Goal: Task Accomplishment & Management: Use online tool/utility

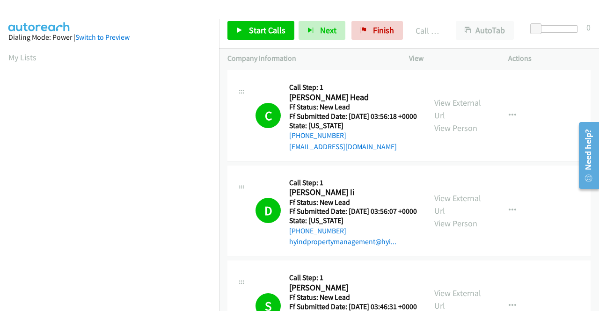
scroll to position [213, 0]
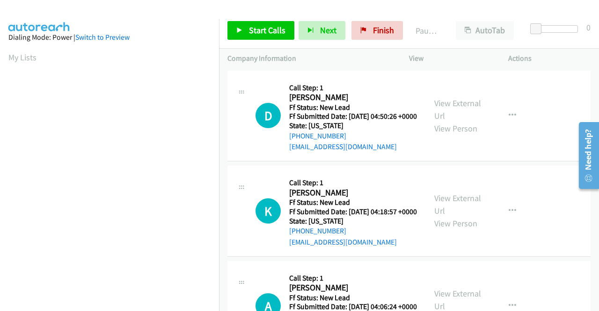
click at [547, 164] on td "D Callback Scheduled Call Step: 1 David Buss America/Anchorage Ff Status: New L…" at bounding box center [409, 115] width 380 height 95
drag, startPoint x: 266, startPoint y: 34, endPoint x: 276, endPoint y: 40, distance: 11.8
click at [266, 34] on span "Start Calls" at bounding box center [267, 30] width 36 height 11
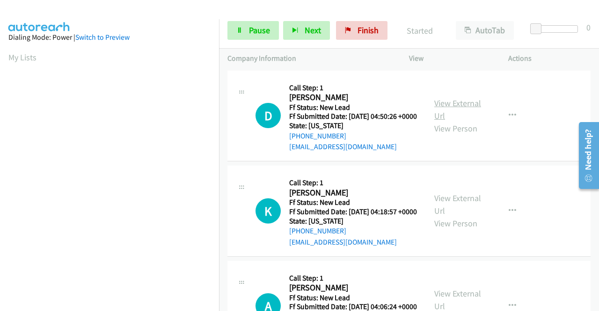
click at [444, 109] on link "View External Url" at bounding box center [457, 109] width 47 height 23
click at [466, 214] on link "View External Url" at bounding box center [457, 204] width 47 height 23
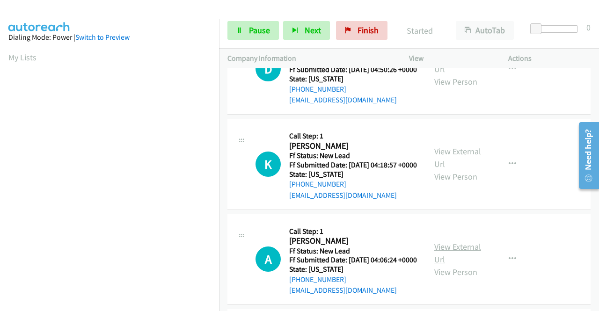
click at [465, 265] on link "View External Url" at bounding box center [457, 252] width 47 height 23
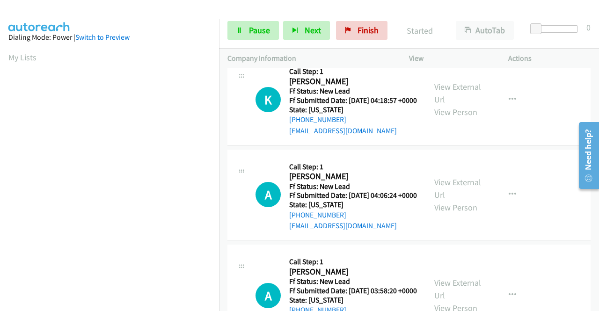
scroll to position [187, 0]
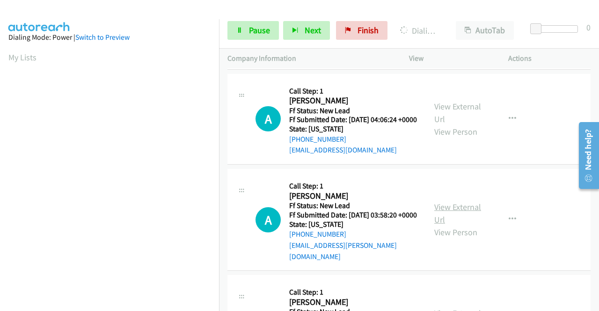
click at [471, 225] on link "View External Url" at bounding box center [457, 213] width 47 height 23
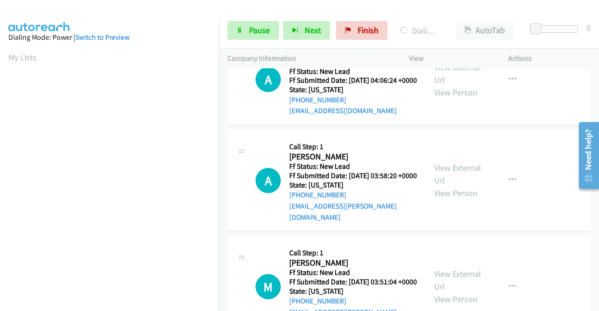
scroll to position [281, 0]
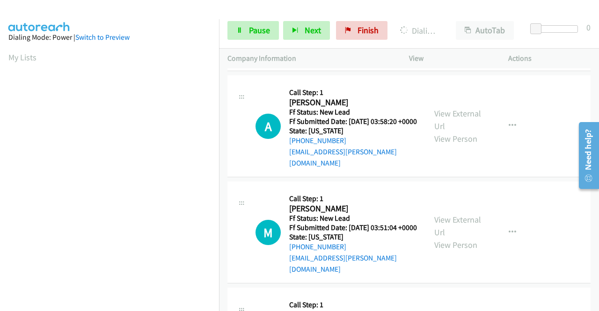
click at [464, 250] on div "View External Url View Person" at bounding box center [458, 232] width 49 height 38
click at [461, 238] on link "View External Url" at bounding box center [457, 225] width 47 height 23
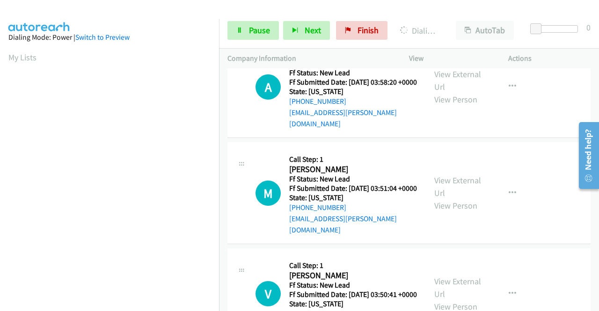
scroll to position [374, 0]
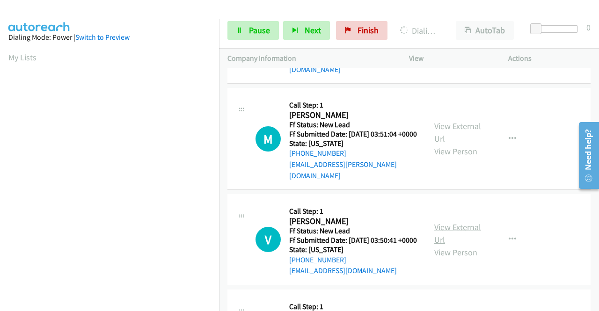
click at [455, 245] on link "View External Url" at bounding box center [457, 233] width 47 height 23
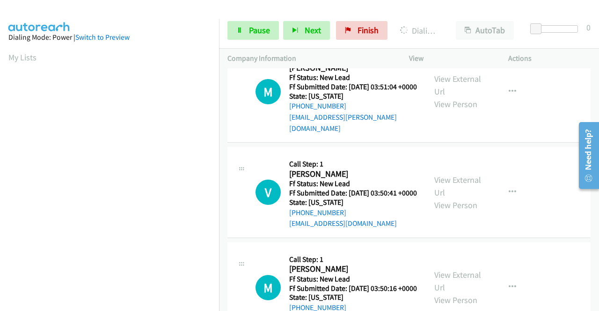
scroll to position [468, 0]
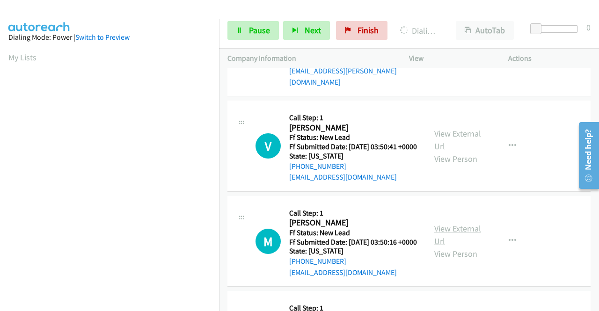
click at [461, 246] on link "View External Url" at bounding box center [457, 234] width 47 height 23
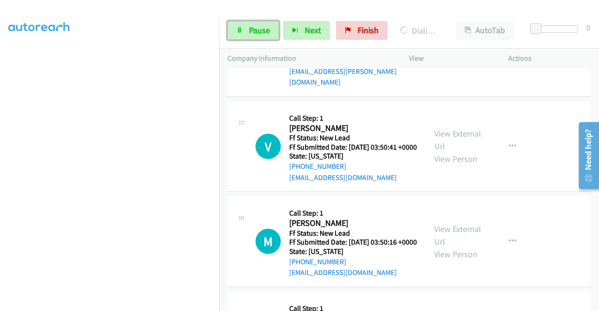
drag, startPoint x: 253, startPoint y: 32, endPoint x: 233, endPoint y: 58, distance: 32.7
click at [253, 32] on span "Pause" at bounding box center [259, 30] width 21 height 11
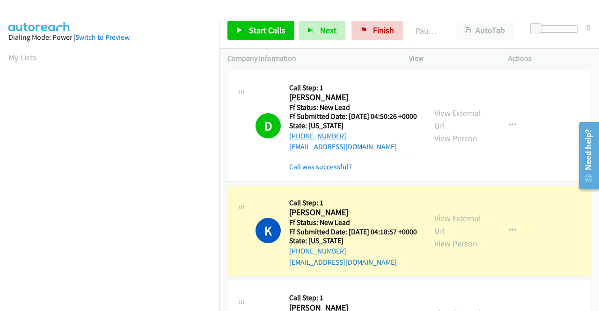
scroll to position [213, 0]
drag, startPoint x: 355, startPoint y: 144, endPoint x: 298, endPoint y: 147, distance: 57.1
click at [298, 142] on div "+1 907-321-7474" at bounding box center [353, 135] width 128 height 11
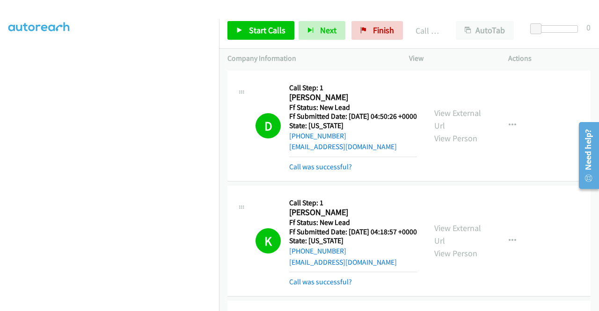
drag, startPoint x: 536, startPoint y: 192, endPoint x: 380, endPoint y: 156, distance: 160.4
click at [536, 192] on td "K Callback Scheduled Call Step: 1 Kim Meoli America/Los_Angeles Ff Status: New …" at bounding box center [409, 240] width 380 height 115
drag, startPoint x: 346, startPoint y: 143, endPoint x: 298, endPoint y: 147, distance: 48.3
click at [298, 142] on div "+1 907-321-7474" at bounding box center [353, 135] width 128 height 11
copy link "907-321-7474"
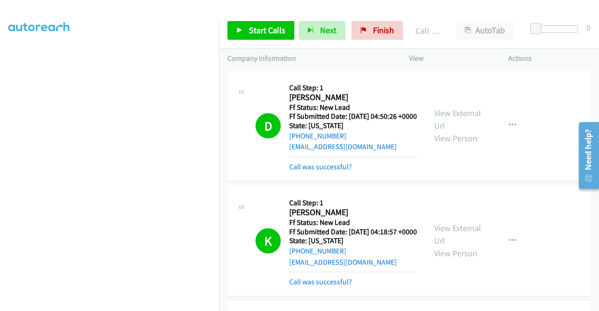
click at [500, 183] on td "D Callback Scheduled Call Step: 1 David Buss America/Anchorage Ff Status: New L…" at bounding box center [409, 125] width 380 height 115
click at [338, 171] on link "Call was successful?" at bounding box center [320, 166] width 63 height 9
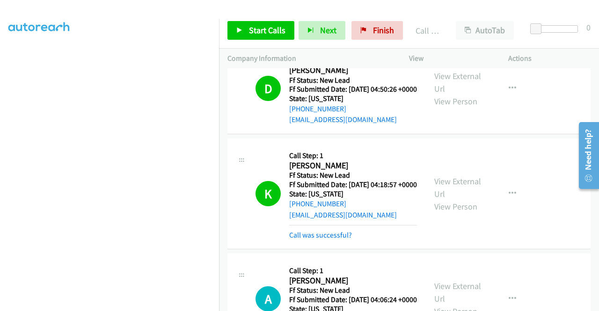
scroll to position [47, 0]
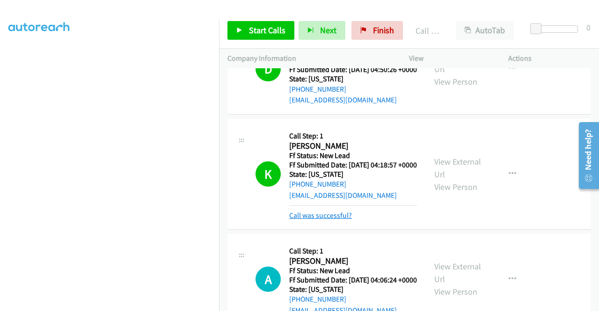
click at [333, 220] on link "Call was successful?" at bounding box center [320, 215] width 63 height 9
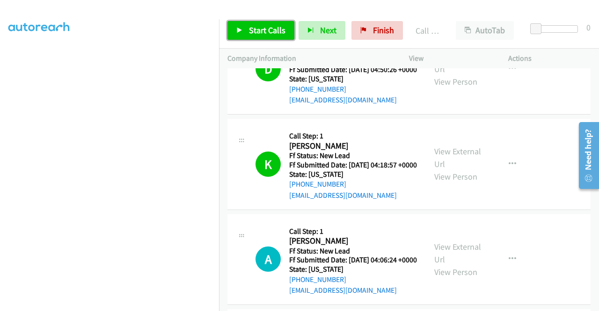
click at [265, 35] on span "Start Calls" at bounding box center [267, 30] width 36 height 11
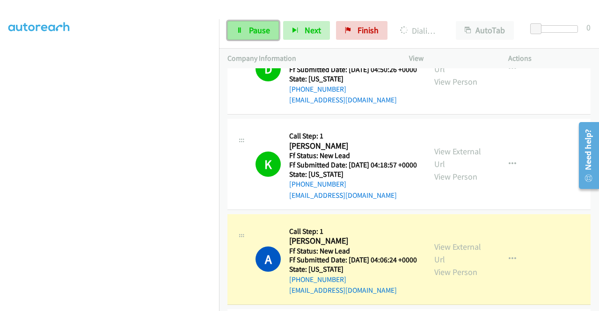
click at [253, 36] on link "Pause" at bounding box center [252, 30] width 51 height 19
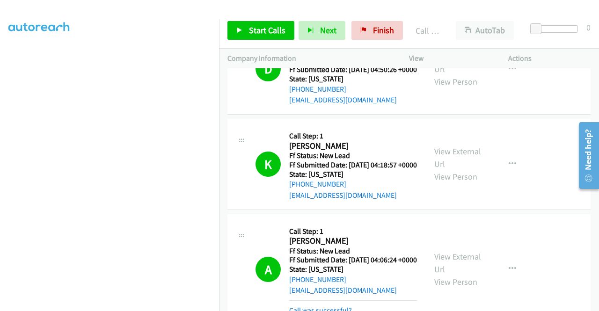
scroll to position [140, 0]
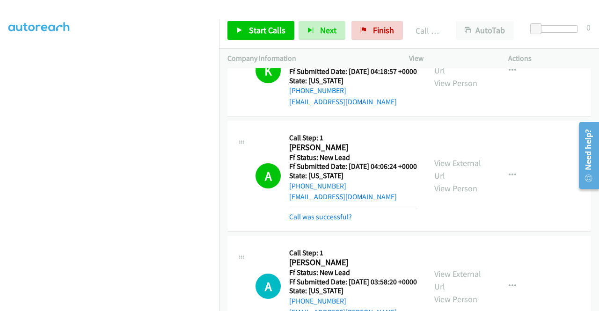
click at [339, 221] on link "Call was successful?" at bounding box center [320, 216] width 63 height 9
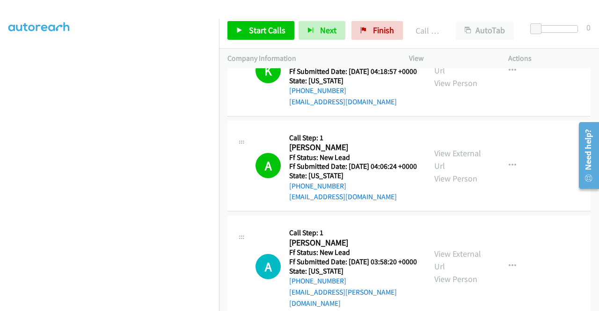
scroll to position [120, 0]
click at [262, 37] on link "Start Calls" at bounding box center [260, 30] width 67 height 19
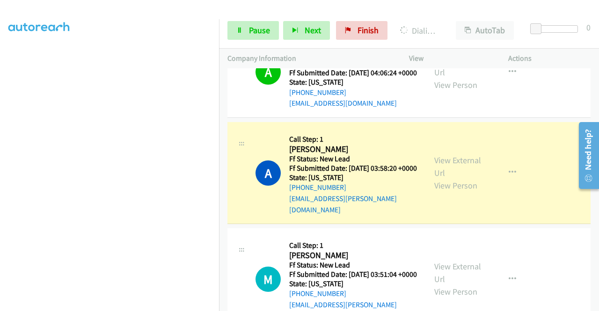
scroll to position [0, 0]
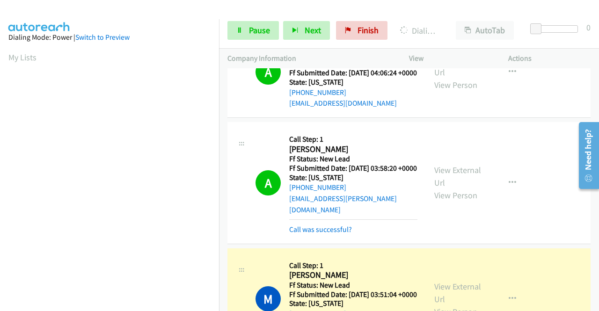
drag, startPoint x: 315, startPoint y: 253, endPoint x: 303, endPoint y: 246, distance: 14.3
click at [315, 234] on link "Call was successful?" at bounding box center [320, 229] width 63 height 9
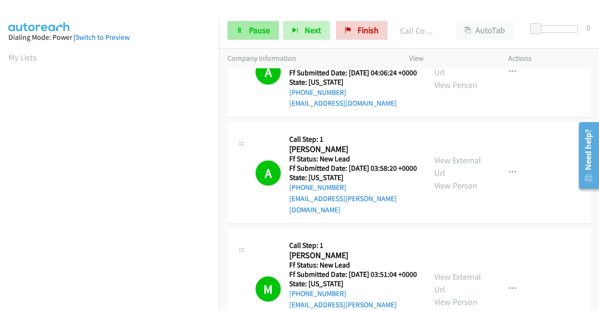
drag, startPoint x: 243, startPoint y: 41, endPoint x: 243, endPoint y: 35, distance: 5.6
click at [243, 37] on div "Start Calls Pause Next Finish Call Completed AutoTab AutoTab 0" at bounding box center [409, 31] width 380 height 36
click at [242, 31] on link "Pause" at bounding box center [252, 30] width 51 height 19
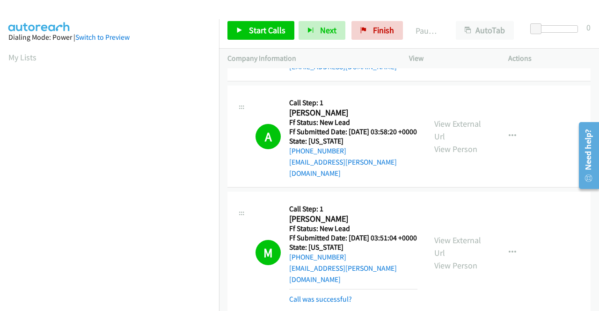
scroll to position [421, 0]
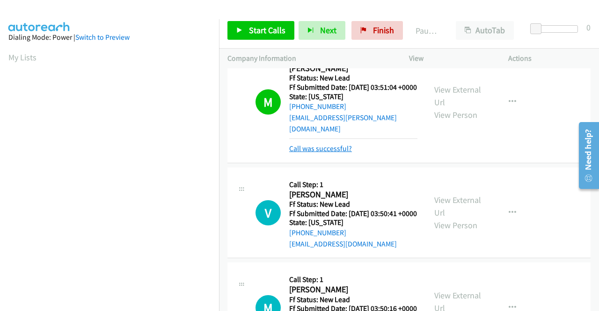
click at [326, 153] on link "Call was successful?" at bounding box center [320, 148] width 63 height 9
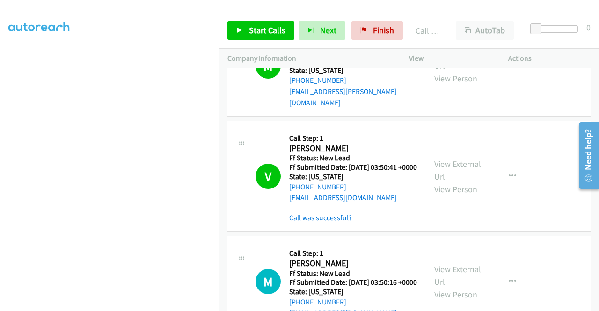
scroll to position [468, 0]
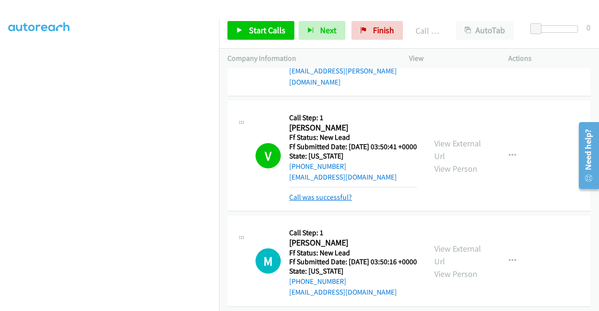
click at [338, 202] on link "Call was successful?" at bounding box center [320, 197] width 63 height 9
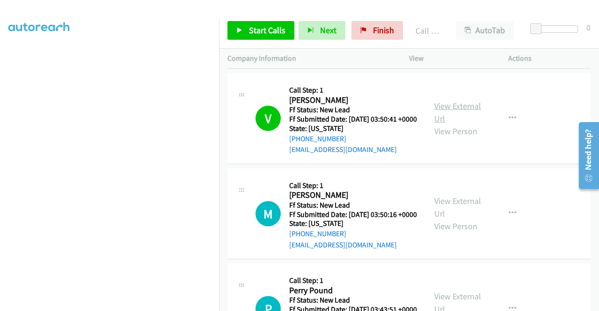
scroll to position [514, 0]
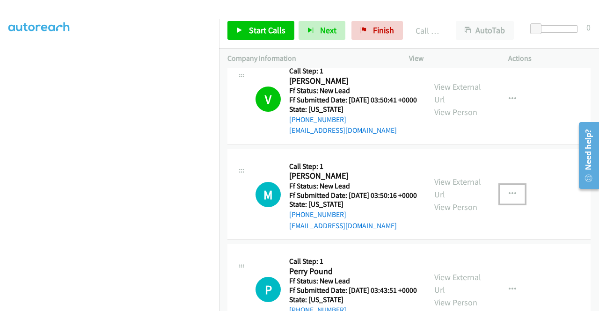
click at [503, 203] on button "button" at bounding box center [511, 194] width 25 height 19
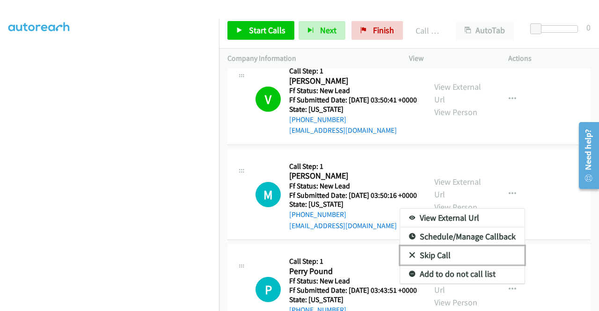
click at [463, 265] on link "Skip Call" at bounding box center [462, 255] width 124 height 19
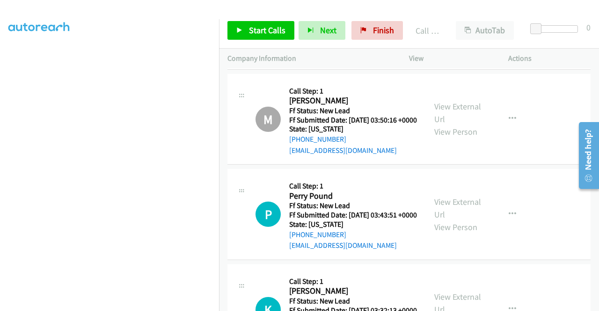
scroll to position [655, 0]
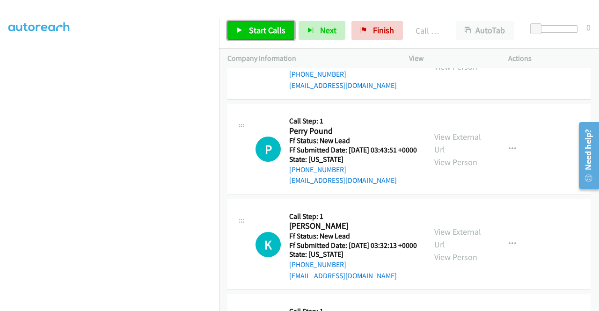
click at [254, 26] on span "Start Calls" at bounding box center [267, 30] width 36 height 11
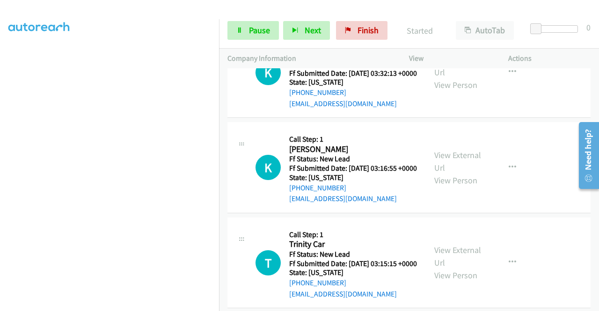
scroll to position [842, 0]
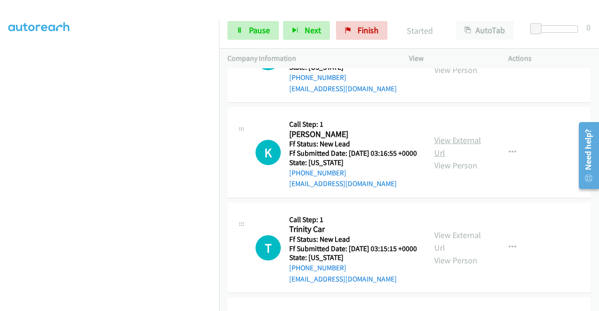
click at [470, 158] on link "View External Url" at bounding box center [457, 146] width 47 height 23
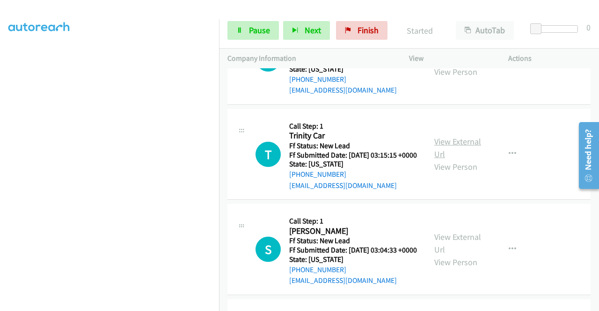
click at [456, 159] on link "View External Url" at bounding box center [457, 147] width 47 height 23
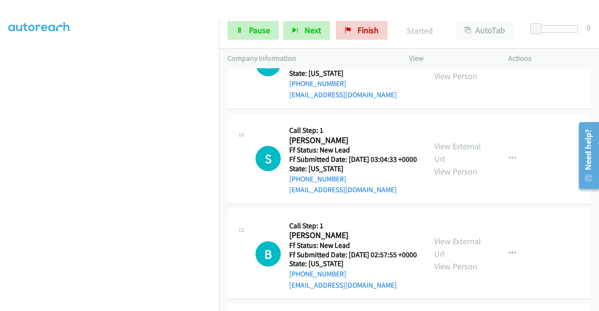
scroll to position [1029, 0]
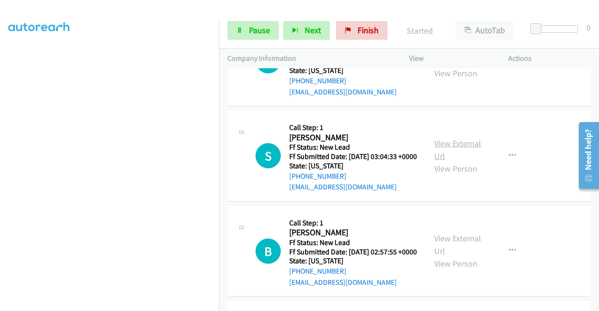
click at [468, 161] on link "View External Url" at bounding box center [457, 149] width 47 height 23
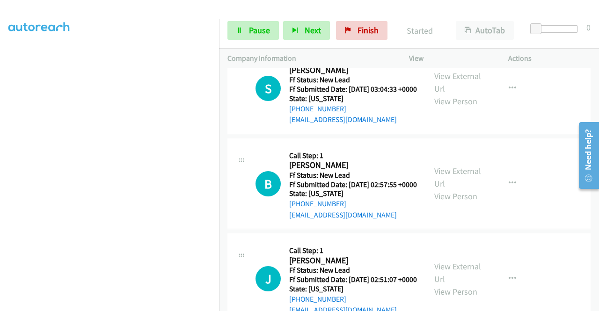
scroll to position [1169, 0]
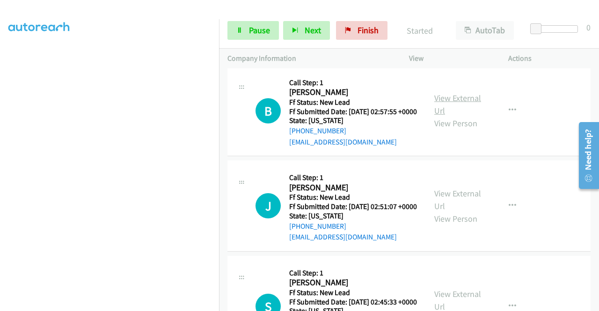
click at [450, 116] on link "View External Url" at bounding box center [457, 104] width 47 height 23
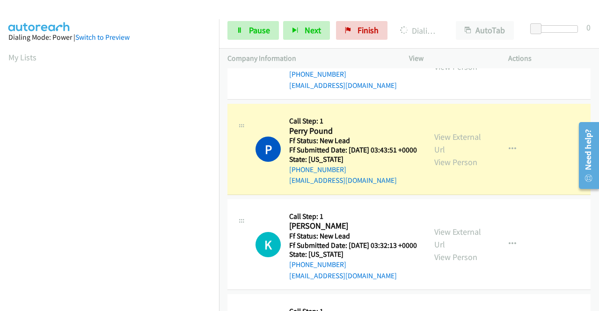
scroll to position [213, 0]
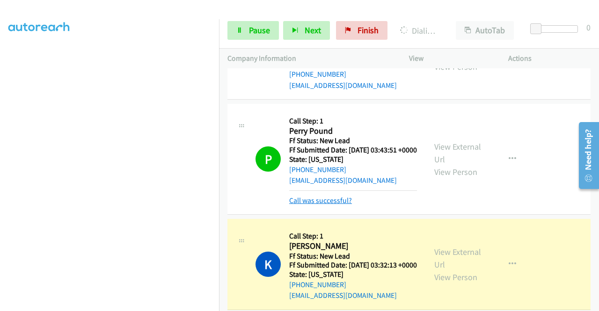
click at [320, 205] on link "Call was successful?" at bounding box center [320, 200] width 63 height 9
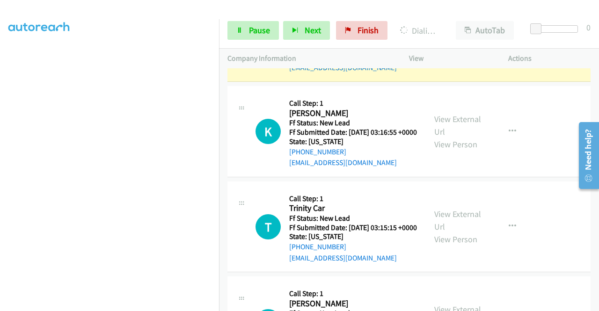
scroll to position [842, 0]
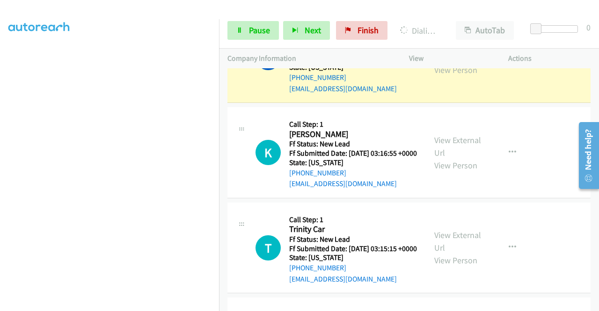
click at [463, 63] on link "View External Url" at bounding box center [457, 50] width 47 height 23
click at [232, 38] on link "Pause" at bounding box center [252, 30] width 51 height 19
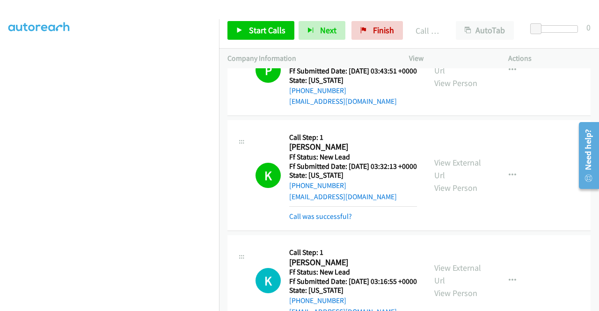
scroll to position [748, 0]
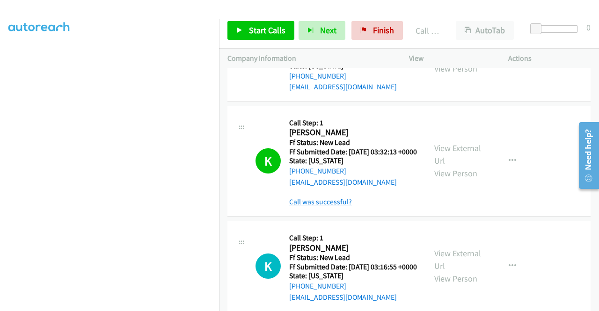
click at [318, 206] on link "Call was successful?" at bounding box center [320, 201] width 63 height 9
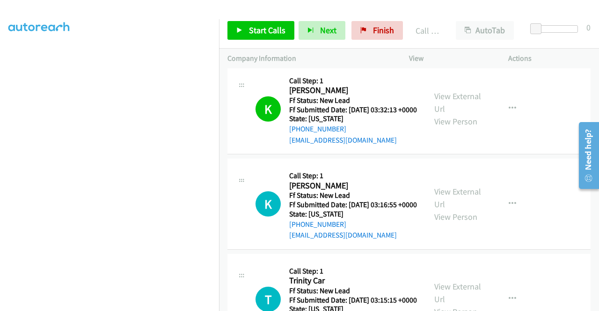
scroll to position [795, 0]
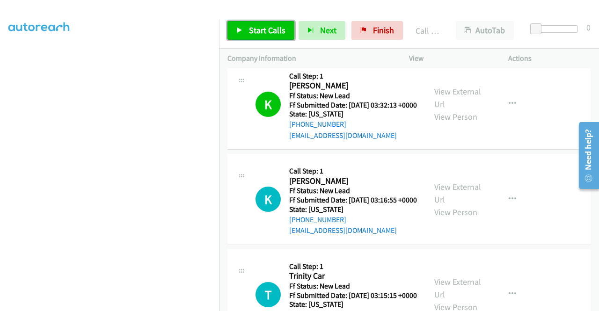
click at [280, 24] on link "Start Calls" at bounding box center [260, 30] width 67 height 19
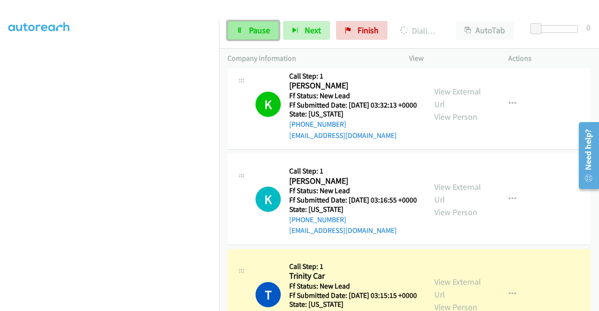
click at [251, 29] on span "Pause" at bounding box center [259, 30] width 21 height 11
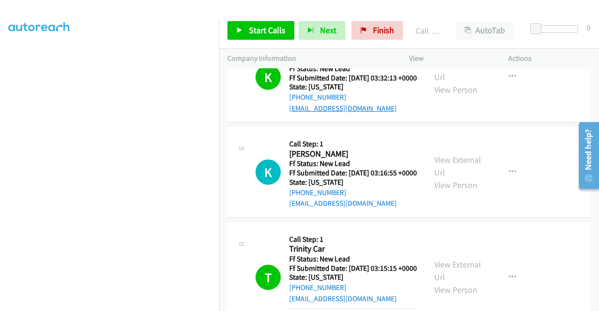
scroll to position [842, 0]
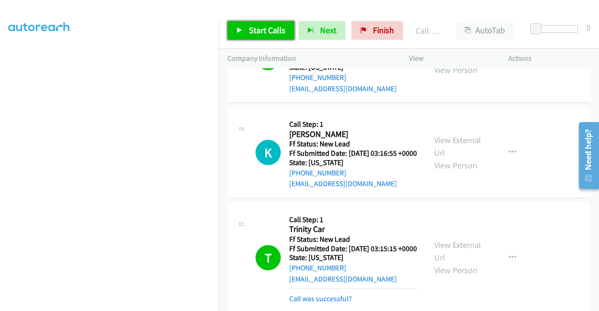
click at [269, 26] on span "Start Calls" at bounding box center [267, 30] width 36 height 11
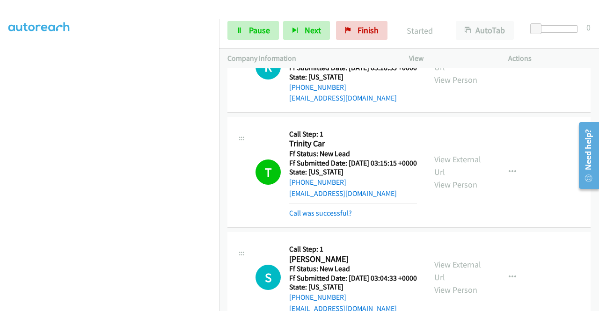
scroll to position [982, 0]
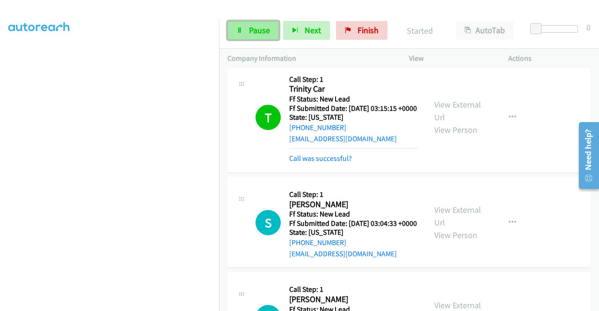
click at [242, 33] on icon at bounding box center [239, 31] width 7 height 7
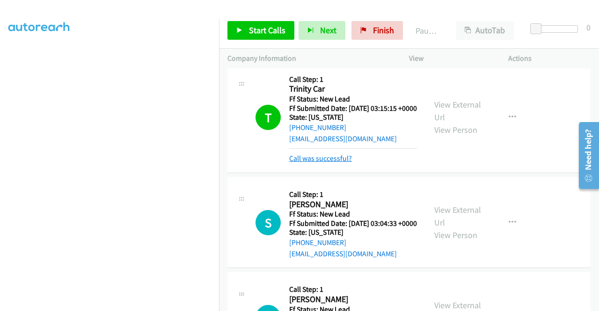
click at [342, 163] on link "Call was successful?" at bounding box center [320, 158] width 63 height 9
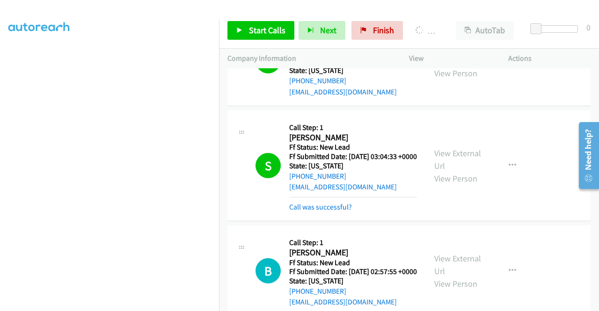
scroll to position [0, 0]
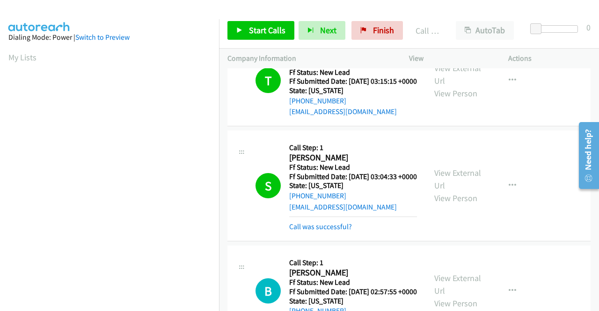
click at [307, 21] on link "Call was successful?" at bounding box center [320, 16] width 63 height 9
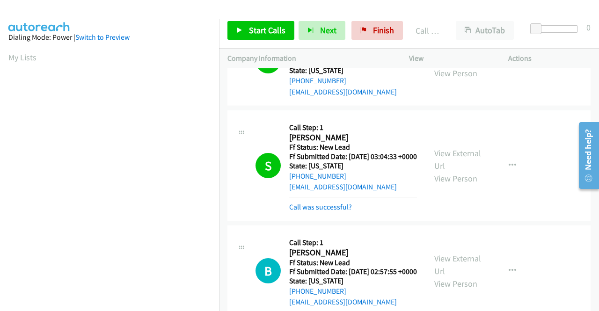
scroll to position [1076, 0]
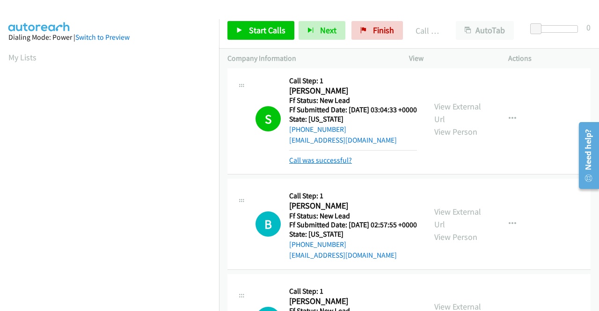
click at [337, 165] on link "Call was successful?" at bounding box center [320, 160] width 63 height 9
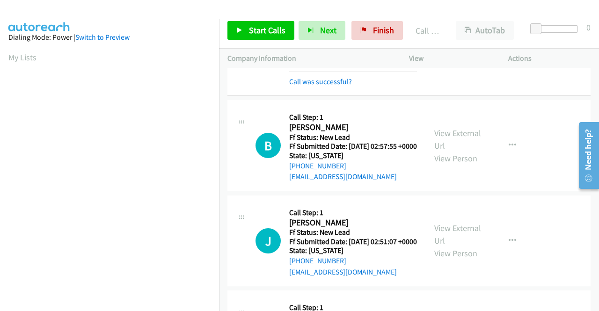
scroll to position [1169, 0]
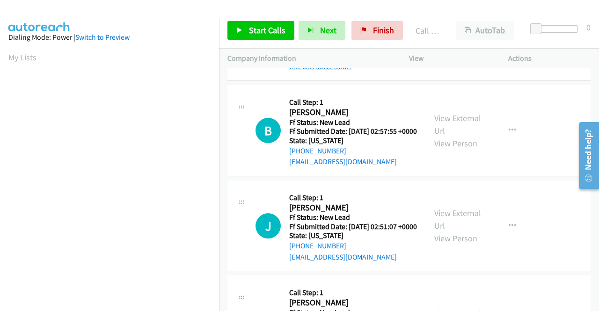
click at [335, 71] on link "Call was successful?" at bounding box center [320, 66] width 63 height 9
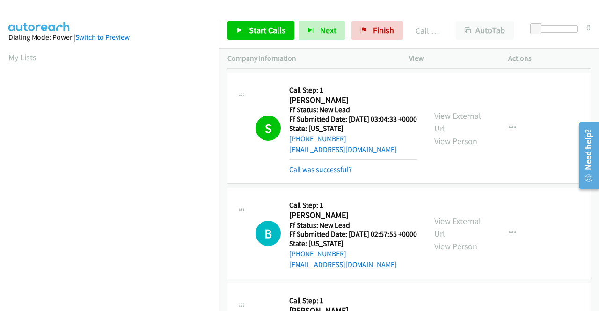
scroll to position [1076, 0]
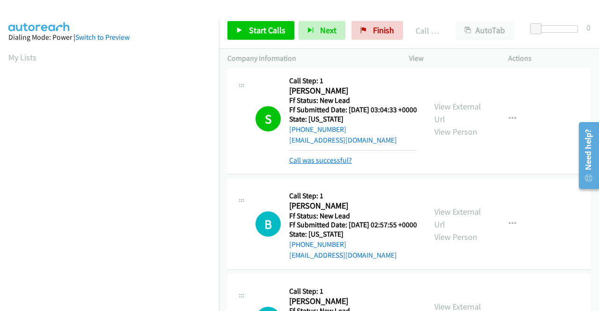
click at [335, 165] on link "Call was successful?" at bounding box center [320, 160] width 63 height 9
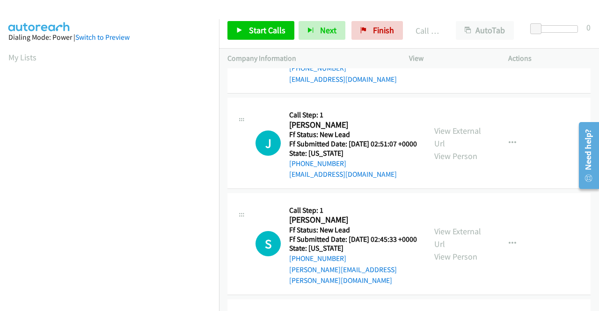
scroll to position [1263, 0]
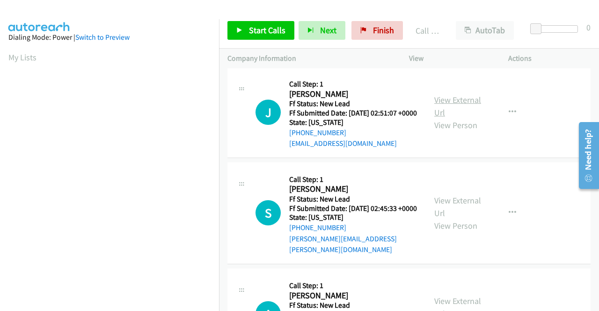
click at [462, 118] on link "View External Url" at bounding box center [457, 105] width 47 height 23
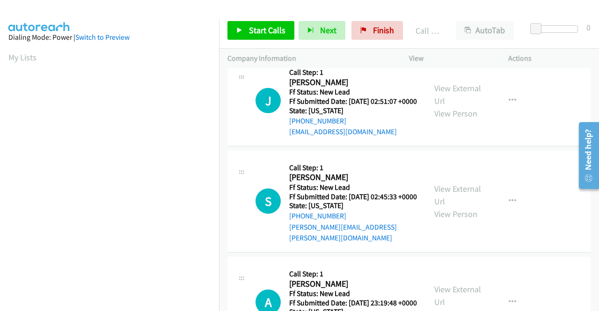
scroll to position [1309, 0]
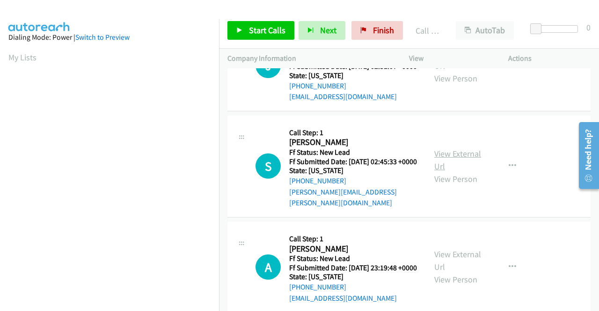
click at [465, 172] on link "View External Url" at bounding box center [457, 159] width 47 height 23
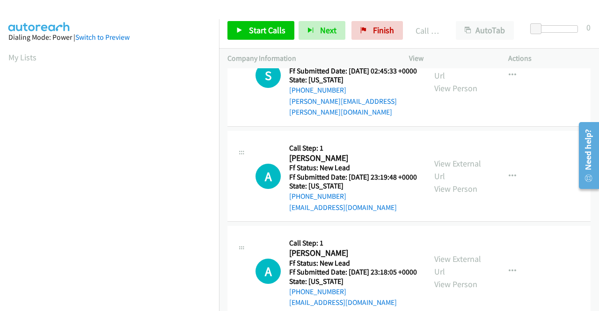
scroll to position [1403, 0]
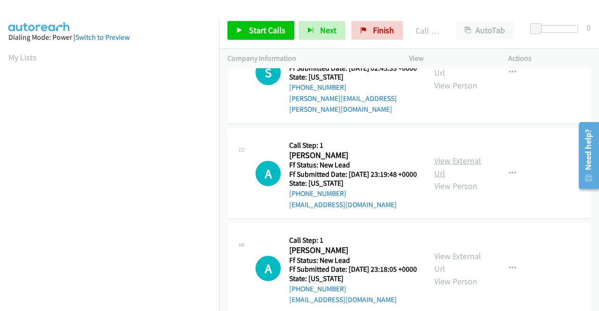
click at [467, 179] on link "View External Url" at bounding box center [457, 166] width 47 height 23
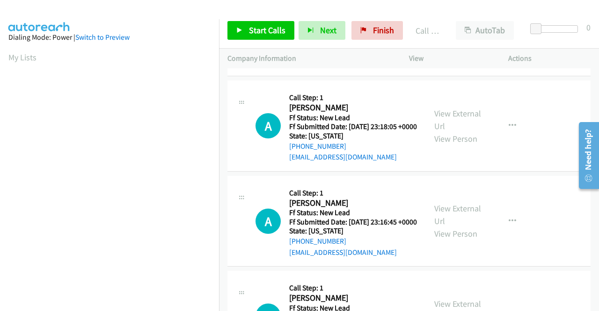
scroll to position [1590, 0]
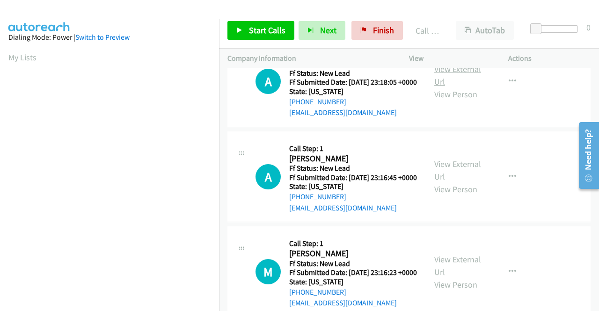
click at [452, 87] on link "View External Url" at bounding box center [457, 75] width 47 height 23
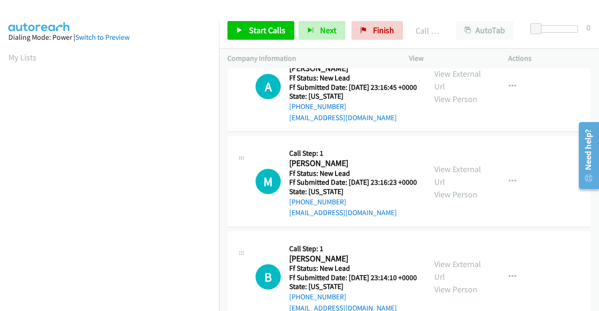
scroll to position [1683, 0]
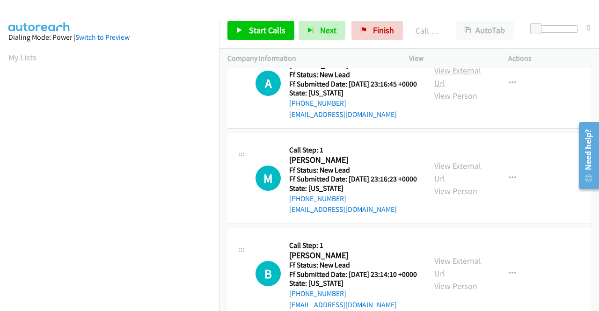
click at [466, 88] on link "View External Url" at bounding box center [457, 76] width 47 height 23
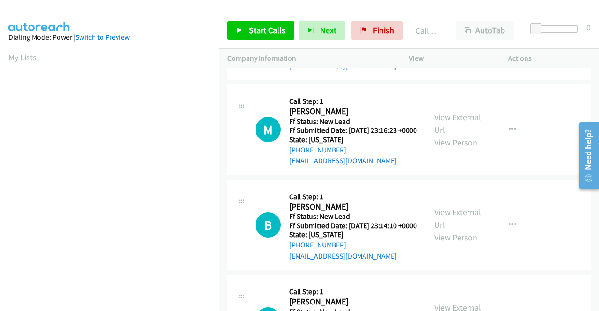
scroll to position [1777, 0]
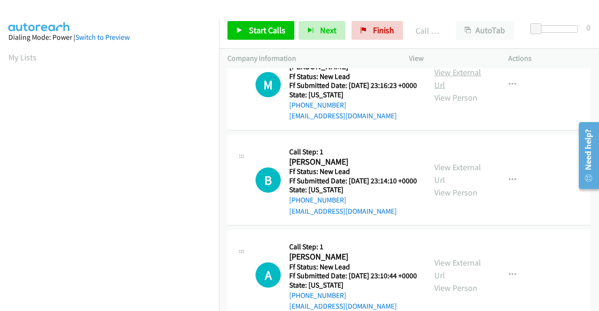
click at [439, 90] on link "View External Url" at bounding box center [457, 78] width 47 height 23
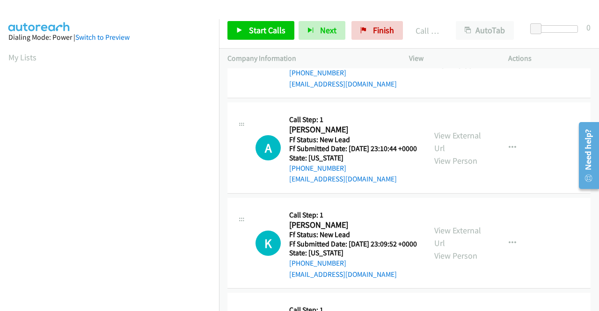
scroll to position [1917, 0]
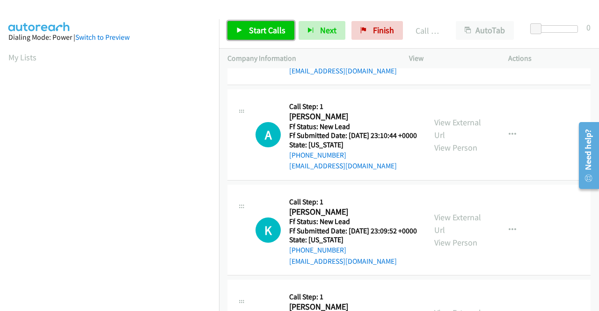
drag, startPoint x: 262, startPoint y: 31, endPoint x: 267, endPoint y: 36, distance: 6.6
click at [262, 31] on span "Start Calls" at bounding box center [267, 30] width 36 height 11
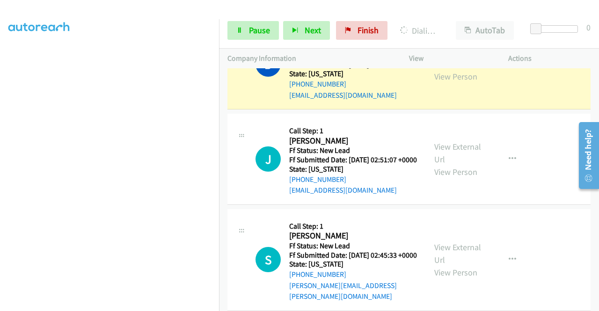
scroll to position [0, 0]
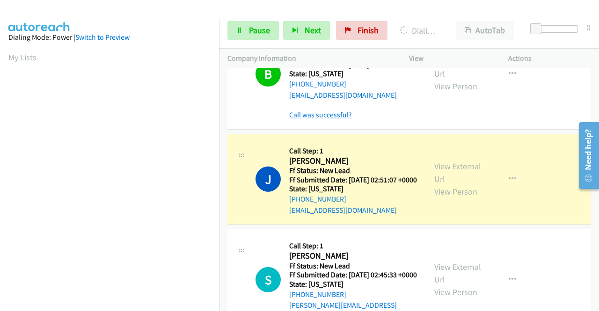
click at [318, 119] on link "Call was successful?" at bounding box center [320, 114] width 63 height 9
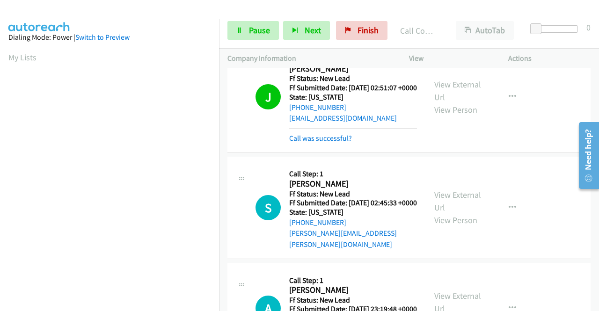
scroll to position [1309, 0]
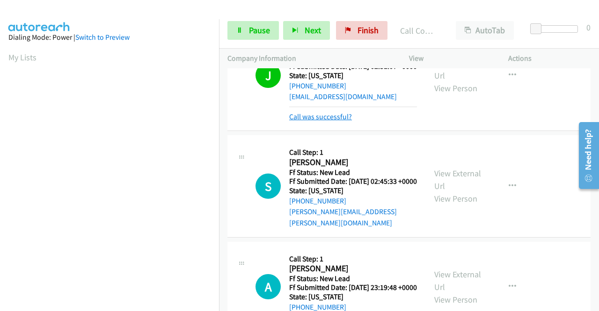
click at [346, 121] on link "Call was successful?" at bounding box center [320, 116] width 63 height 9
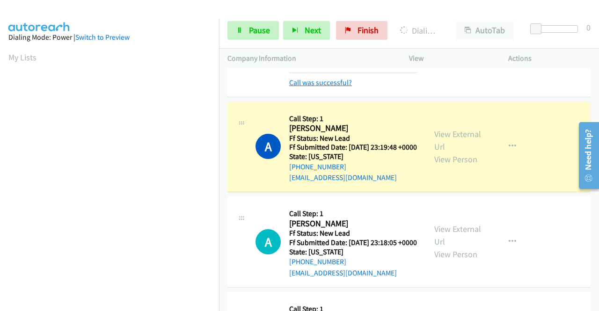
scroll to position [213, 0]
click at [343, 87] on link "Call was successful?" at bounding box center [320, 82] width 63 height 9
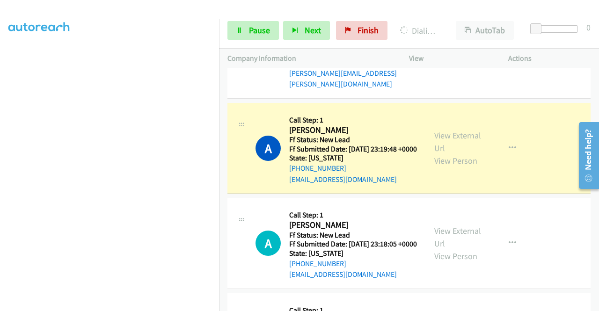
scroll to position [1496, 0]
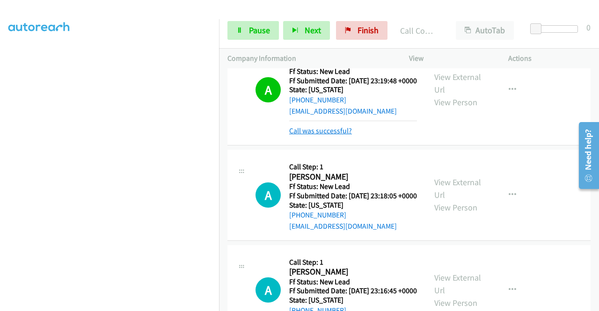
click at [339, 135] on link "Call was successful?" at bounding box center [320, 130] width 63 height 9
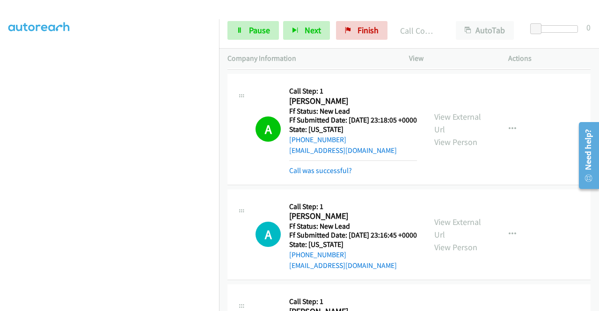
scroll to position [1637, 0]
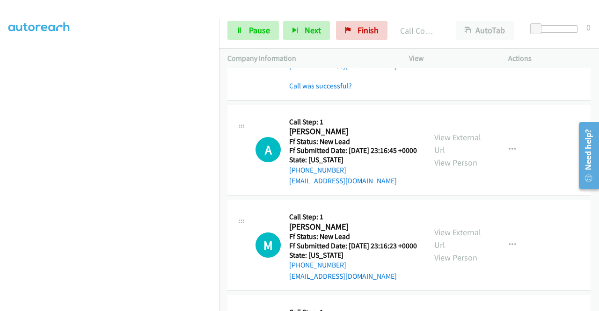
click at [350, 92] on div "Call was successful?" at bounding box center [353, 85] width 128 height 11
click at [347, 90] on link "Call was successful?" at bounding box center [320, 85] width 63 height 9
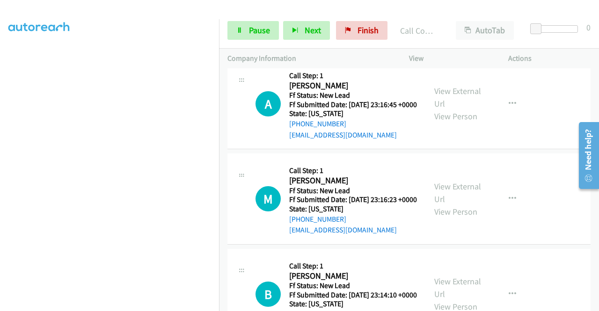
scroll to position [1730, 0]
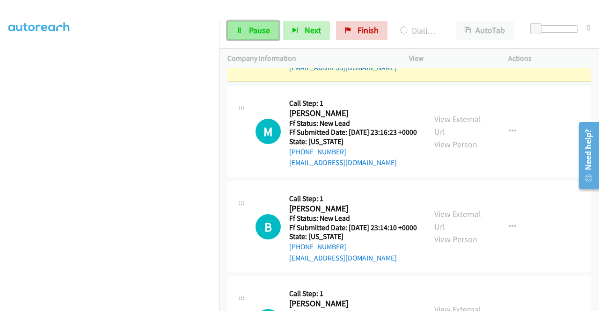
click at [253, 31] on span "Pause" at bounding box center [259, 30] width 21 height 11
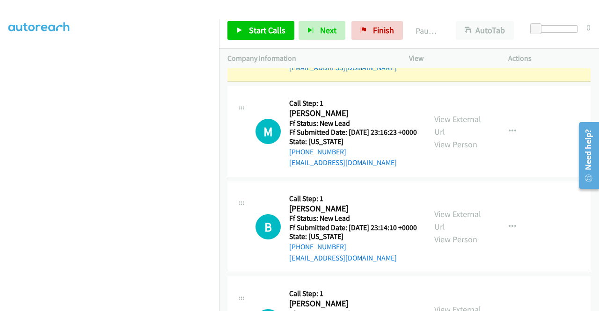
scroll to position [1824, 0]
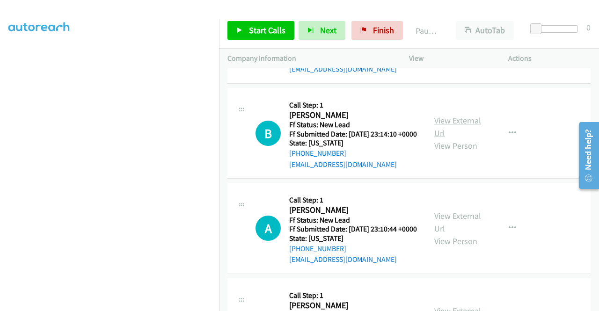
click at [470, 138] on link "View External Url" at bounding box center [457, 126] width 47 height 23
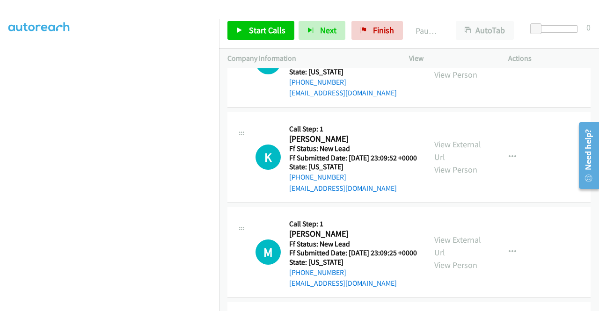
scroll to position [2011, 0]
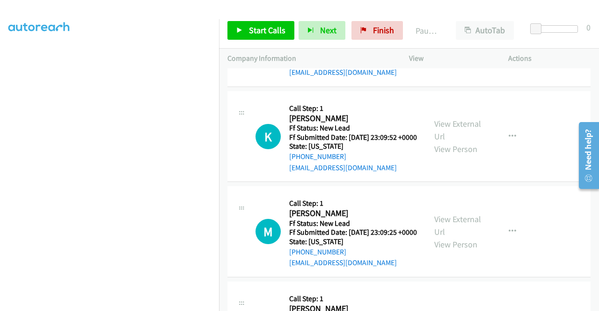
click at [453, 47] on link "View External Url" at bounding box center [457, 34] width 47 height 23
click at [461, 142] on link "View External Url" at bounding box center [457, 129] width 47 height 23
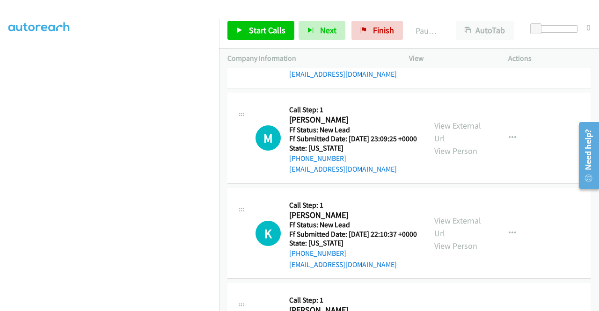
scroll to position [2151, 0]
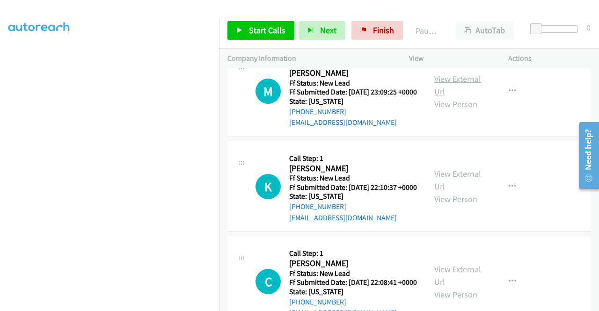
click at [473, 97] on link "View External Url" at bounding box center [457, 84] width 47 height 23
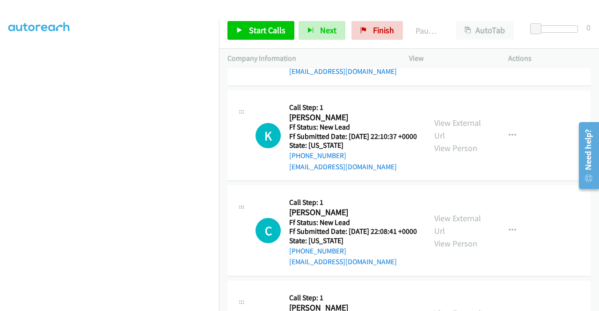
scroll to position [2245, 0]
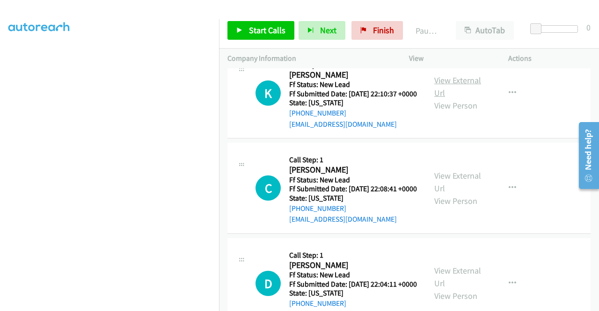
click at [459, 98] on link "View External Url" at bounding box center [457, 86] width 47 height 23
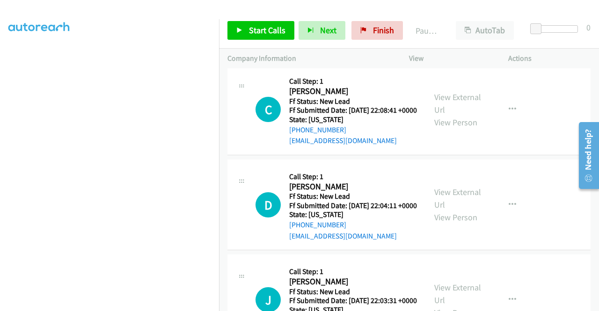
scroll to position [2338, 0]
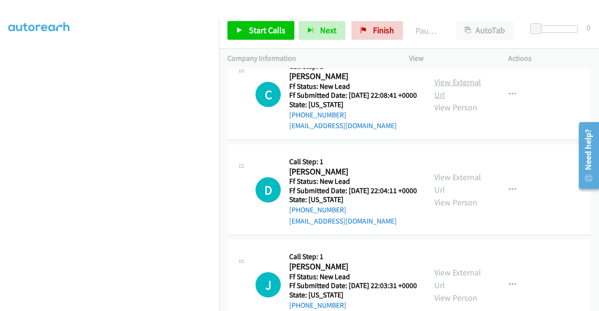
click at [466, 100] on link "View External Url" at bounding box center [457, 88] width 47 height 23
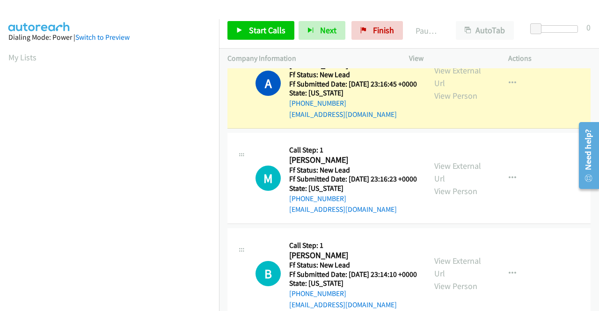
scroll to position [213, 0]
click at [271, 8] on div at bounding box center [295, 18] width 590 height 36
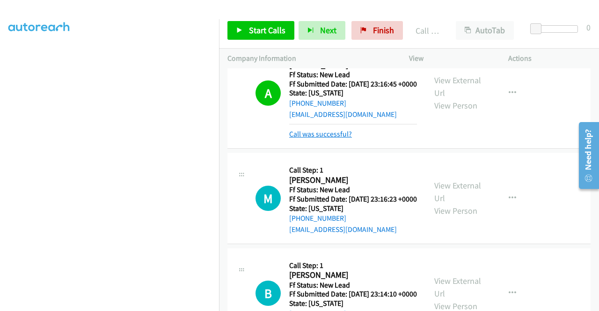
click at [333, 138] on link "Call was successful?" at bounding box center [320, 134] width 63 height 9
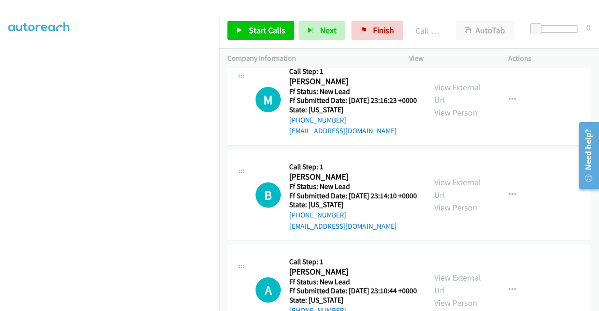
scroll to position [1777, 0]
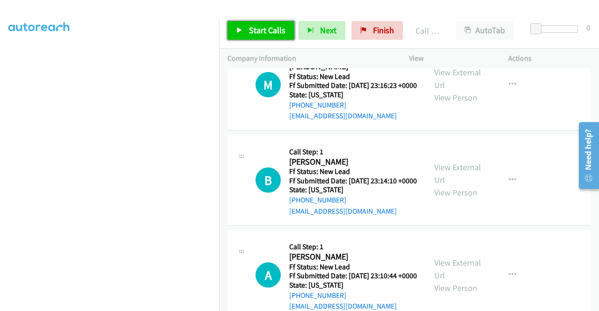
click at [260, 23] on link "Start Calls" at bounding box center [260, 30] width 67 height 19
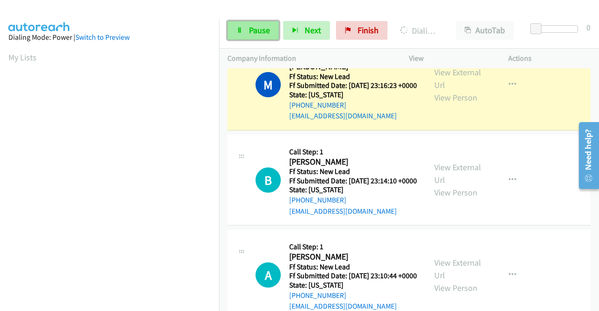
click at [239, 26] on link "Pause" at bounding box center [252, 30] width 51 height 19
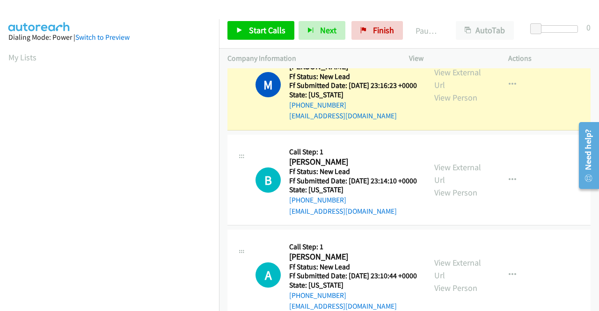
scroll to position [213, 0]
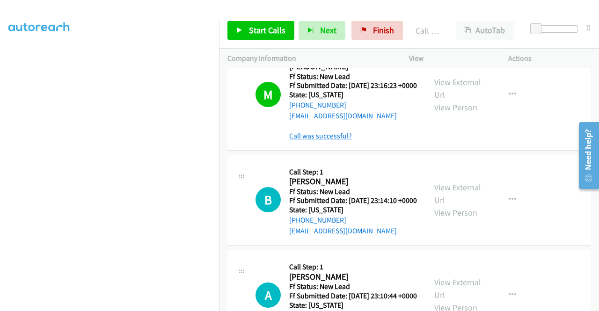
click at [320, 140] on link "Call was successful?" at bounding box center [320, 135] width 63 height 9
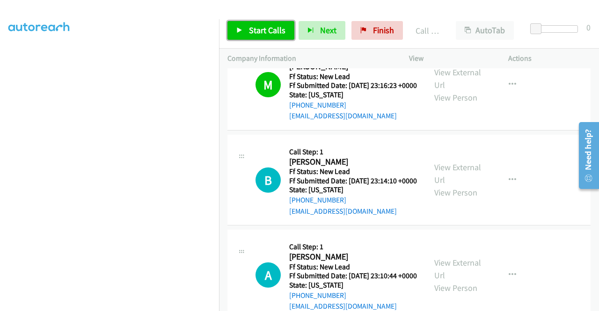
drag, startPoint x: 263, startPoint y: 33, endPoint x: 269, endPoint y: 37, distance: 7.4
click at [263, 33] on span "Start Calls" at bounding box center [267, 30] width 36 height 11
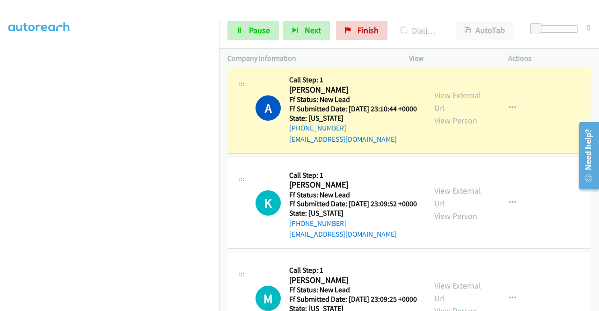
click at [303, 48] on link "Call was successful?" at bounding box center [320, 43] width 63 height 9
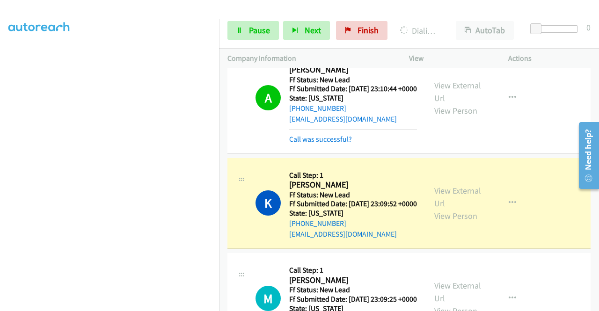
scroll to position [2058, 0]
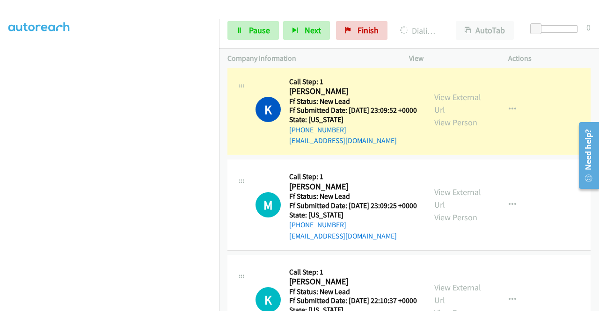
drag, startPoint x: 330, startPoint y: 202, endPoint x: 302, endPoint y: 213, distance: 30.2
click at [330, 50] on link "Call was successful?" at bounding box center [320, 45] width 63 height 9
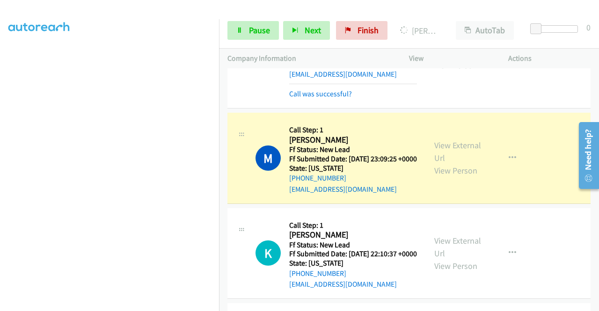
scroll to position [2151, 0]
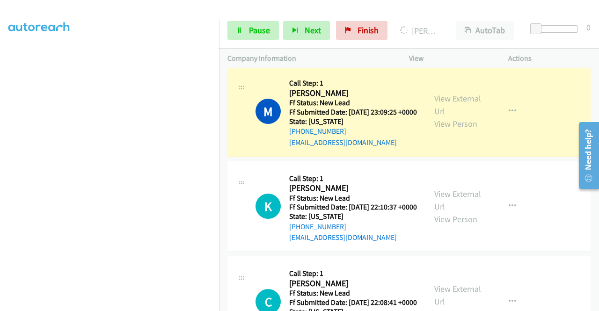
click at [318, 51] on link "Call was successful?" at bounding box center [320, 47] width 63 height 9
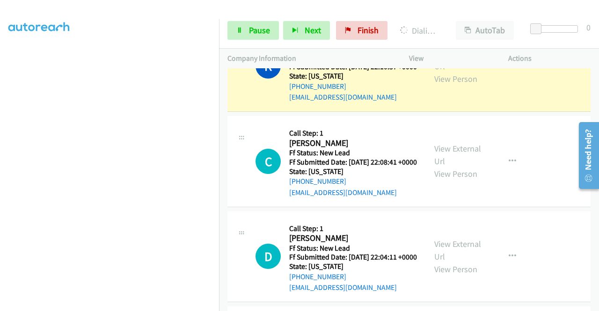
scroll to position [2338, 0]
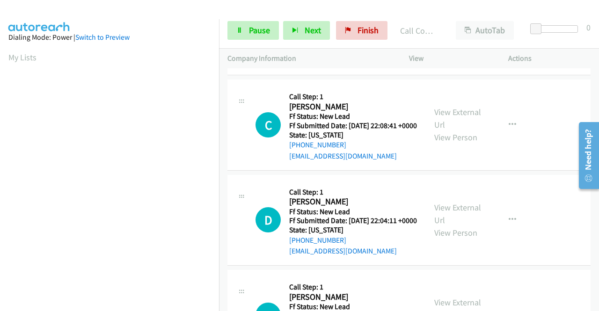
scroll to position [213, 0]
click at [337, 65] on link "Call was successful?" at bounding box center [320, 60] width 63 height 9
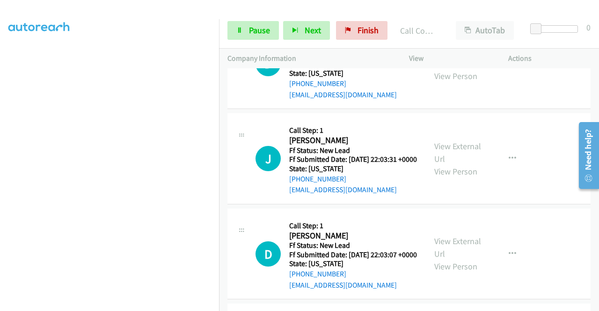
scroll to position [2468, 0]
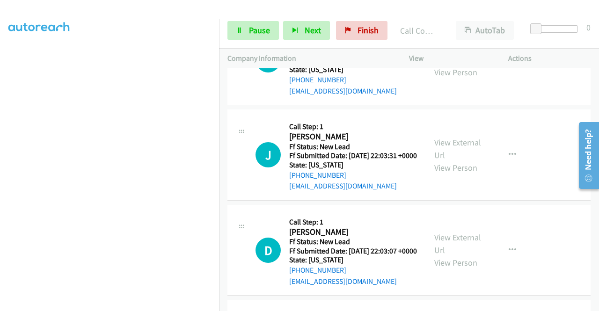
click at [469, 65] on link "View External Url" at bounding box center [457, 53] width 47 height 23
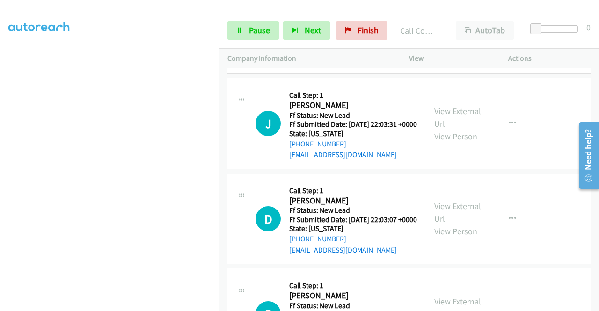
scroll to position [2608, 0]
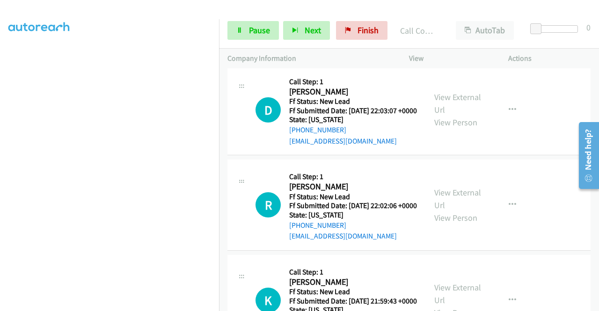
click at [455, 20] on link "View External Url" at bounding box center [457, 8] width 47 height 23
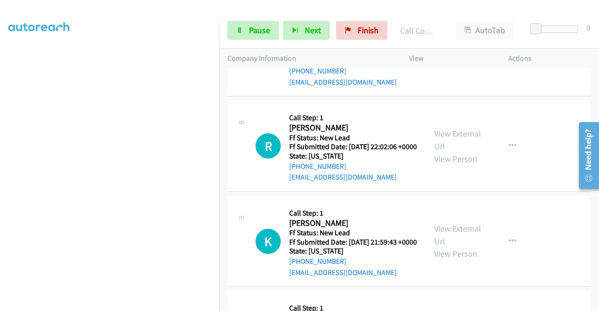
scroll to position [2702, 0]
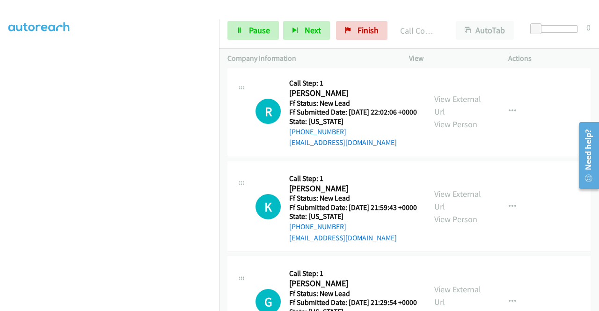
click at [470, 22] on link "View External Url" at bounding box center [457, 9] width 47 height 23
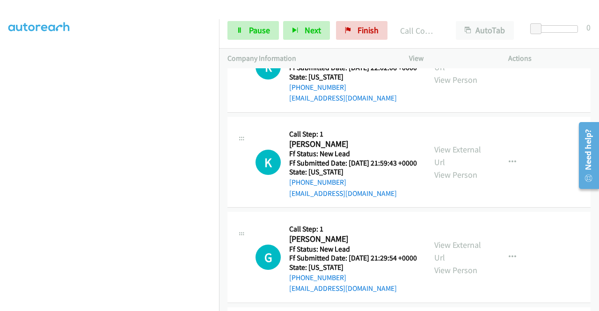
scroll to position [2842, 0]
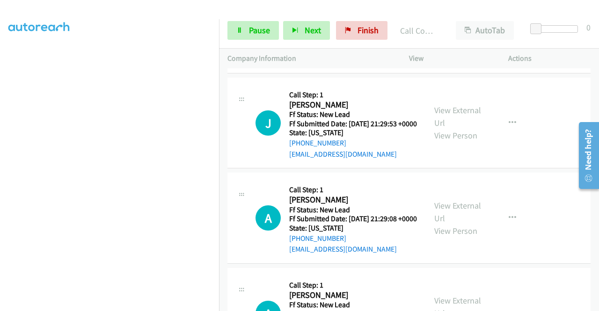
scroll to position [2983, 0]
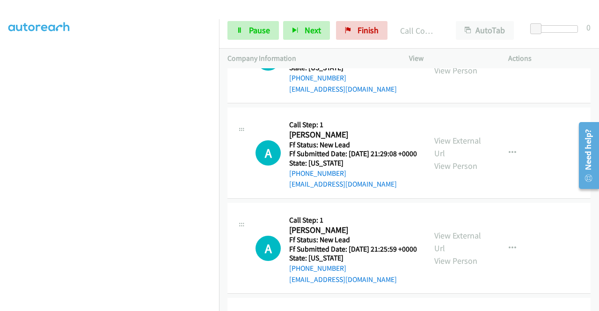
scroll to position [3076, 0]
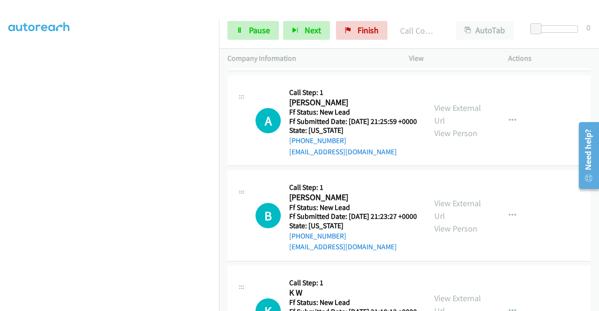
scroll to position [3170, 0]
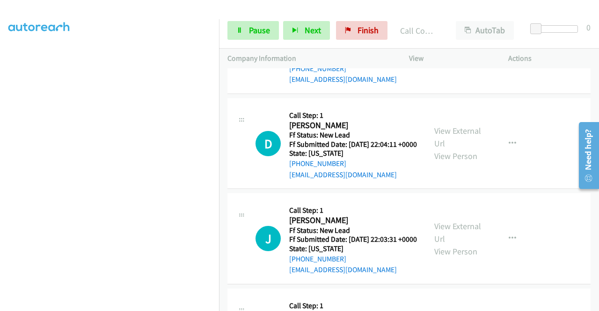
scroll to position [2421, 0]
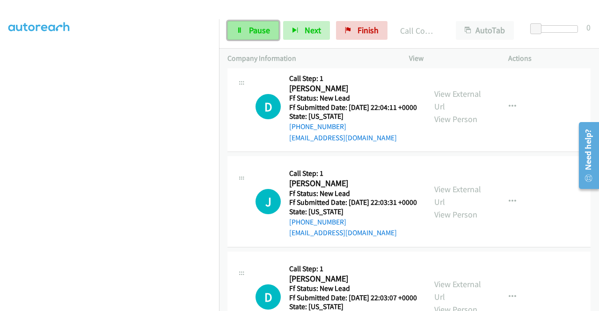
click at [249, 33] on span "Pause" at bounding box center [259, 30] width 21 height 11
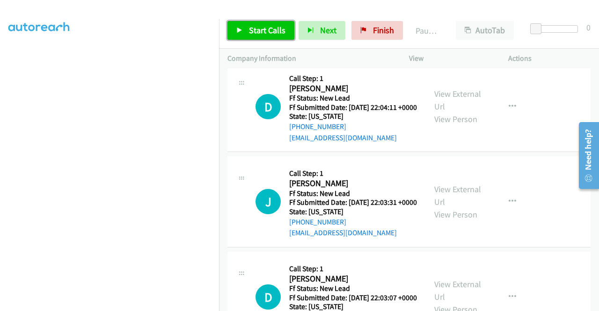
click at [263, 35] on span "Start Calls" at bounding box center [267, 30] width 36 height 11
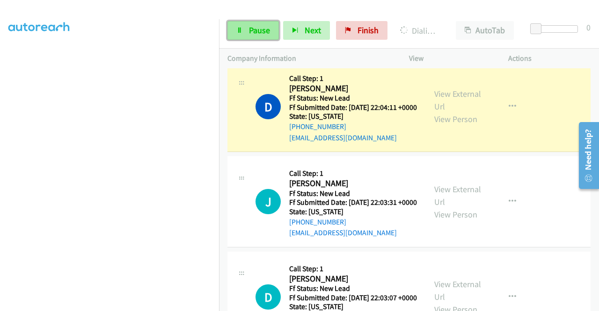
click at [251, 34] on span "Pause" at bounding box center [259, 30] width 21 height 11
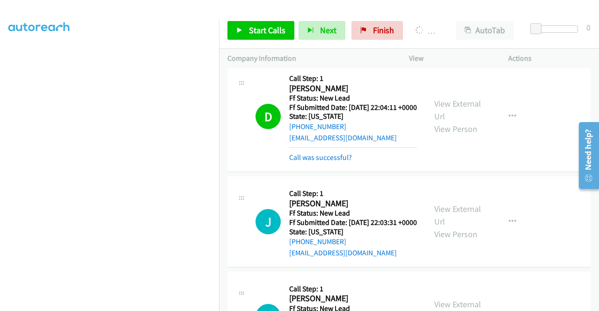
scroll to position [0, 0]
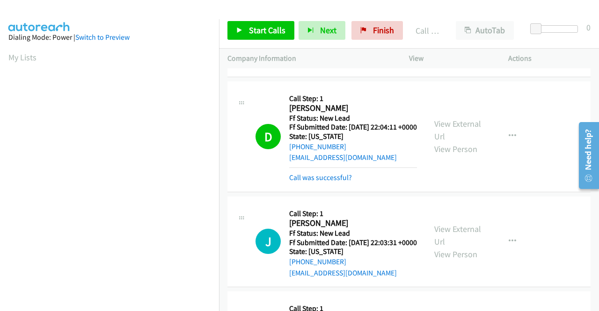
click at [337, 67] on link "Call was successful?" at bounding box center [320, 62] width 63 height 9
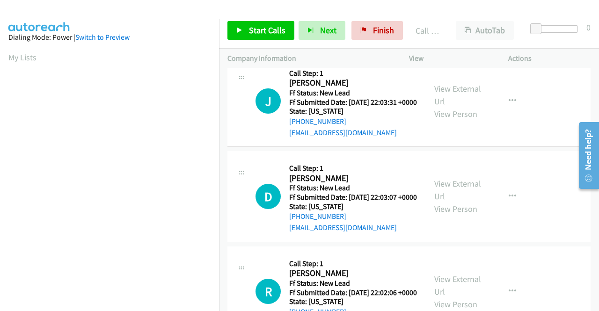
click at [346, 42] on link "Call was successful?" at bounding box center [320, 37] width 63 height 9
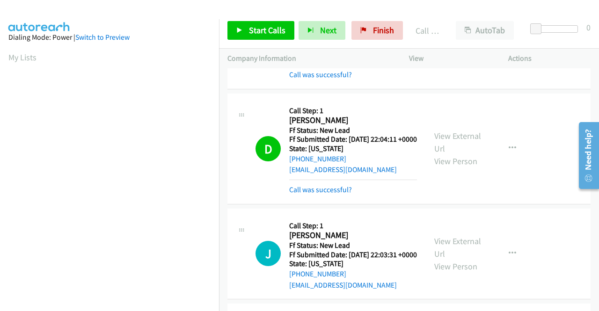
scroll to position [2468, 0]
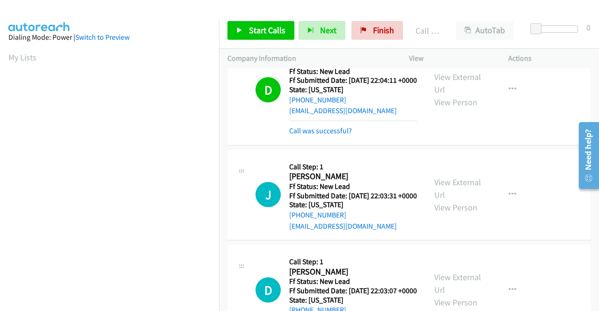
click at [341, 20] on link "Call was successful?" at bounding box center [320, 15] width 63 height 9
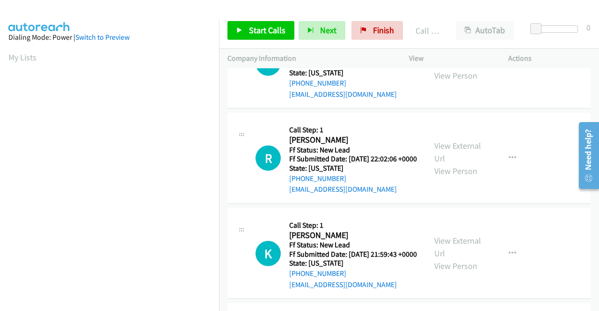
scroll to position [2608, 0]
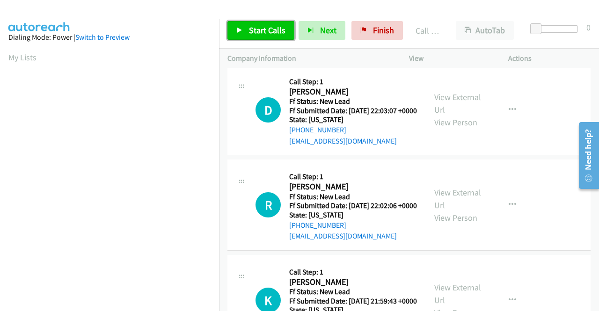
click at [267, 29] on span "Start Calls" at bounding box center [267, 30] width 36 height 11
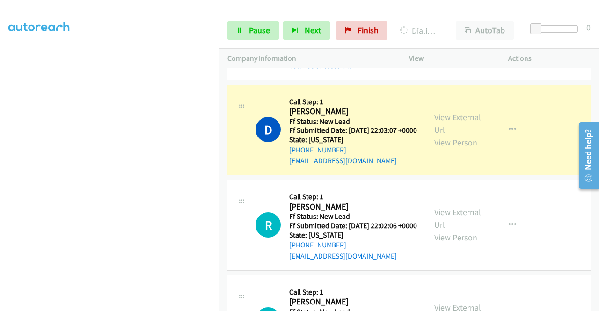
scroll to position [0, 0]
click at [341, 70] on link "Call was successful?" at bounding box center [320, 65] width 63 height 9
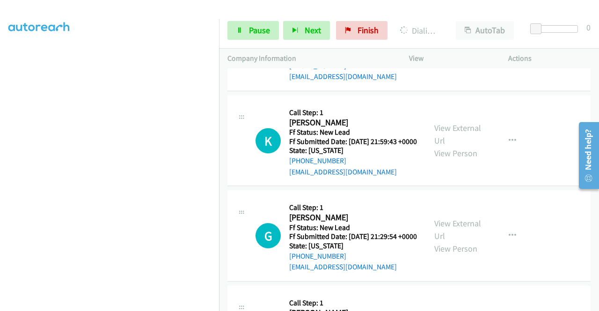
scroll to position [2795, 0]
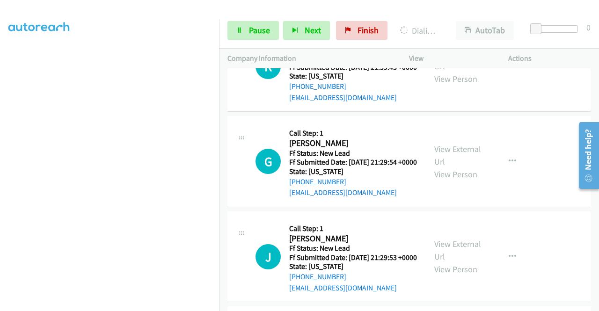
scroll to position [0, 0]
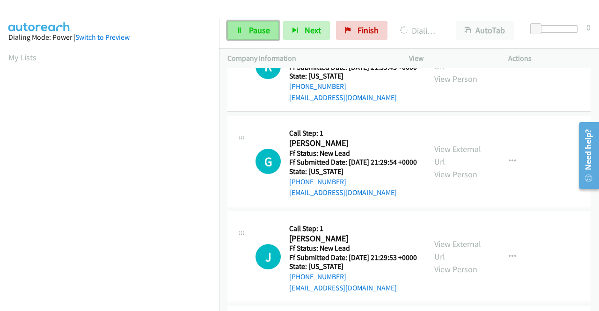
click at [243, 30] on link "Pause" at bounding box center [252, 30] width 51 height 19
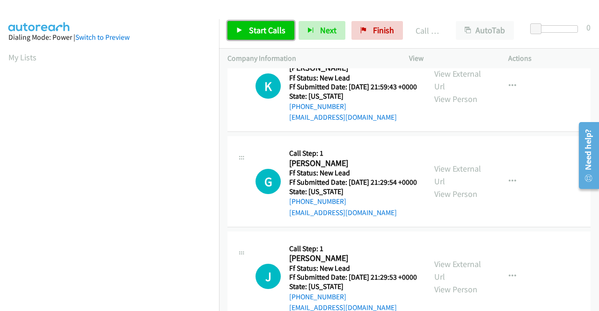
click at [270, 36] on link "Start Calls" at bounding box center [260, 30] width 67 height 19
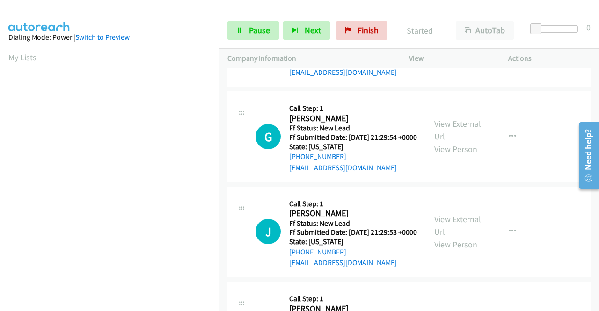
scroll to position [2936, 0]
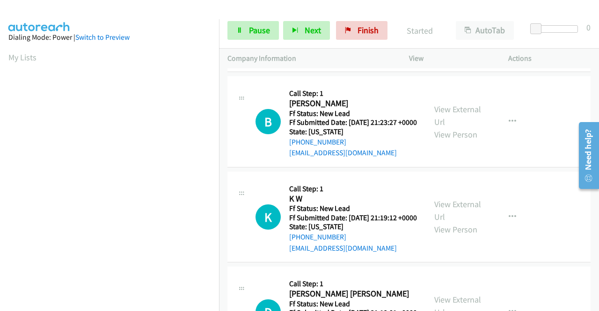
scroll to position [3263, 0]
click at [464, 31] on link "View External Url" at bounding box center [457, 19] width 47 height 23
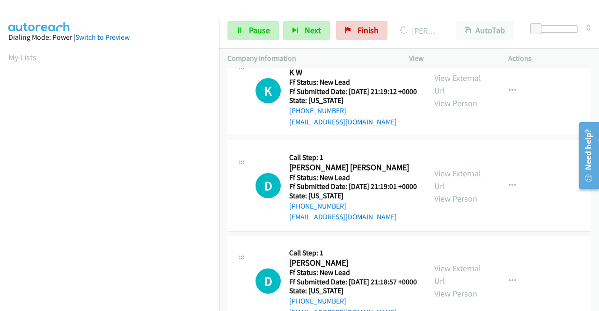
scroll to position [3403, 0]
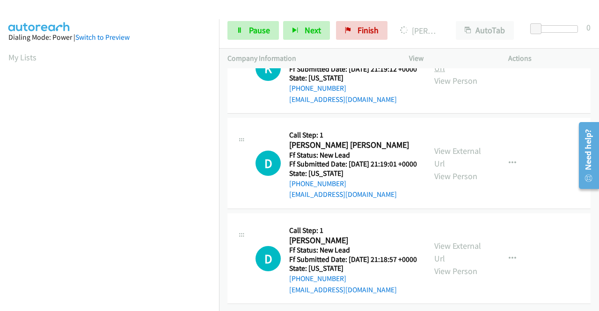
click at [477, 73] on link "View External Url" at bounding box center [457, 61] width 47 height 23
click at [470, 169] on link "View External Url" at bounding box center [457, 156] width 47 height 23
click at [467, 240] on link "View External Url" at bounding box center [457, 251] width 47 height 23
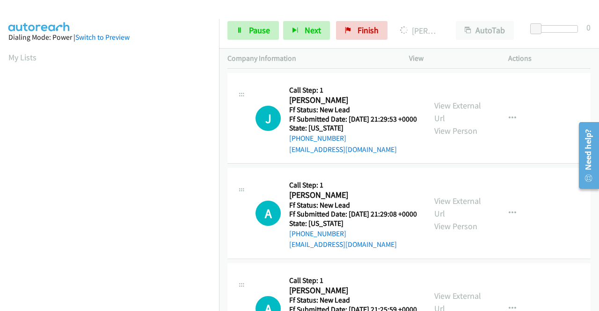
scroll to position [213, 0]
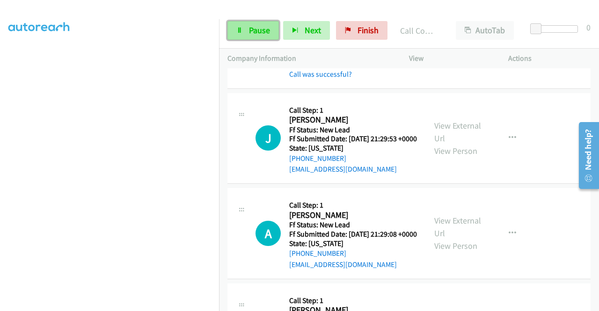
click at [252, 24] on link "Pause" at bounding box center [252, 30] width 51 height 19
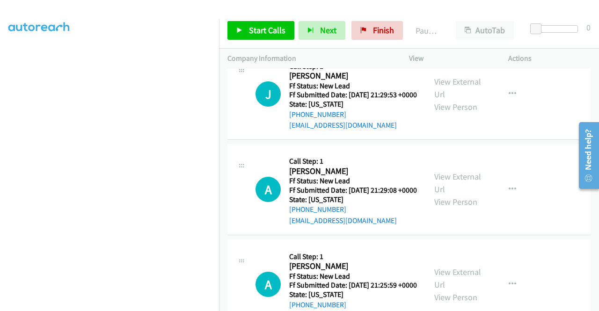
scroll to position [3121, 0]
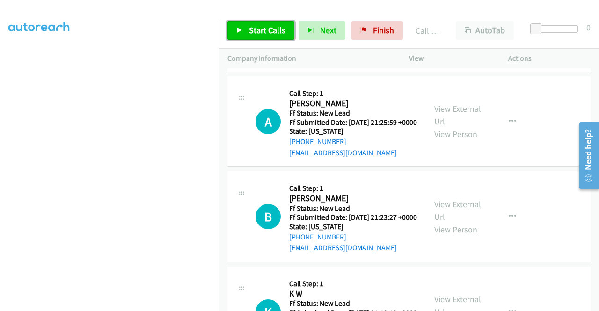
click at [276, 31] on span "Start Calls" at bounding box center [267, 30] width 36 height 11
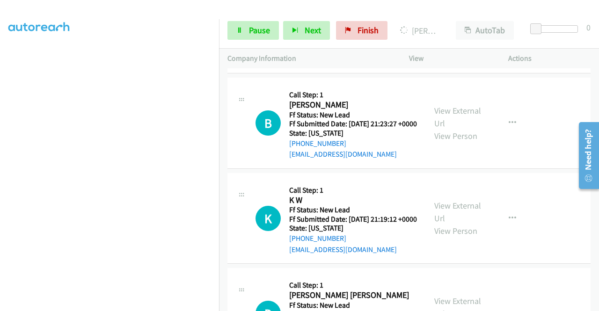
scroll to position [0, 0]
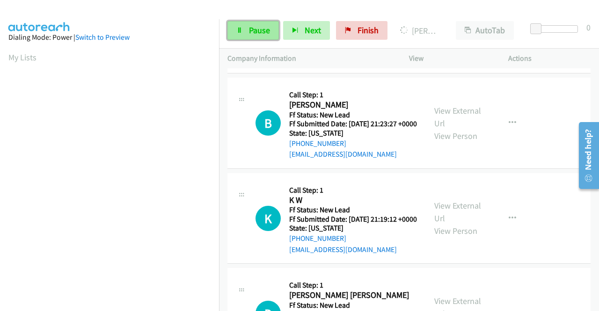
click at [243, 28] on link "Pause" at bounding box center [252, 30] width 51 height 19
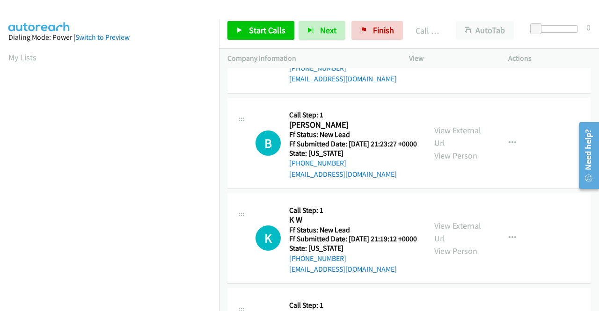
scroll to position [213, 0]
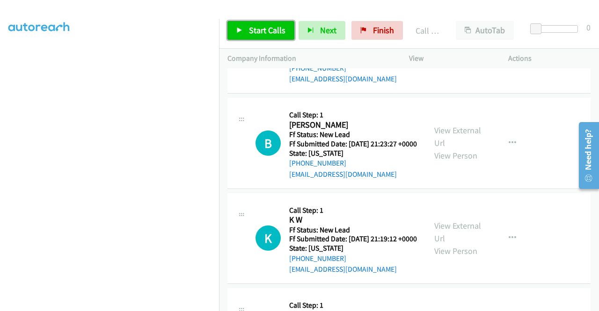
click at [254, 32] on span "Start Calls" at bounding box center [267, 30] width 36 height 11
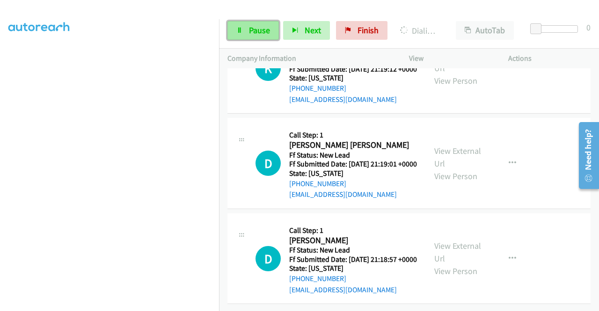
click at [235, 32] on link "Pause" at bounding box center [252, 30] width 51 height 19
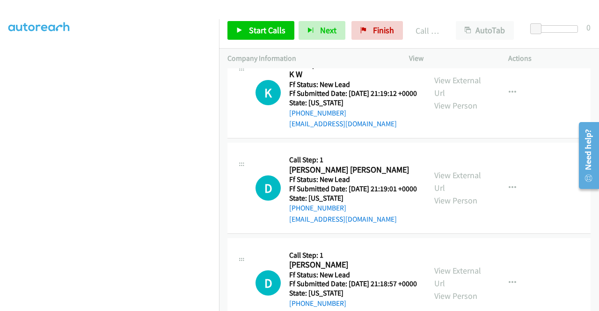
scroll to position [3421, 0]
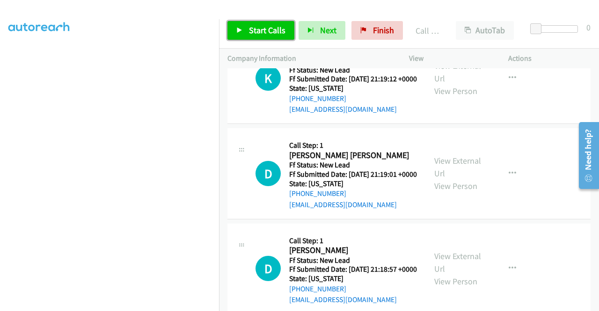
click at [251, 29] on span "Start Calls" at bounding box center [267, 30] width 36 height 11
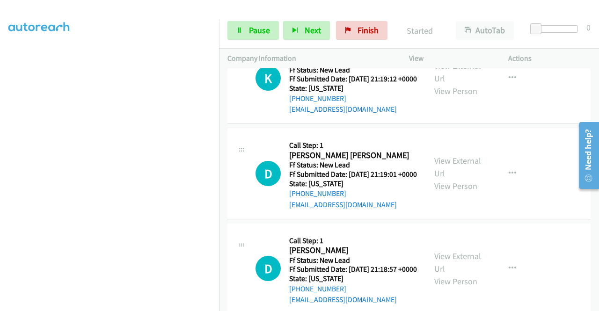
drag, startPoint x: 337, startPoint y: 297, endPoint x: 380, endPoint y: 157, distance: 146.4
click at [337, 19] on link "Call was successful?" at bounding box center [320, 14] width 63 height 9
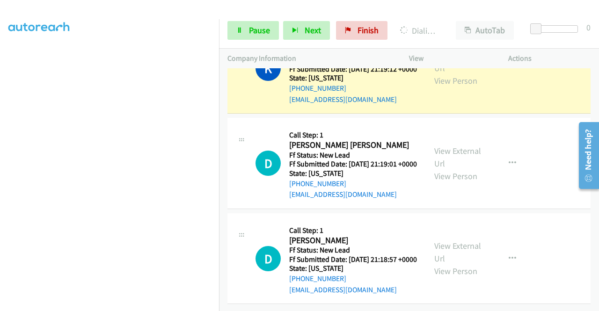
scroll to position [213, 0]
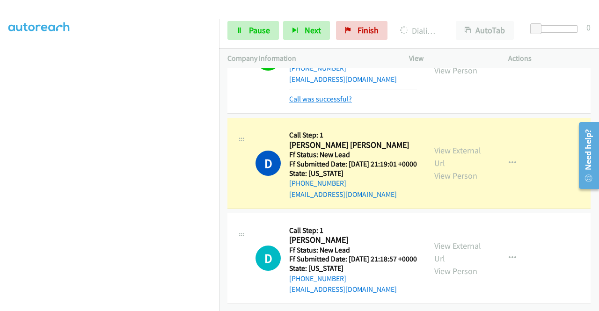
click at [321, 103] on link "Call was successful?" at bounding box center [320, 98] width 63 height 9
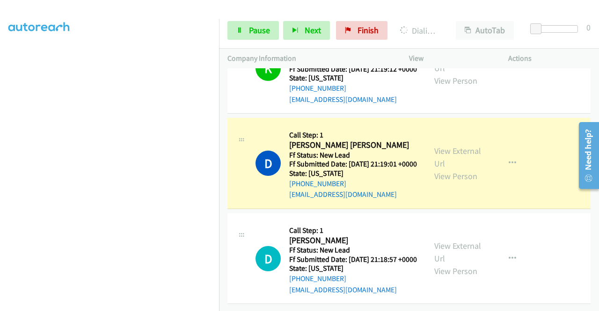
scroll to position [3729, 0]
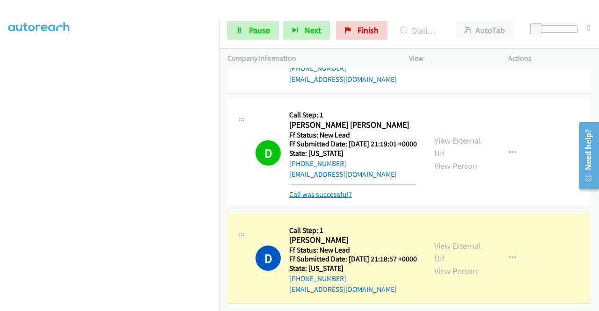
click at [333, 199] on link "Call was successful?" at bounding box center [320, 194] width 63 height 9
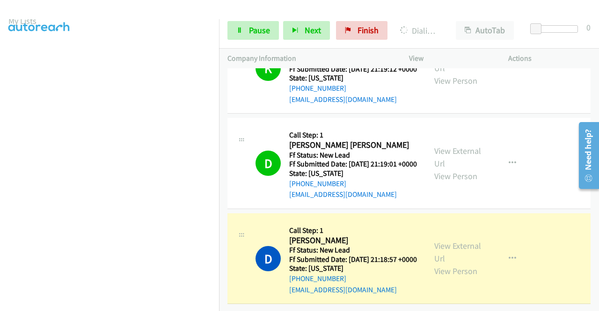
scroll to position [0, 0]
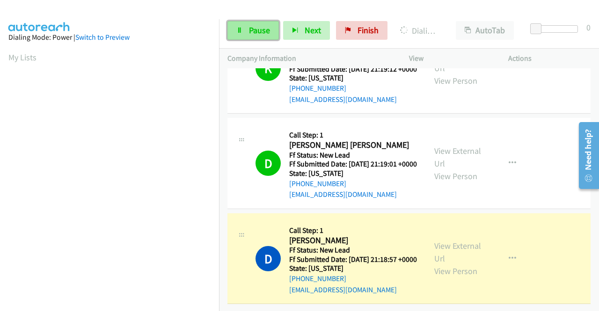
click at [256, 24] on link "Pause" at bounding box center [252, 30] width 51 height 19
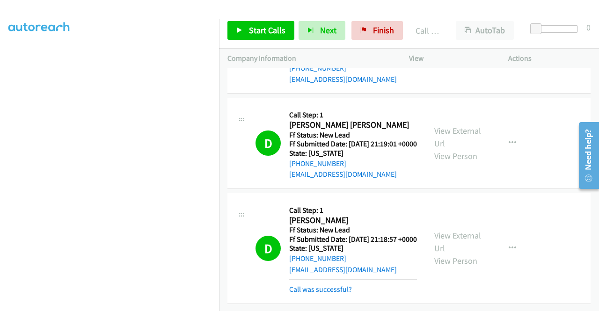
scroll to position [3791, 0]
click at [332, 285] on link "Call was successful?" at bounding box center [320, 289] width 63 height 9
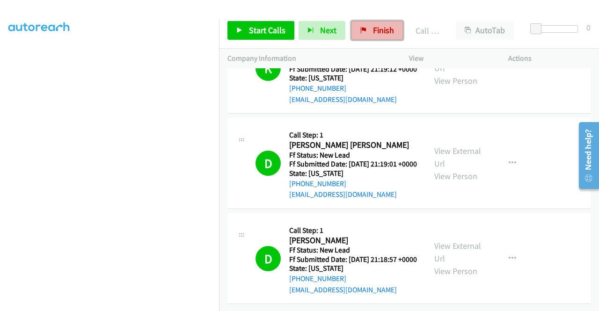
click at [366, 31] on link "Finish" at bounding box center [376, 30] width 51 height 19
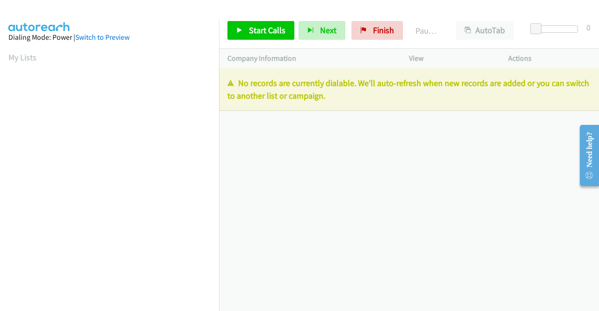
click at [523, 149] on div "+1 415-964-1034 Call failed - Please reload the list and try again The Callbar …" at bounding box center [409, 189] width 380 height 243
click at [505, 182] on div "+1 415-964-1034 Call failed - Please reload the list and try again The Callbar …" at bounding box center [409, 189] width 380 height 243
click at [377, 27] on span "Finish" at bounding box center [383, 30] width 21 height 11
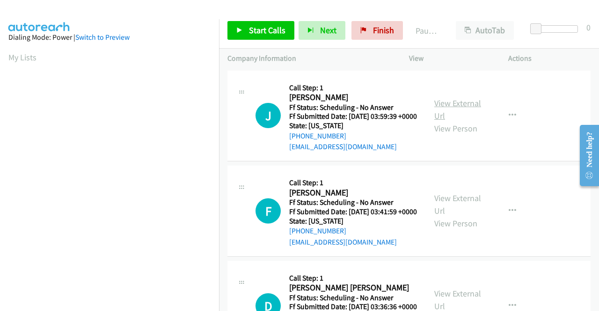
click at [447, 104] on link "View External Url" at bounding box center [457, 109] width 47 height 23
click at [455, 211] on link "View External Url" at bounding box center [457, 204] width 47 height 23
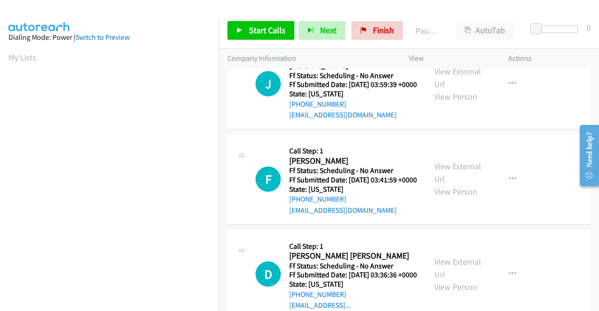
scroll to position [47, 0]
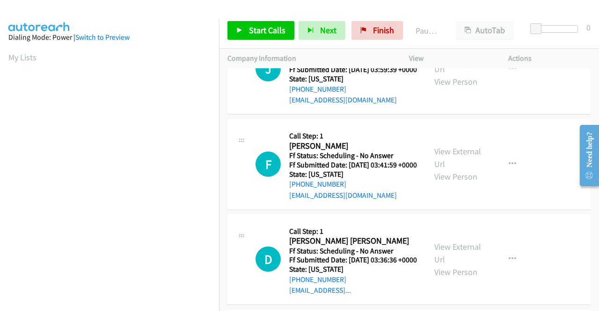
click at [455, 274] on div "View External Url View Person" at bounding box center [458, 259] width 49 height 38
click at [455, 265] on link "View External Url" at bounding box center [457, 252] width 47 height 23
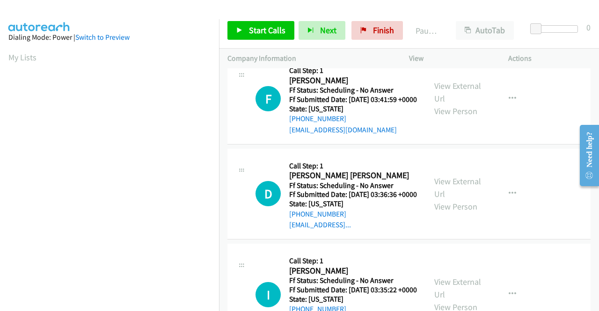
scroll to position [140, 0]
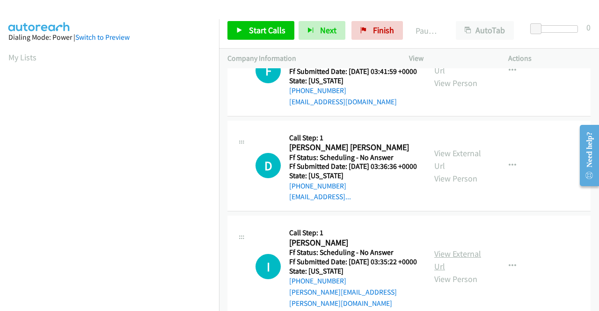
click at [450, 272] on link "View External Url" at bounding box center [457, 259] width 47 height 23
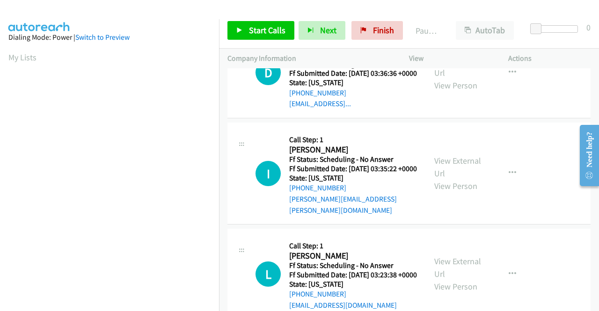
scroll to position [234, 0]
click at [456, 279] on link "View External Url" at bounding box center [457, 266] width 47 height 23
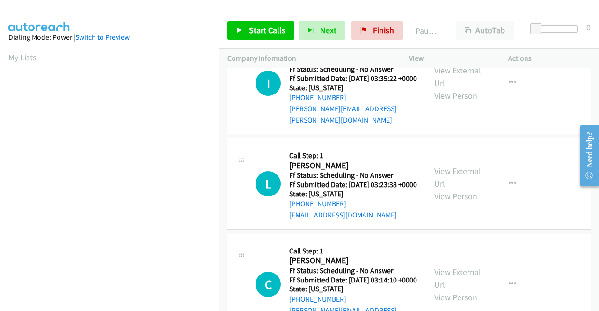
scroll to position [327, 0]
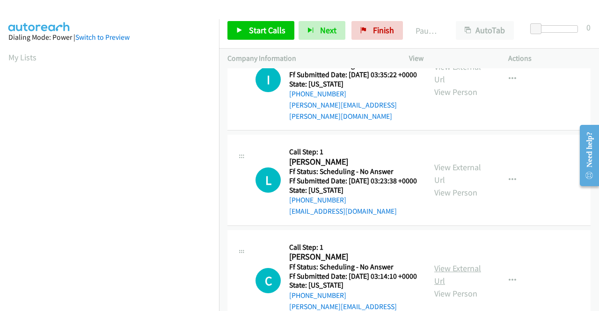
click at [446, 286] on link "View External Url" at bounding box center [457, 274] width 47 height 23
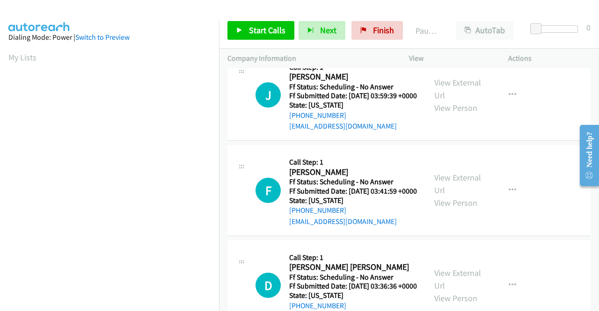
scroll to position [0, 0]
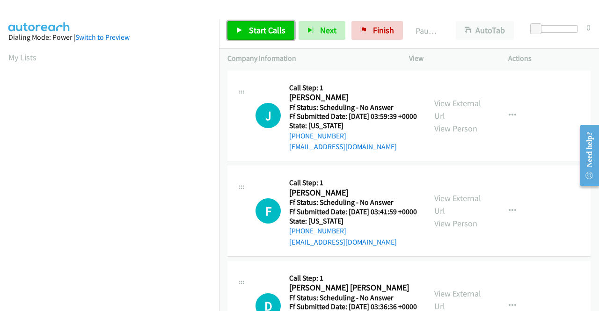
click at [254, 29] on span "Start Calls" at bounding box center [267, 30] width 36 height 11
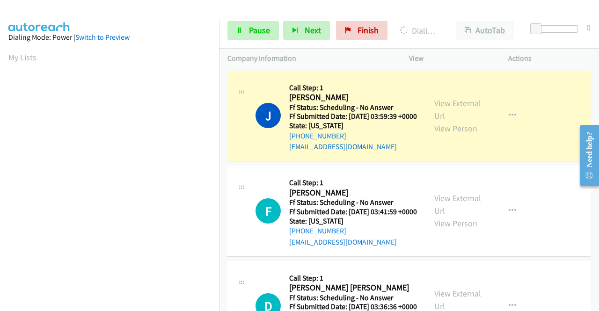
scroll to position [213, 0]
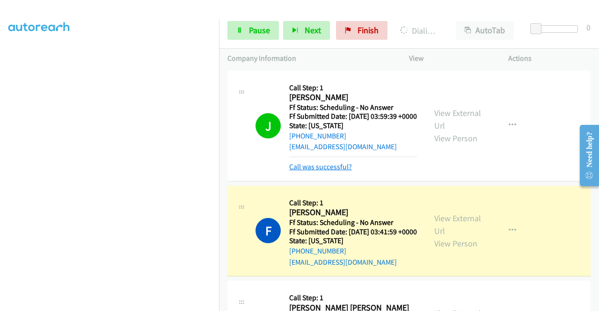
click at [339, 171] on link "Call was successful?" at bounding box center [320, 166] width 63 height 9
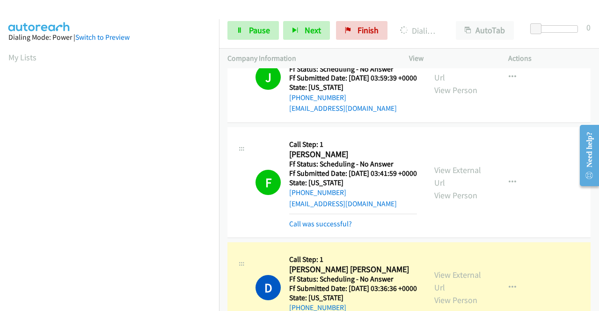
scroll to position [94, 0]
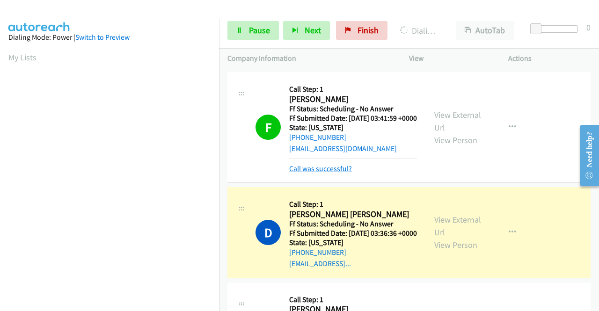
click at [340, 173] on link "Call was successful?" at bounding box center [320, 168] width 63 height 9
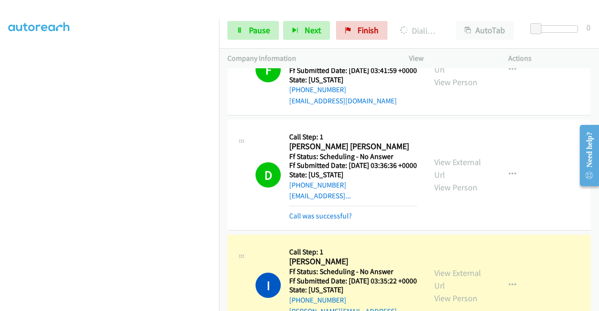
scroll to position [187, 0]
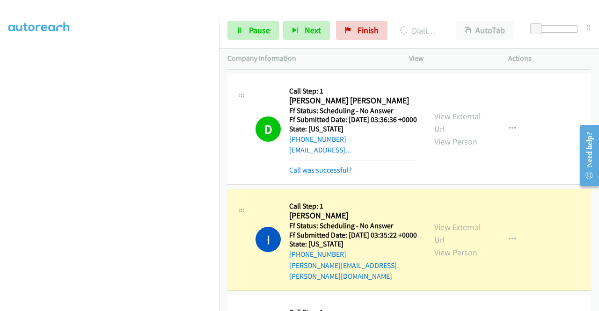
drag, startPoint x: 346, startPoint y: 200, endPoint x: 264, endPoint y: 231, distance: 88.2
click at [346, 174] on link "Call was successful?" at bounding box center [320, 170] width 63 height 9
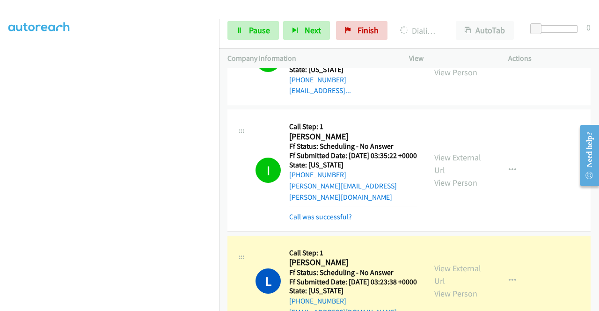
scroll to position [281, 0]
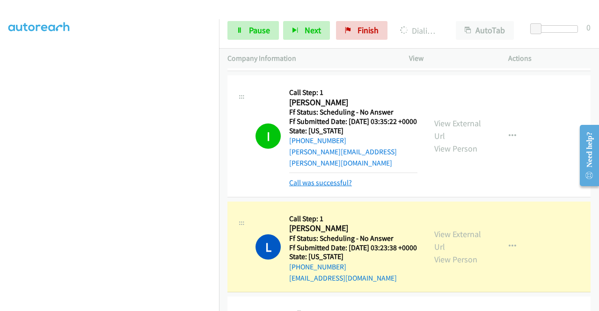
click at [330, 187] on link "Call was successful?" at bounding box center [320, 182] width 63 height 9
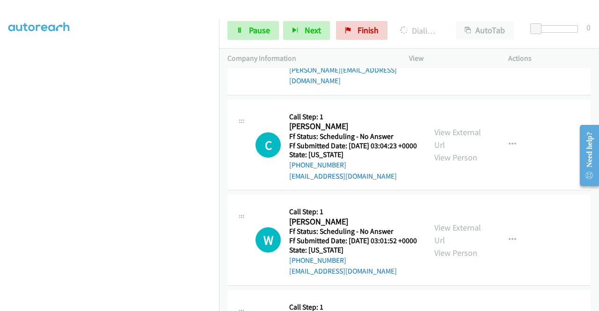
scroll to position [514, 0]
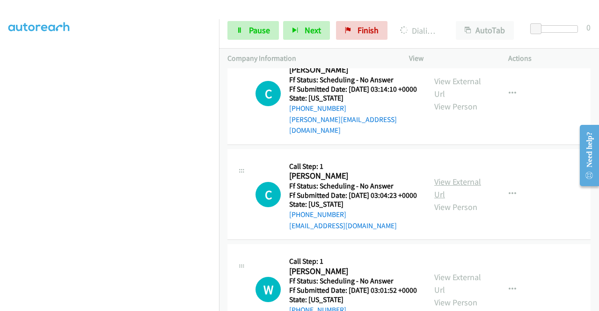
click at [453, 200] on link "View External Url" at bounding box center [457, 187] width 47 height 23
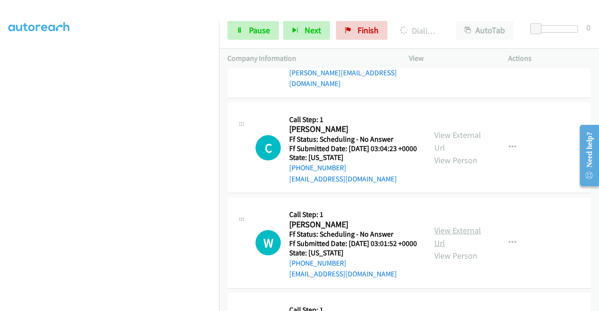
click at [471, 248] on link "View External Url" at bounding box center [457, 236] width 47 height 23
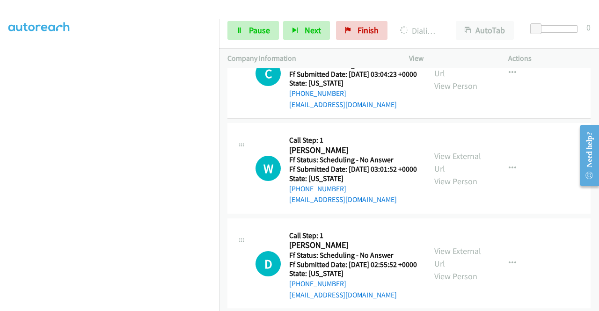
scroll to position [655, 0]
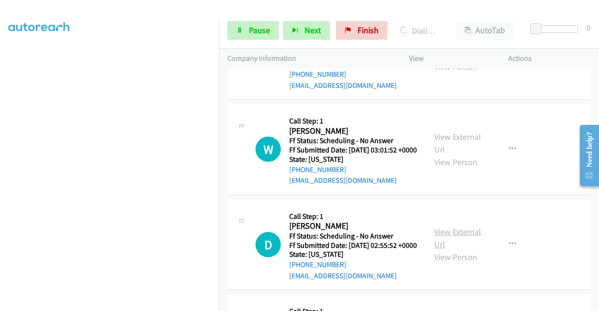
click at [455, 250] on link "View External Url" at bounding box center [457, 237] width 47 height 23
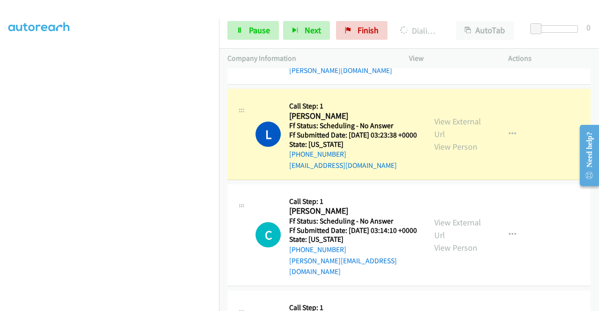
scroll to position [234, 0]
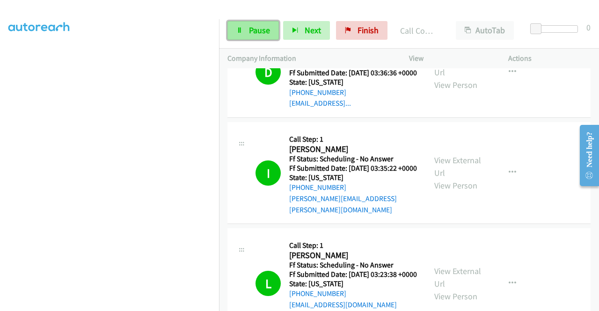
click at [253, 28] on span "Pause" at bounding box center [259, 30] width 21 height 11
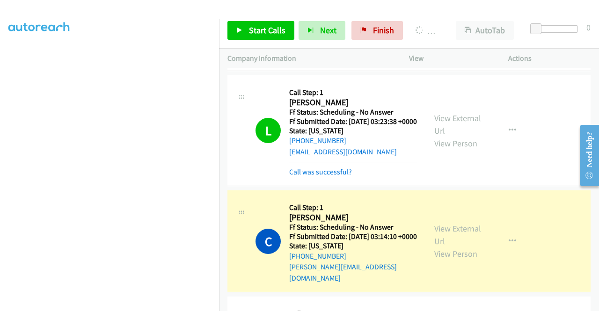
scroll to position [421, 0]
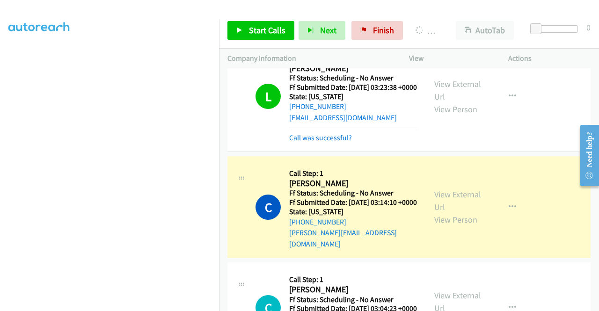
click at [331, 142] on link "Call was successful?" at bounding box center [320, 137] width 63 height 9
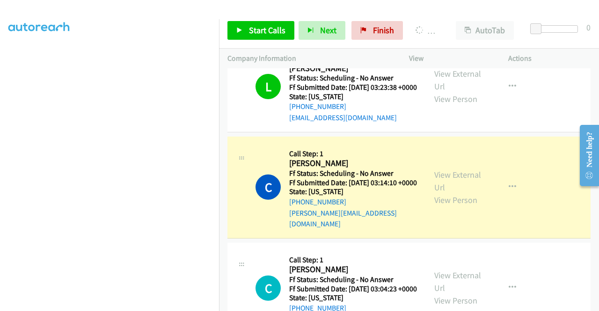
scroll to position [213, 0]
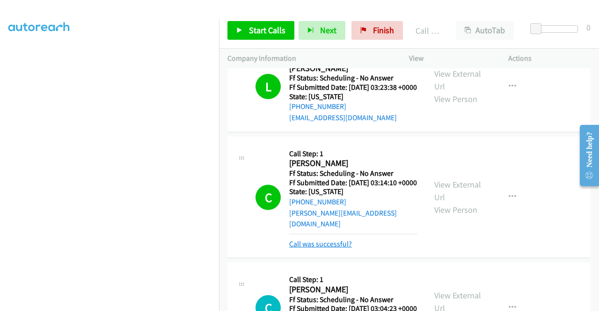
click at [322, 248] on link "Call was successful?" at bounding box center [320, 243] width 63 height 9
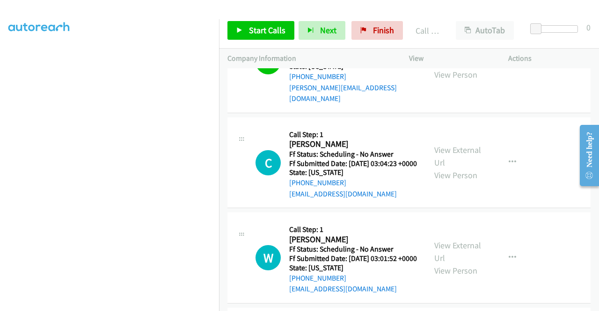
scroll to position [561, 0]
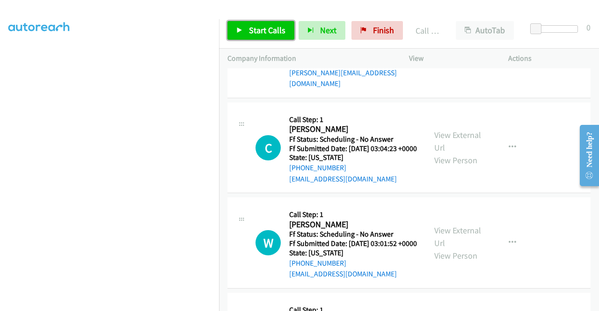
click at [243, 33] on link "Start Calls" at bounding box center [260, 30] width 67 height 19
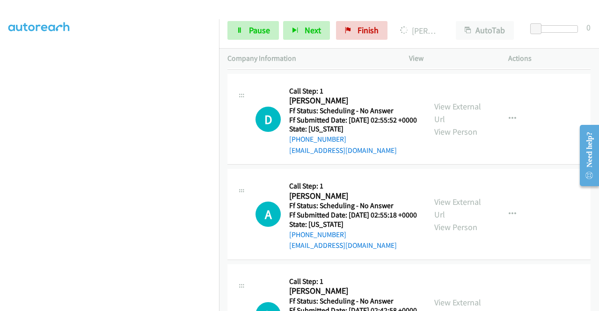
scroll to position [795, 0]
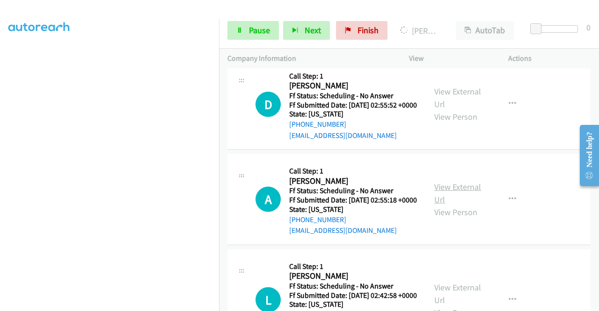
click at [458, 205] on link "View External Url" at bounding box center [457, 192] width 47 height 23
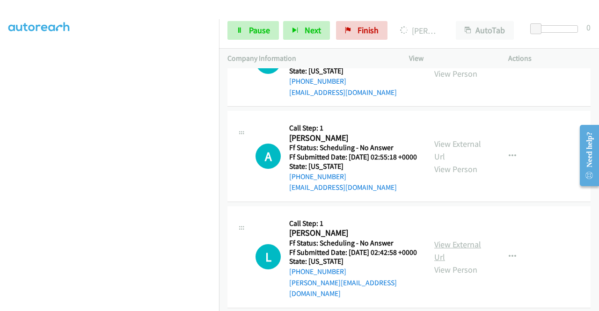
scroll to position [888, 0]
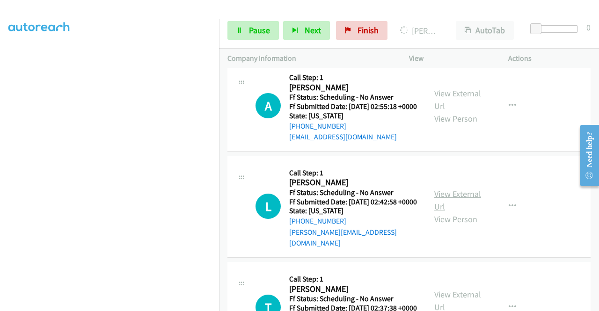
click at [462, 212] on link "View External Url" at bounding box center [457, 199] width 47 height 23
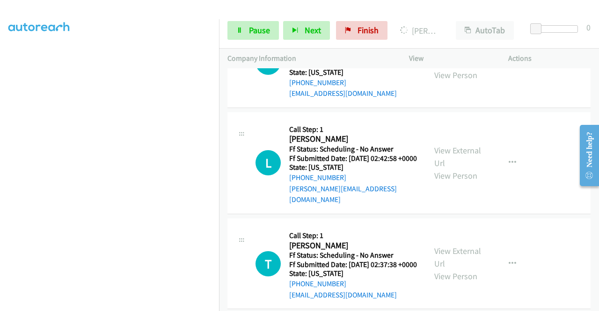
scroll to position [982, 0]
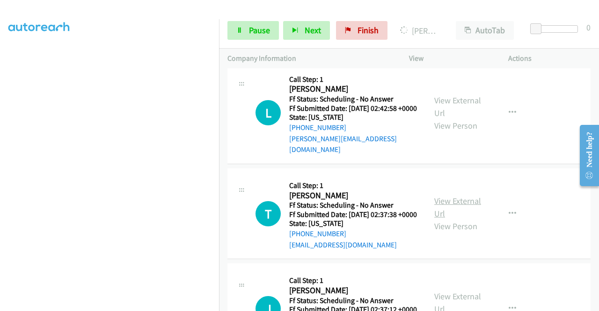
click at [458, 219] on link "View External Url" at bounding box center [457, 206] width 47 height 23
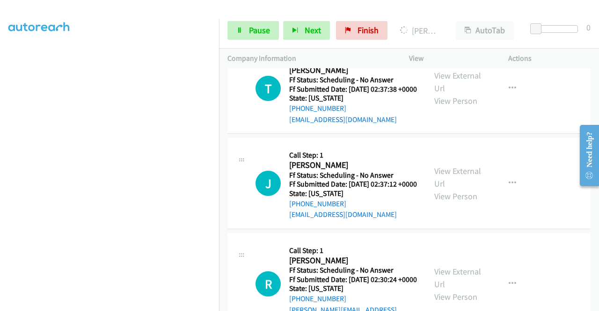
scroll to position [1122, 0]
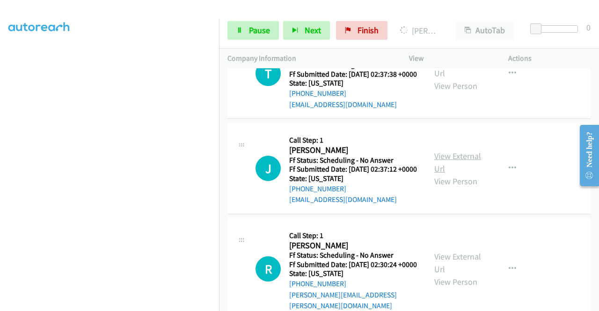
click at [460, 174] on link "View External Url" at bounding box center [457, 162] width 47 height 23
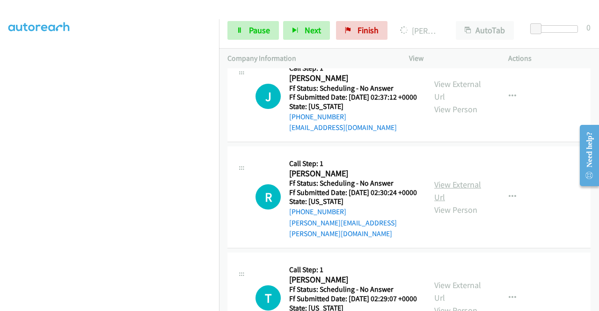
scroll to position [1216, 0]
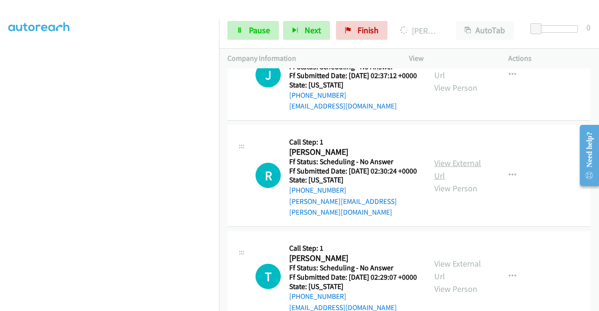
click at [468, 181] on link "View External Url" at bounding box center [457, 169] width 47 height 23
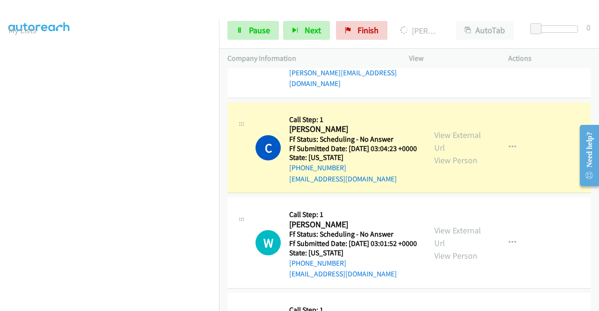
scroll to position [26, 0]
click at [516, 98] on div "C Callback Scheduled Call Step: 1 Christine James America/Chicago Ff Status: Sc…" at bounding box center [408, 47] width 363 height 102
click at [260, 28] on span "Pause" at bounding box center [259, 30] width 21 height 11
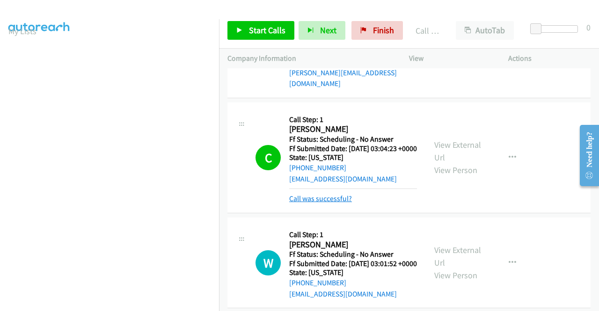
click at [308, 203] on link "Call was successful?" at bounding box center [320, 198] width 63 height 9
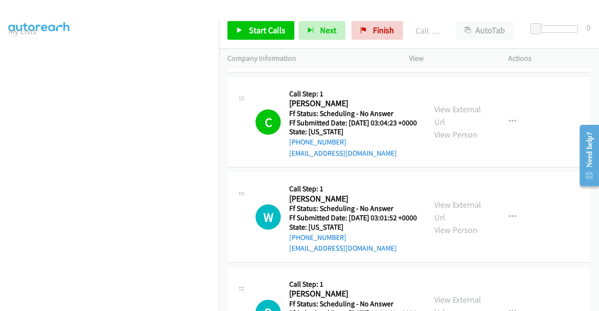
scroll to position [655, 0]
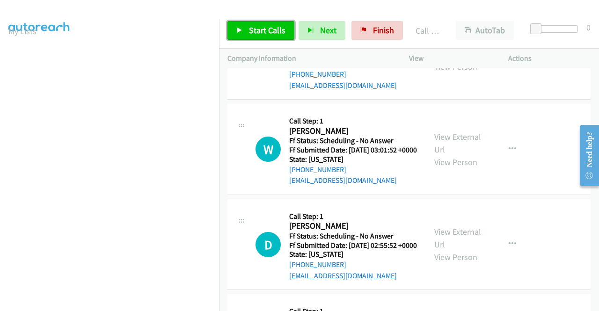
click at [266, 28] on span "Start Calls" at bounding box center [267, 30] width 36 height 11
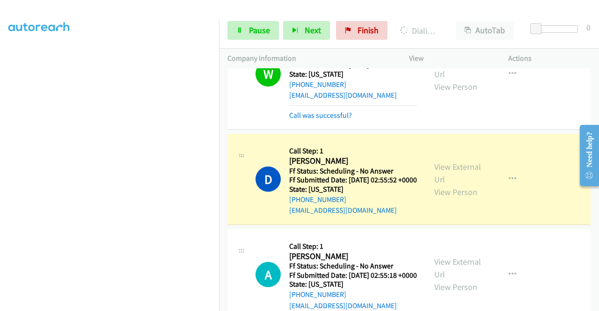
scroll to position [748, 0]
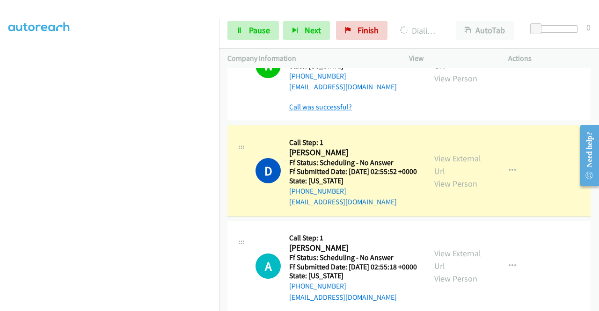
click at [309, 111] on link "Call was successful?" at bounding box center [320, 106] width 63 height 9
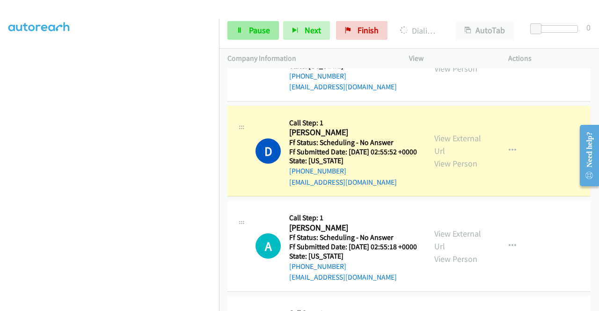
scroll to position [213, 0]
click at [246, 32] on link "Pause" at bounding box center [252, 30] width 51 height 19
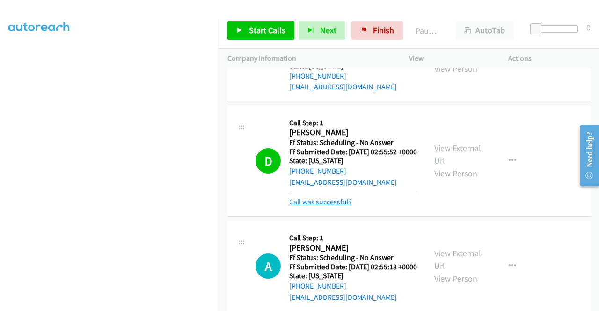
drag, startPoint x: 319, startPoint y: 267, endPoint x: 313, endPoint y: 263, distance: 6.5
click at [318, 208] on div "Call was successful?" at bounding box center [353, 201] width 128 height 11
click at [313, 206] on link "Call was successful?" at bounding box center [320, 201] width 63 height 9
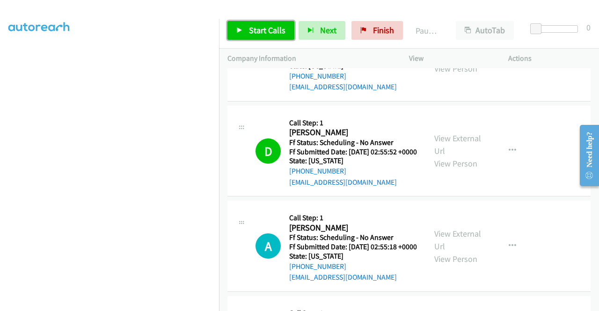
click at [267, 29] on span "Start Calls" at bounding box center [267, 30] width 36 height 11
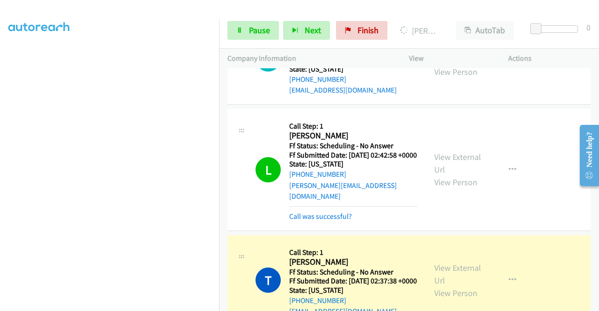
scroll to position [1029, 0]
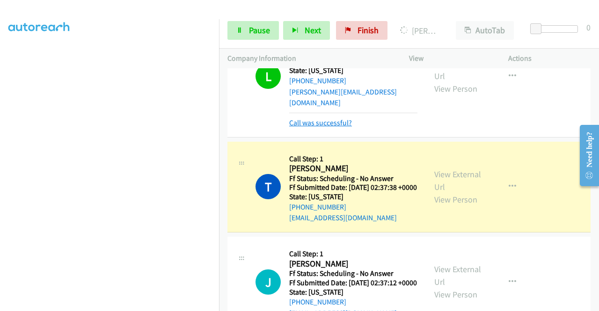
click at [337, 127] on link "Call was successful?" at bounding box center [320, 122] width 63 height 9
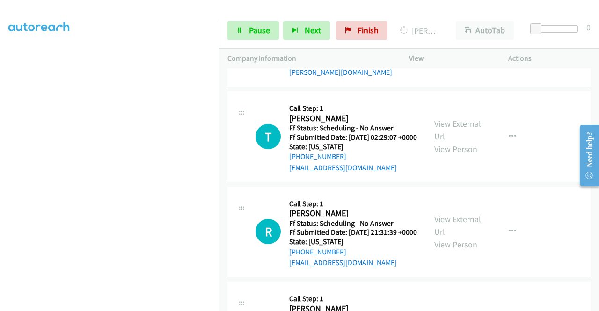
scroll to position [1356, 0]
click at [447, 141] on link "View External Url" at bounding box center [457, 129] width 47 height 23
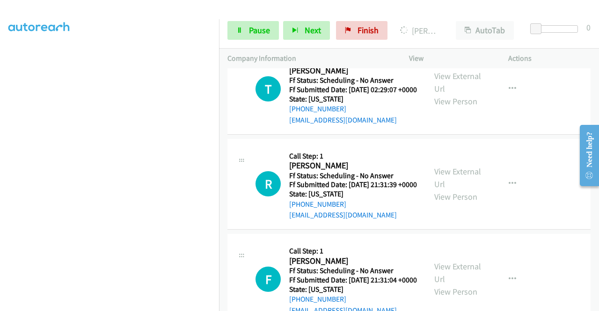
scroll to position [1496, 0]
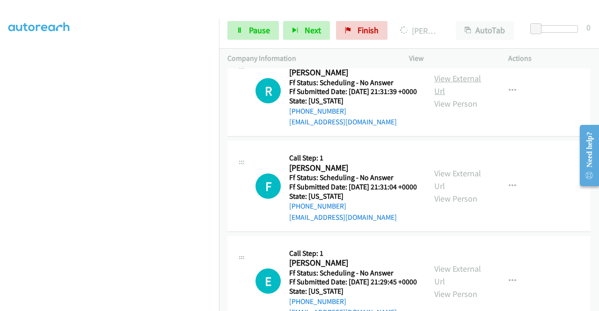
click at [459, 96] on link "View External Url" at bounding box center [457, 84] width 47 height 23
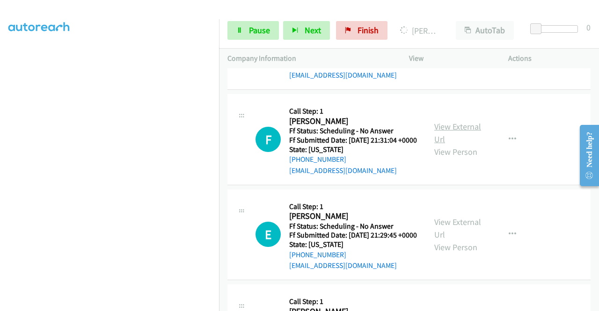
click at [449, 144] on link "View External Url" at bounding box center [457, 132] width 47 height 23
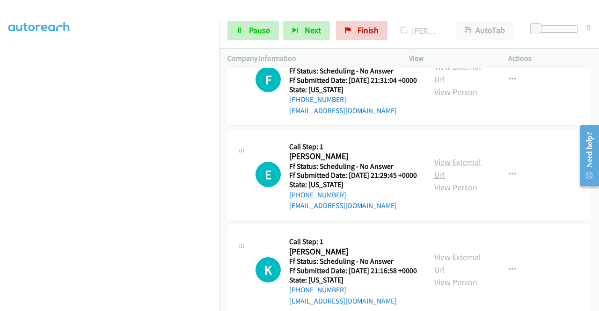
scroll to position [1637, 0]
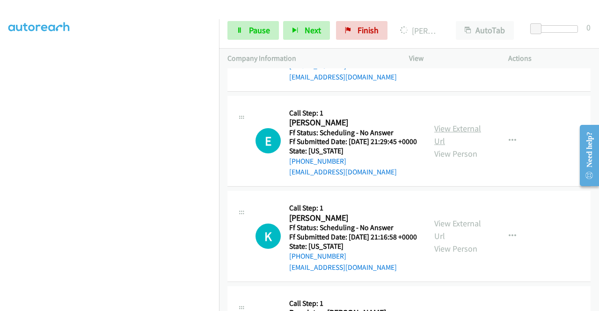
click at [458, 146] on link "View External Url" at bounding box center [457, 134] width 47 height 23
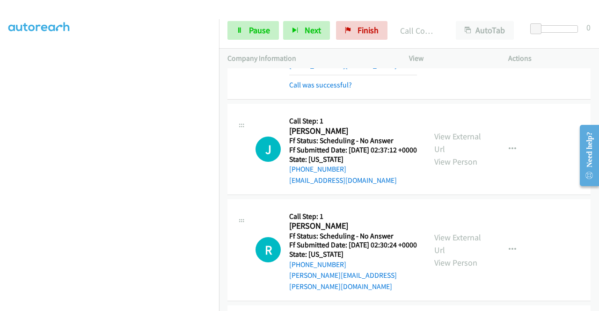
scroll to position [1142, 0]
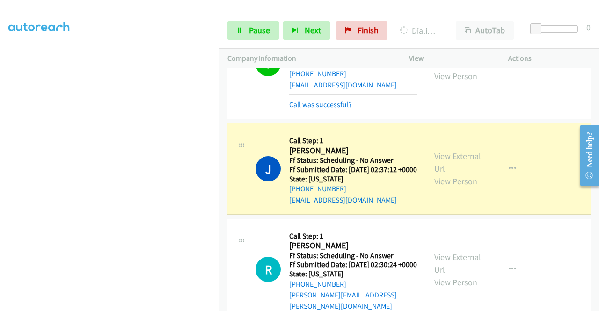
click at [333, 109] on link "Call was successful?" at bounding box center [320, 104] width 63 height 9
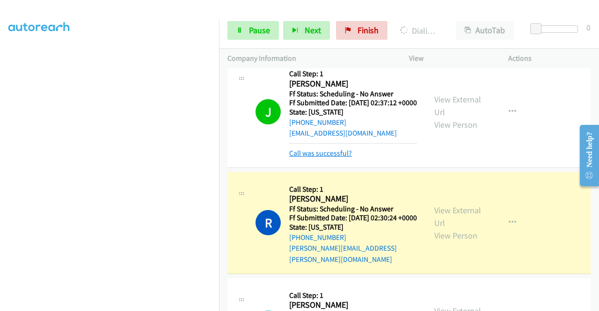
click at [332, 158] on link "Call was successful?" at bounding box center [320, 153] width 63 height 9
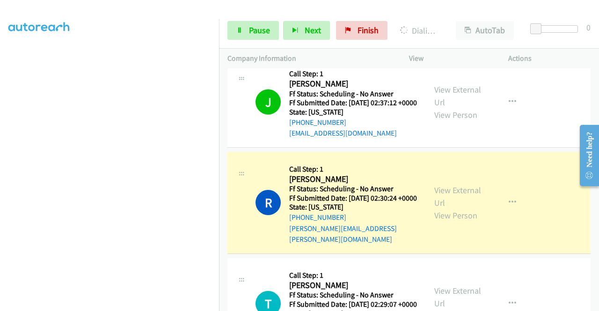
scroll to position [1235, 0]
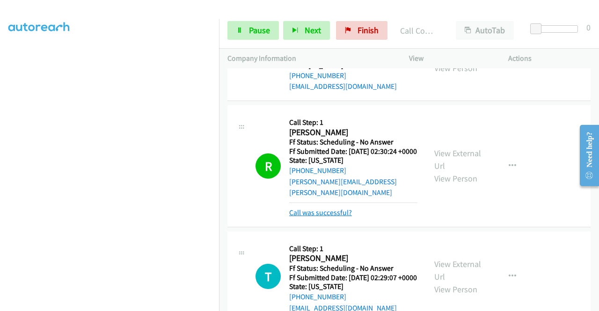
click at [331, 217] on link "Call was successful?" at bounding box center [320, 212] width 63 height 9
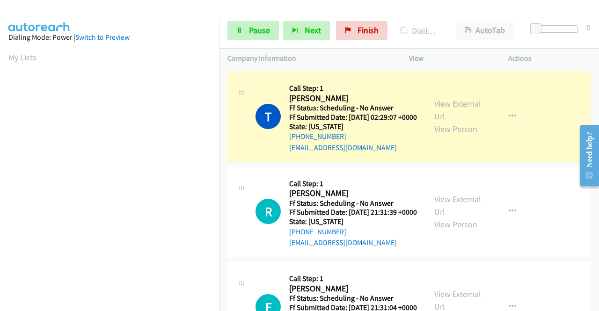
scroll to position [213, 0]
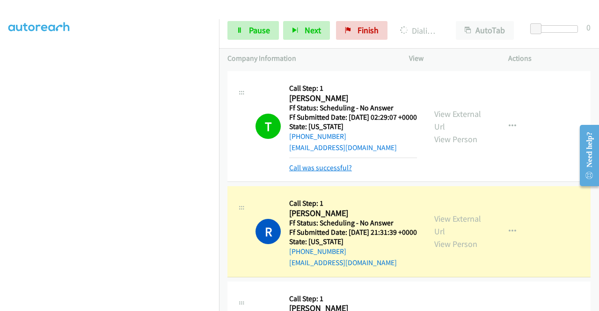
click at [322, 172] on link "Call was successful?" at bounding box center [320, 167] width 63 height 9
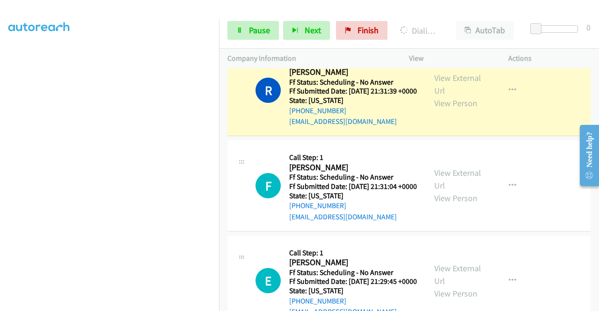
scroll to position [1516, 0]
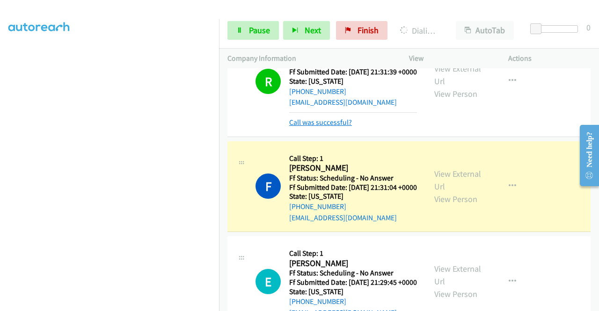
click at [334, 127] on link "Call was successful?" at bounding box center [320, 122] width 63 height 9
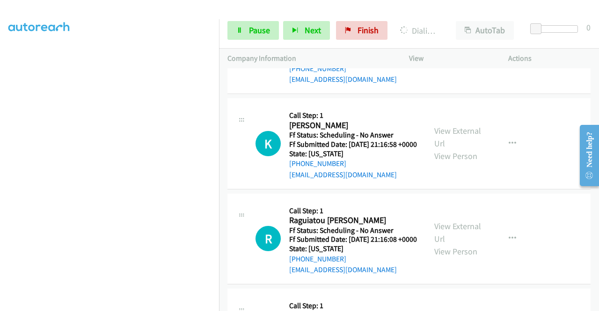
scroll to position [1750, 0]
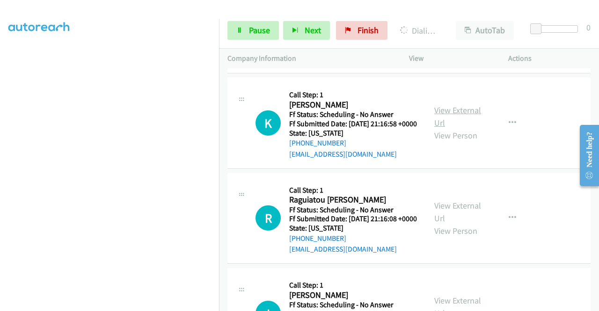
click at [462, 128] on link "View External Url" at bounding box center [457, 116] width 47 height 23
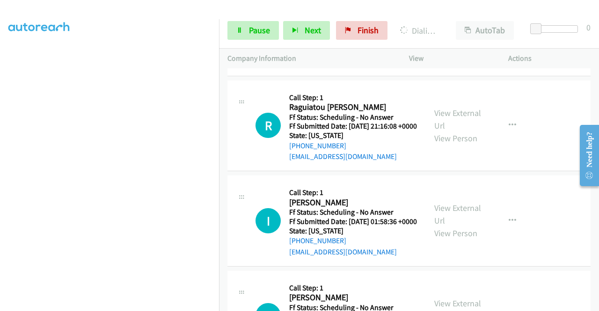
scroll to position [1843, 0]
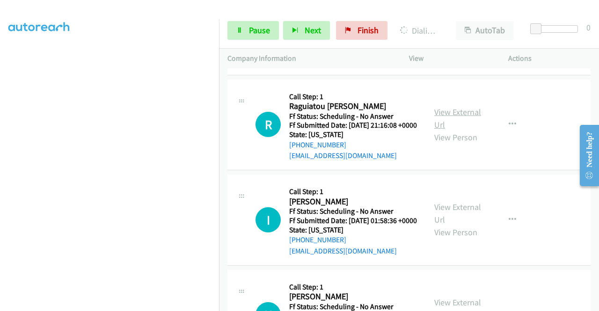
click at [477, 144] on div "View External Url View Person" at bounding box center [458, 125] width 49 height 38
click at [474, 130] on link "View External Url" at bounding box center [457, 118] width 47 height 23
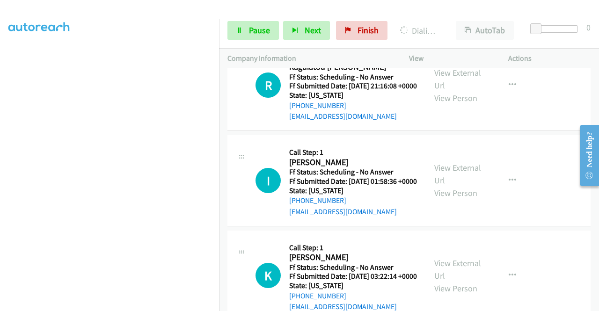
scroll to position [1937, 0]
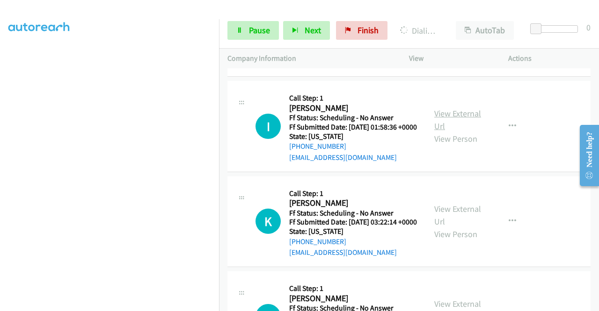
click at [455, 131] on link "View External Url" at bounding box center [457, 119] width 47 height 23
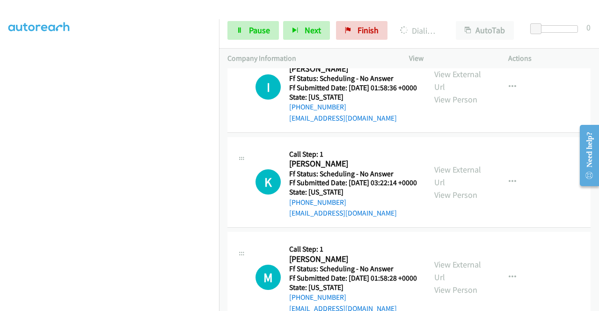
scroll to position [2030, 0]
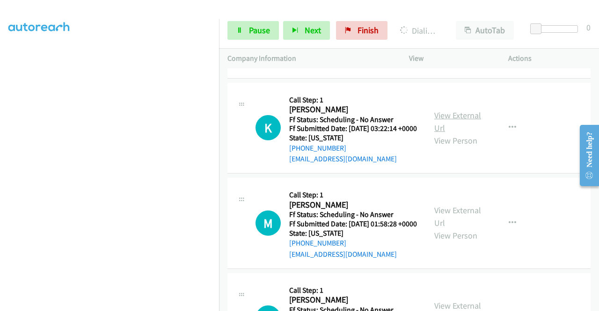
click at [452, 133] on link "View External Url" at bounding box center [457, 121] width 47 height 23
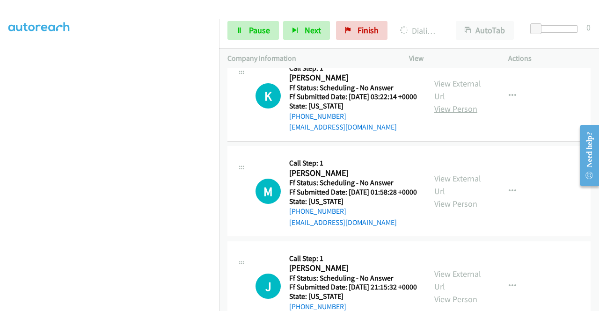
scroll to position [2124, 0]
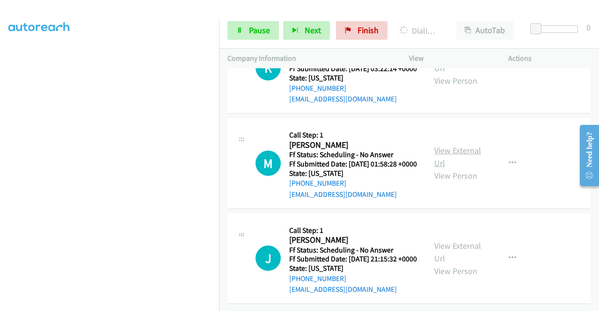
click at [464, 168] on link "View External Url" at bounding box center [457, 156] width 47 height 23
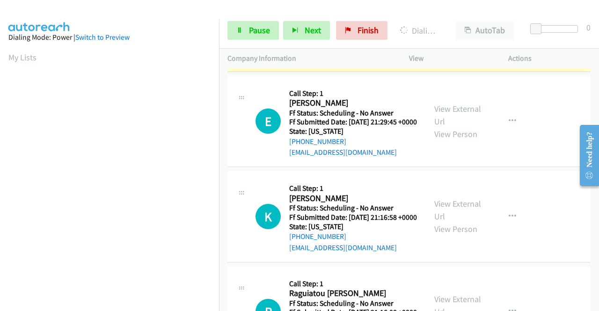
scroll to position [213, 0]
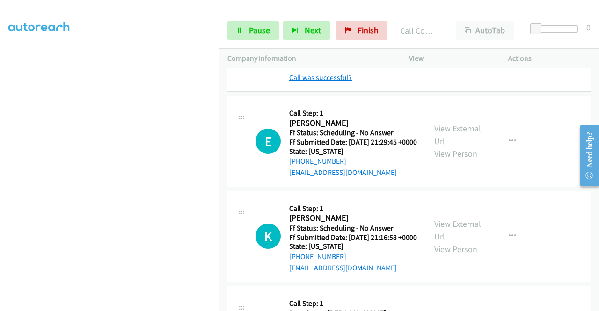
click at [321, 82] on link "Call was successful?" at bounding box center [320, 77] width 63 height 9
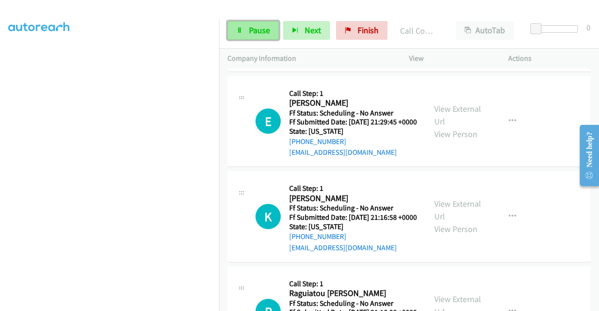
click at [267, 32] on span "Pause" at bounding box center [259, 30] width 21 height 11
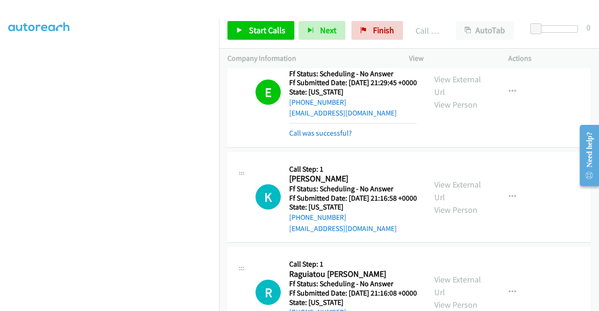
scroll to position [1750, 0]
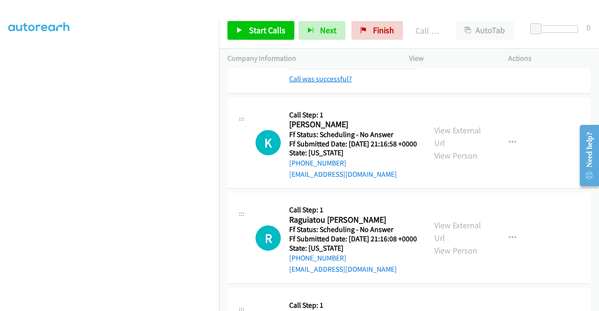
click at [341, 83] on link "Call was successful?" at bounding box center [320, 78] width 63 height 9
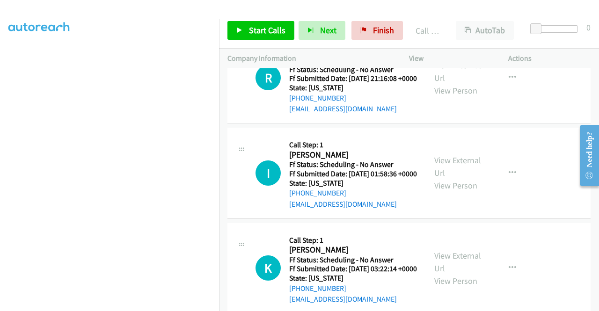
scroll to position [1937, 0]
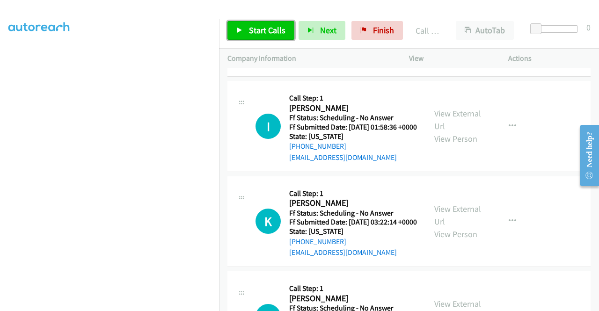
click at [273, 29] on span "Start Calls" at bounding box center [267, 30] width 36 height 11
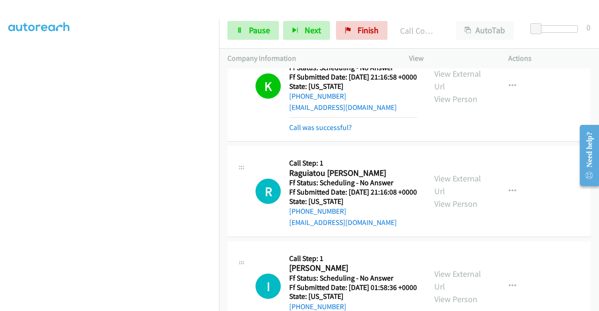
scroll to position [213, 0]
click at [261, 29] on span "Pause" at bounding box center [259, 30] width 21 height 11
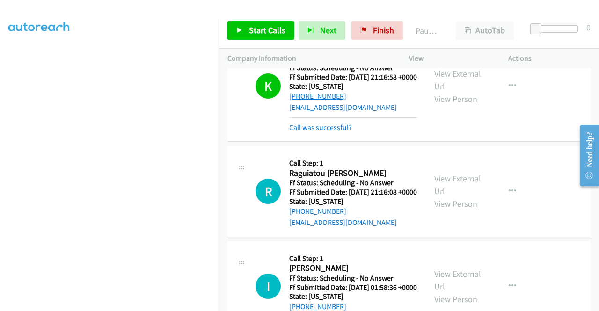
drag, startPoint x: 352, startPoint y: 220, endPoint x: 295, endPoint y: 226, distance: 56.9
click at [295, 102] on div "+1 719-493-7588" at bounding box center [353, 96] width 128 height 11
copy link "719-493-7588"
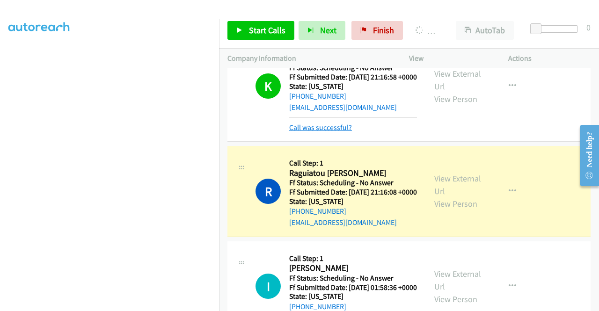
click at [298, 132] on link "Call was successful?" at bounding box center [320, 127] width 63 height 9
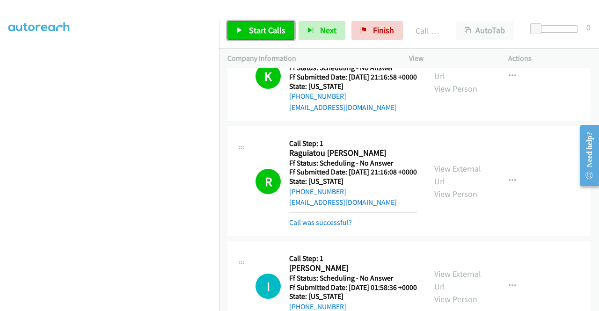
click at [267, 30] on span "Start Calls" at bounding box center [267, 30] width 36 height 11
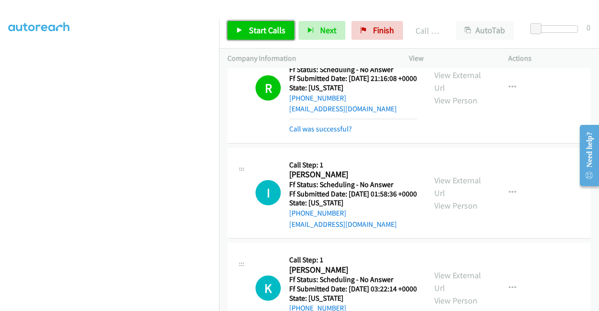
scroll to position [1984, 0]
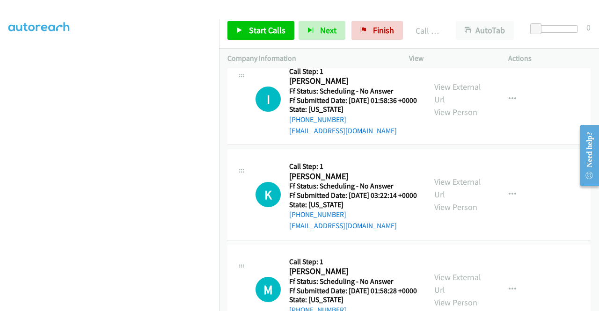
click at [345, 40] on link "Call was successful?" at bounding box center [320, 35] width 63 height 9
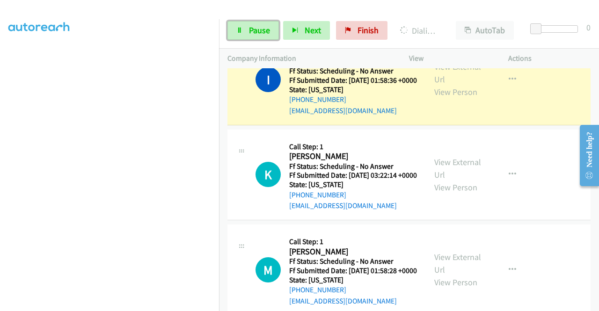
drag, startPoint x: 238, startPoint y: 31, endPoint x: 239, endPoint y: 48, distance: 16.9
click at [238, 31] on icon at bounding box center [239, 31] width 7 height 7
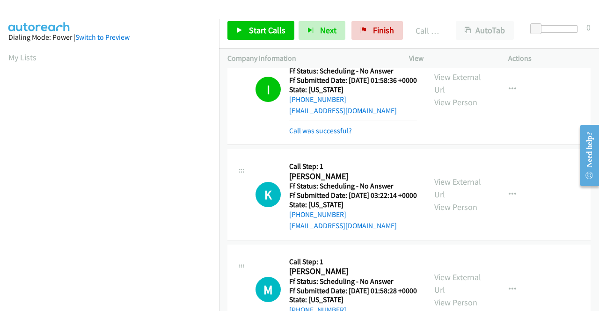
scroll to position [213, 0]
click at [341, 135] on link "Call was successful?" at bounding box center [320, 130] width 63 height 9
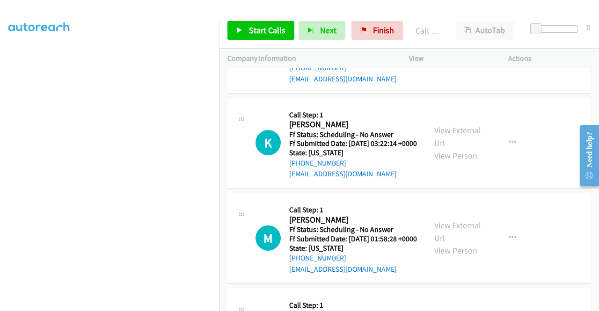
scroll to position [2030, 0]
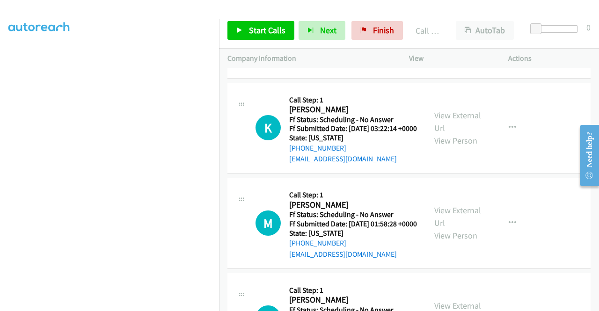
click at [268, 37] on link "Start Calls" at bounding box center [260, 30] width 67 height 19
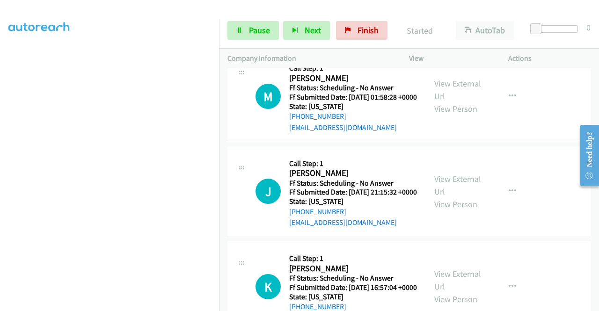
scroll to position [2171, 0]
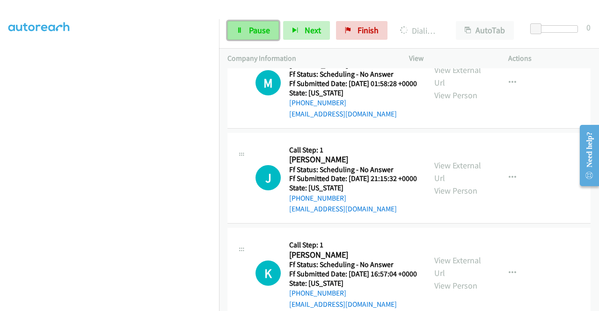
click at [246, 36] on link "Pause" at bounding box center [252, 30] width 51 height 19
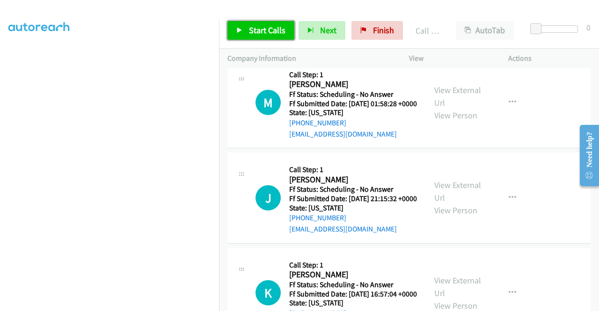
click at [282, 29] on span "Start Calls" at bounding box center [267, 30] width 36 height 11
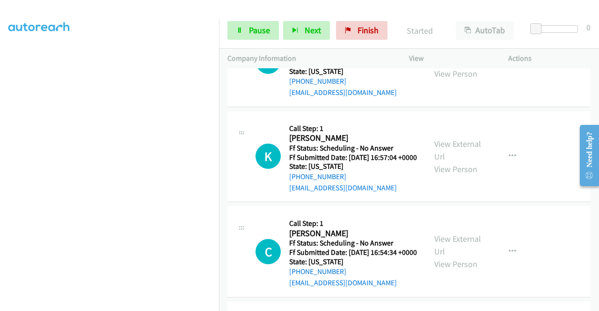
scroll to position [2311, 0]
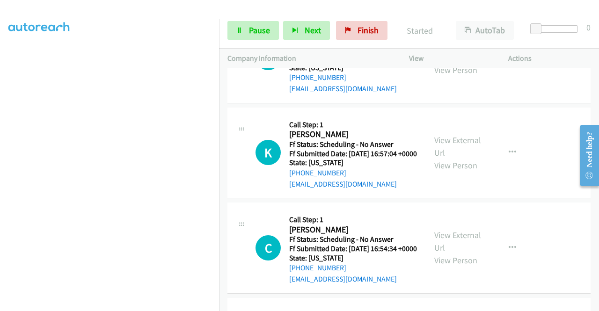
click at [455, 63] on link "View External Url" at bounding box center [457, 50] width 47 height 23
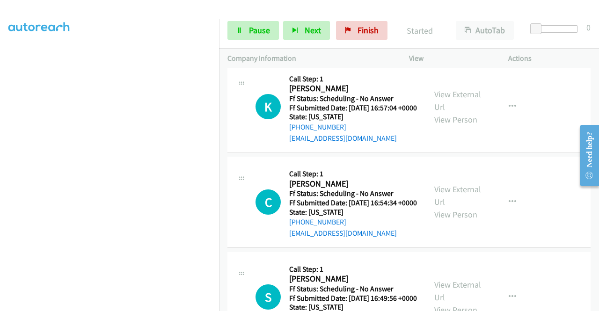
scroll to position [2358, 0]
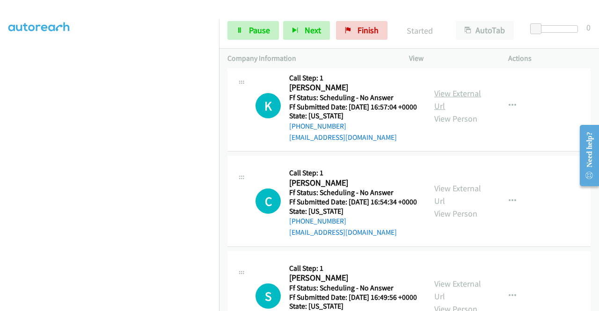
click at [455, 111] on link "View External Url" at bounding box center [457, 99] width 47 height 23
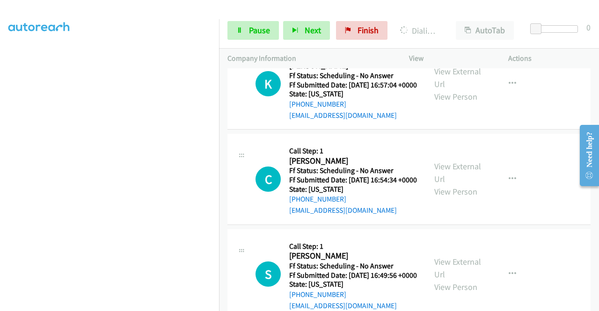
scroll to position [2451, 0]
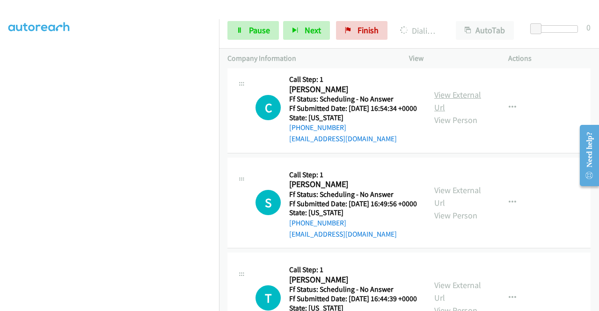
click at [458, 113] on link "View External Url" at bounding box center [457, 100] width 47 height 23
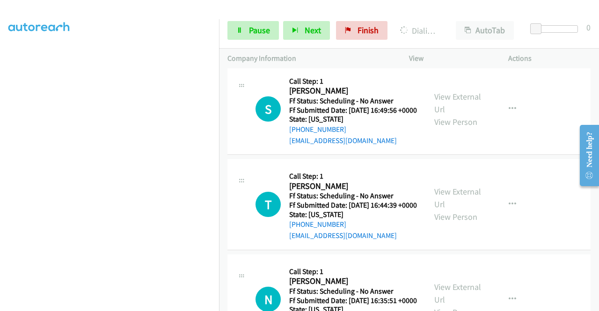
scroll to position [2592, 0]
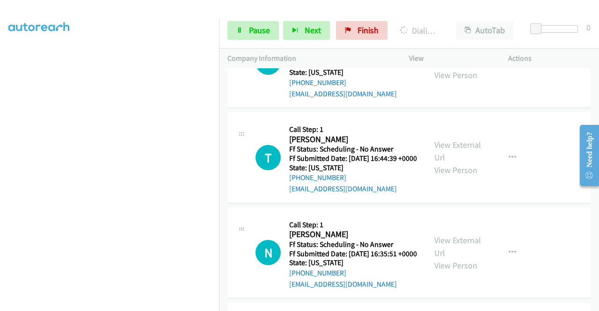
click at [465, 68] on link "View External Url" at bounding box center [457, 55] width 47 height 23
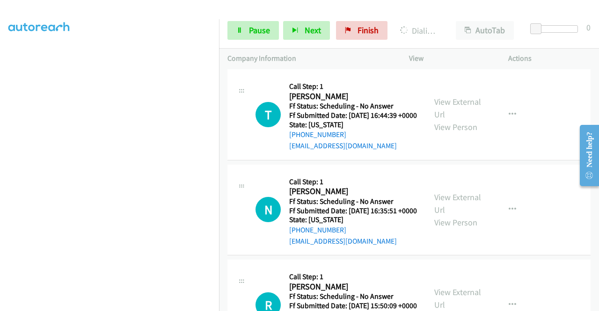
scroll to position [2685, 0]
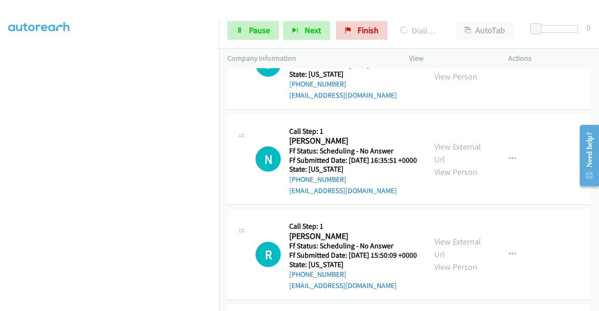
click at [456, 69] on link "View External Url" at bounding box center [457, 57] width 47 height 23
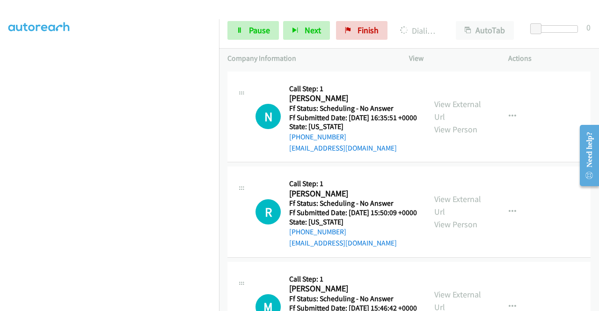
scroll to position [2825, 0]
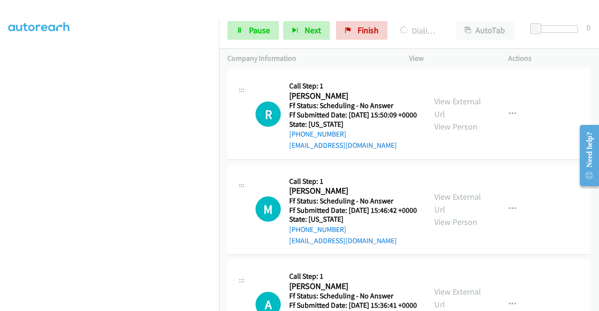
click at [461, 24] on link "View External Url" at bounding box center [457, 12] width 47 height 23
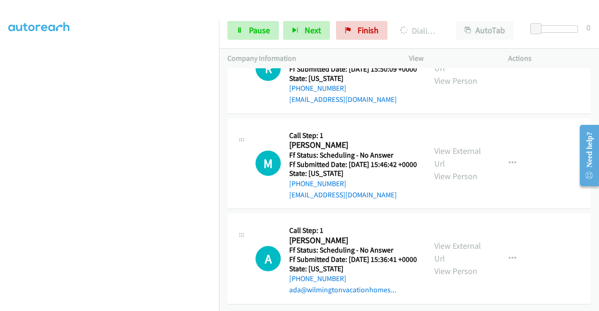
scroll to position [2966, 0]
click at [455, 73] on link "View External Url" at bounding box center [457, 61] width 47 height 23
click at [463, 169] on link "View External Url" at bounding box center [457, 156] width 47 height 23
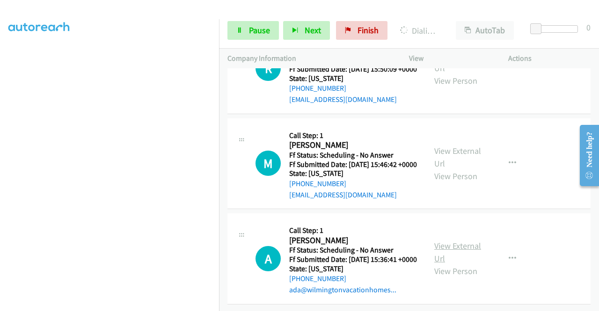
click at [463, 240] on link "View External Url" at bounding box center [457, 251] width 47 height 23
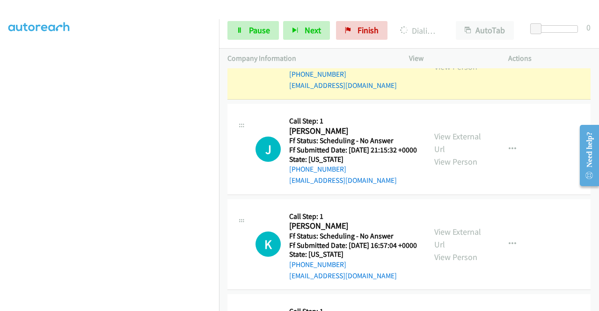
scroll to position [2282, 0]
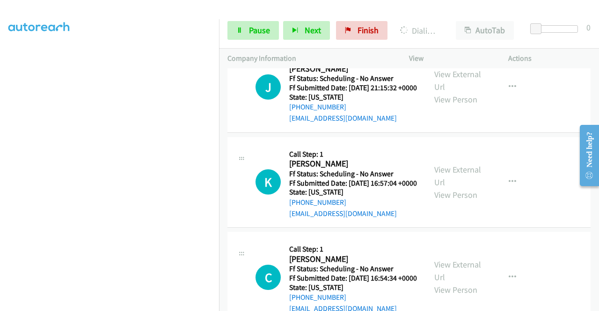
drag, startPoint x: 315, startPoint y: 186, endPoint x: 311, endPoint y: 188, distance: 4.9
click at [315, 28] on link "Call was successful?" at bounding box center [320, 23] width 63 height 9
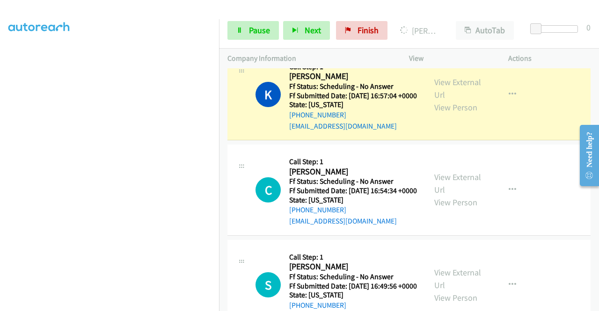
scroll to position [2375, 0]
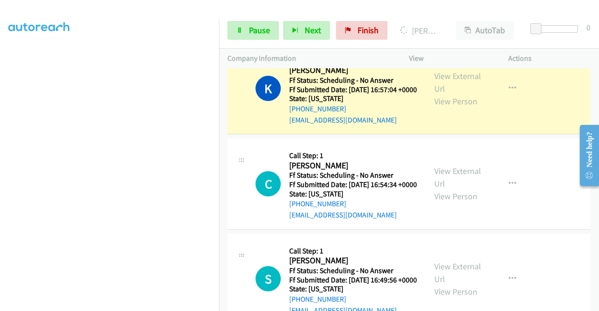
click at [310, 29] on link "Call was successful?" at bounding box center [320, 24] width 63 height 9
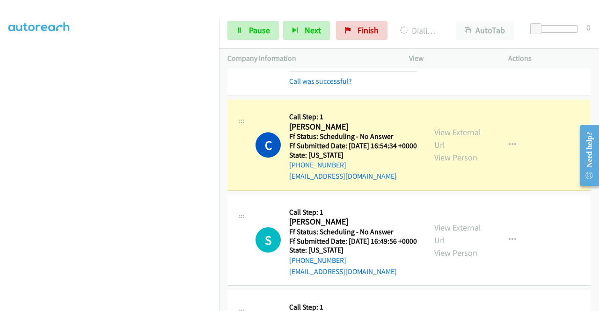
scroll to position [2515, 0]
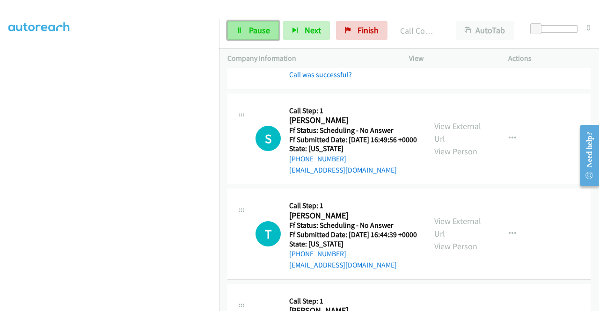
click at [247, 27] on link "Pause" at bounding box center [252, 30] width 51 height 19
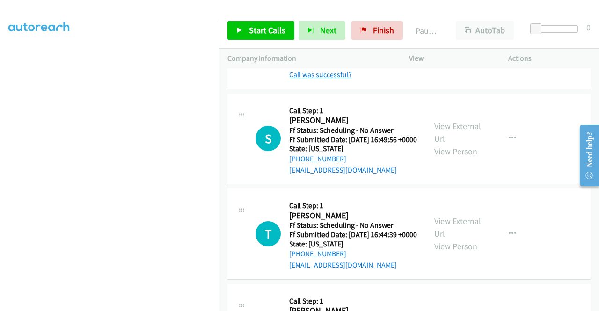
click at [323, 79] on link "Call was successful?" at bounding box center [320, 74] width 63 height 9
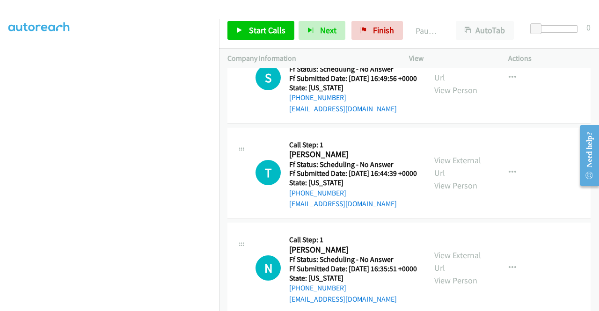
scroll to position [2609, 0]
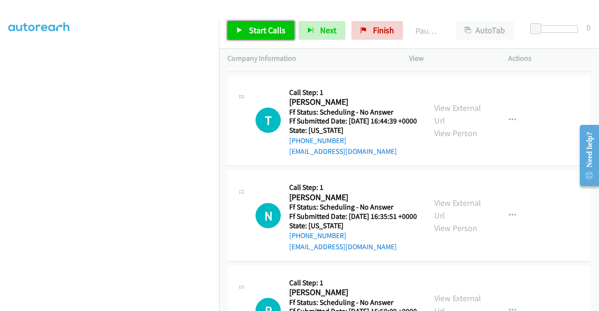
click at [274, 33] on span "Start Calls" at bounding box center [267, 30] width 36 height 11
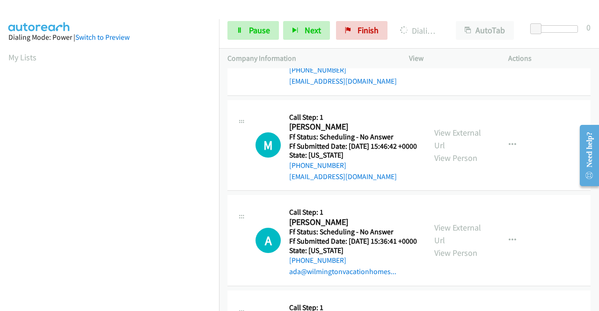
scroll to position [213, 0]
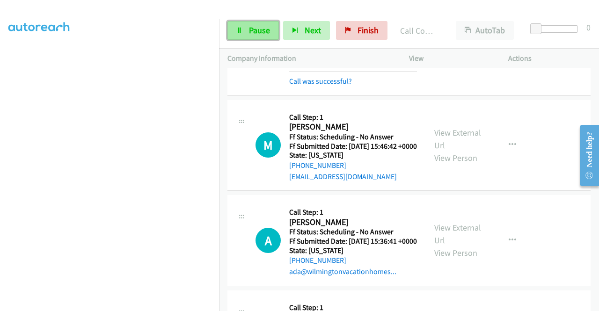
click at [266, 21] on link "Pause" at bounding box center [252, 30] width 51 height 19
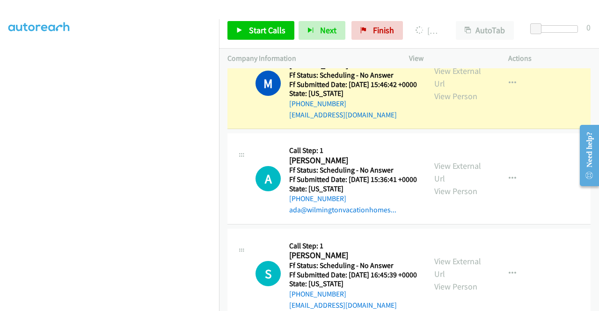
scroll to position [3030, 0]
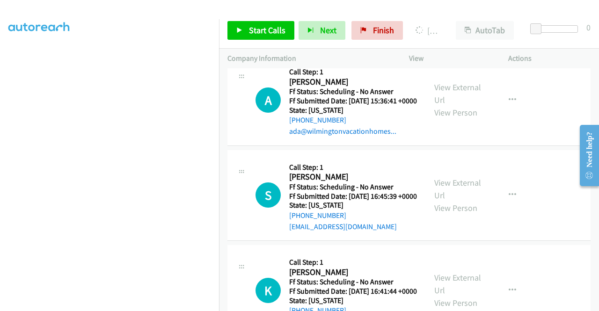
drag, startPoint x: 315, startPoint y: 272, endPoint x: 321, endPoint y: 260, distance: 13.0
click at [315, 41] on link "Call was successful?" at bounding box center [320, 36] width 63 height 9
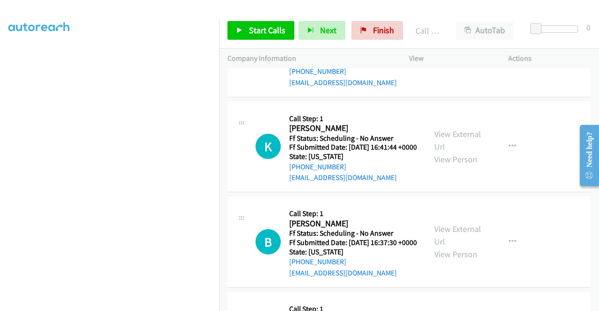
scroll to position [3170, 0]
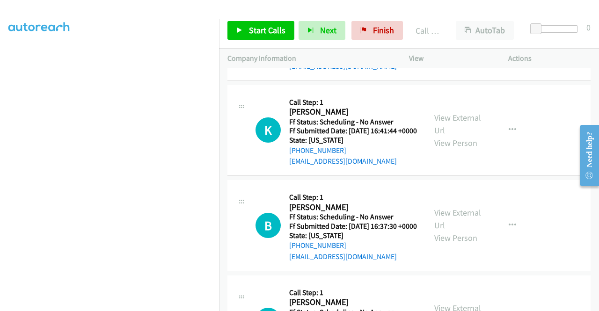
click at [460, 40] on link "View External Url" at bounding box center [457, 28] width 47 height 23
click at [273, 25] on span "Start Calls" at bounding box center [267, 30] width 36 height 11
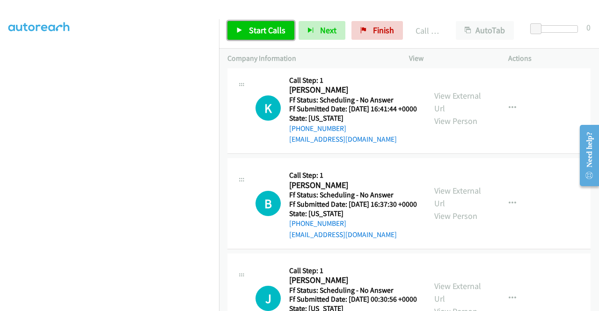
scroll to position [3264, 0]
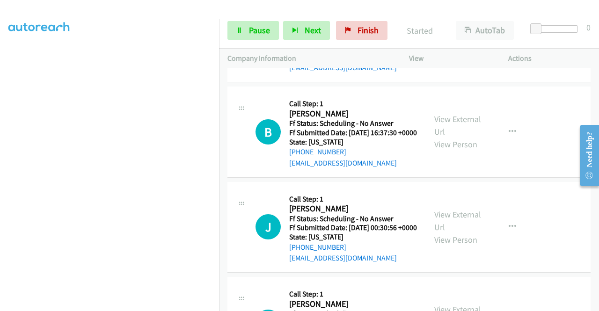
click at [449, 42] on link "View External Url" at bounding box center [457, 30] width 47 height 23
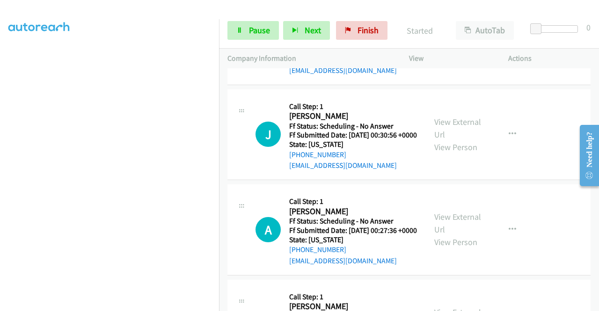
scroll to position [3357, 0]
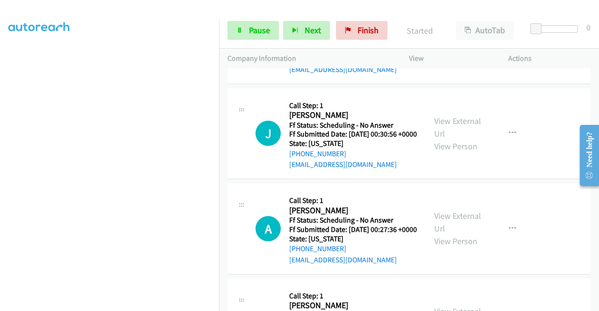
click at [455, 43] on link "View External Url" at bounding box center [457, 31] width 47 height 23
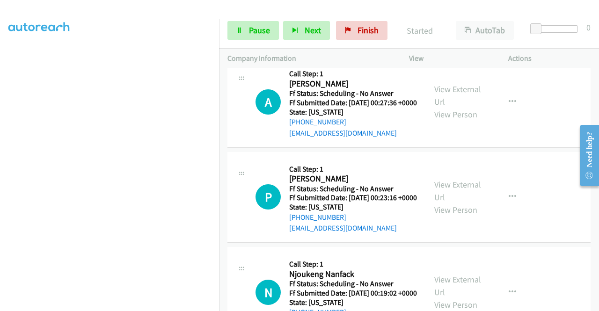
scroll to position [3497, 0]
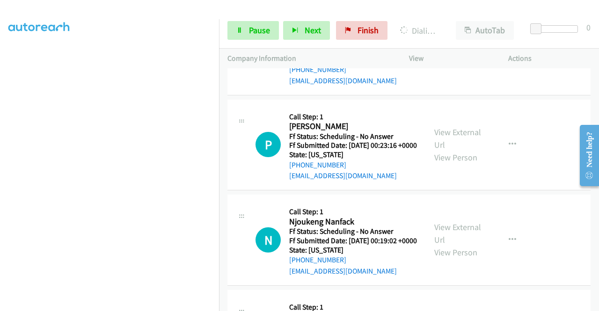
scroll to position [3638, 0]
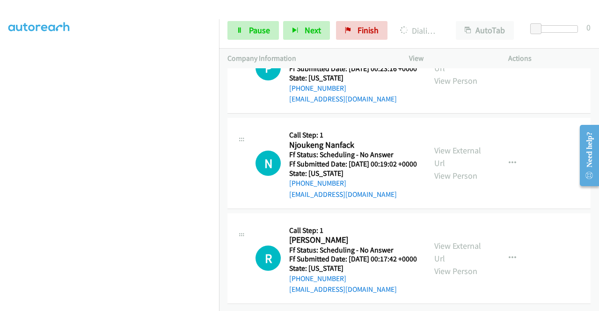
click at [461, 73] on link "View External Url" at bounding box center [457, 61] width 47 height 23
click at [460, 168] on link "View External Url" at bounding box center [457, 156] width 47 height 23
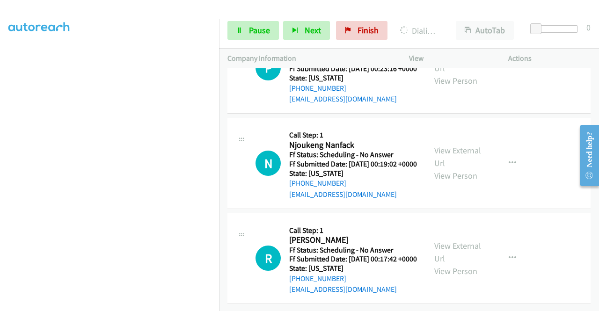
scroll to position [3918, 0]
click at [464, 257] on link "View External Url" at bounding box center [457, 251] width 47 height 23
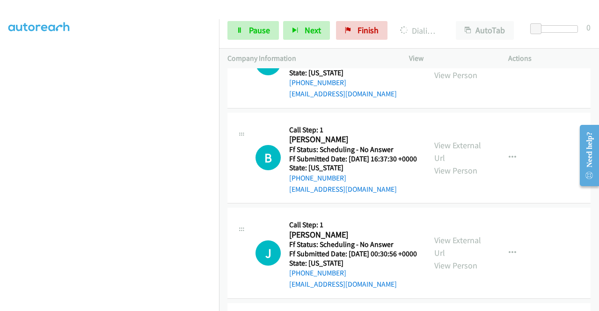
scroll to position [3256, 0]
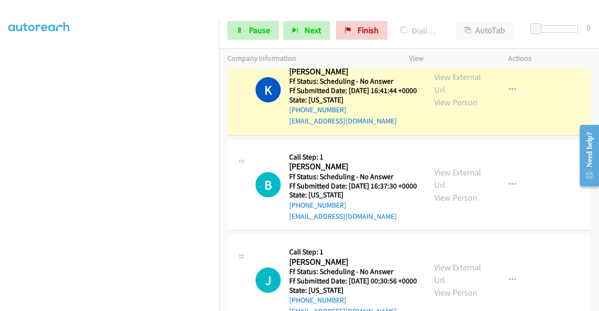
scroll to position [3349, 0]
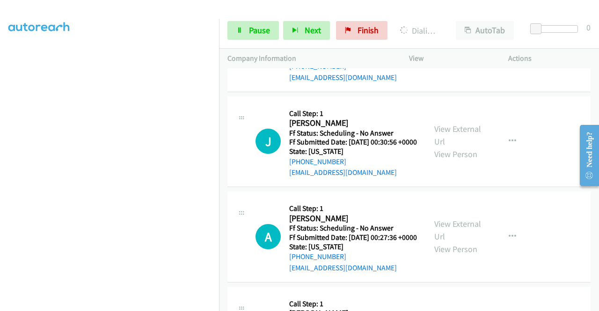
scroll to position [0, 0]
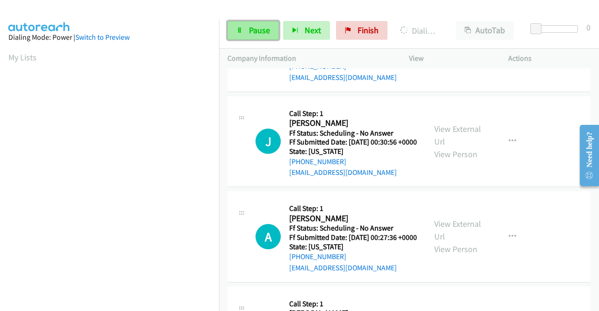
drag, startPoint x: 250, startPoint y: 34, endPoint x: 253, endPoint y: 31, distance: 5.0
click at [250, 34] on span "Pause" at bounding box center [259, 30] width 21 height 11
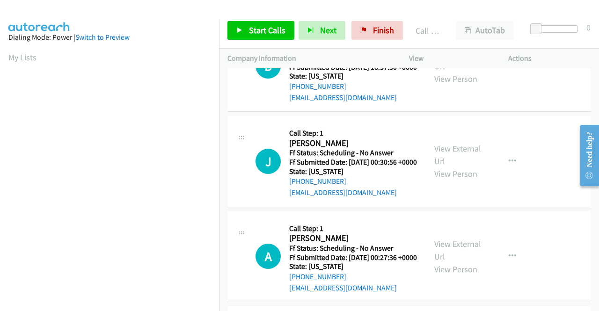
scroll to position [213, 0]
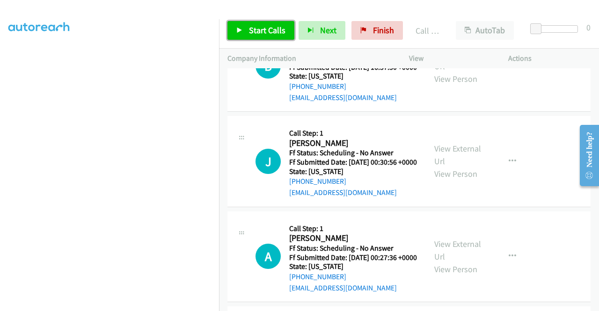
click at [268, 29] on span "Start Calls" at bounding box center [267, 30] width 36 height 11
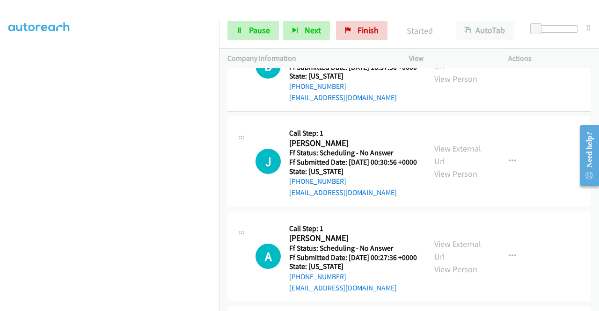
scroll to position [3396, 0]
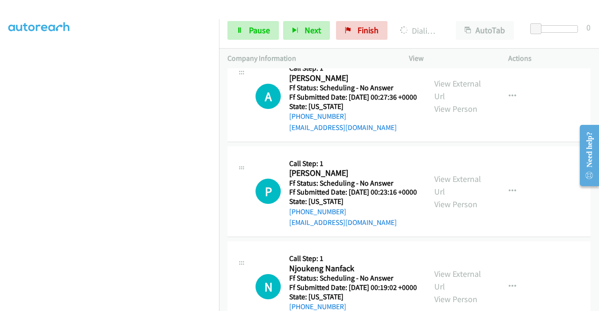
scroll to position [213, 0]
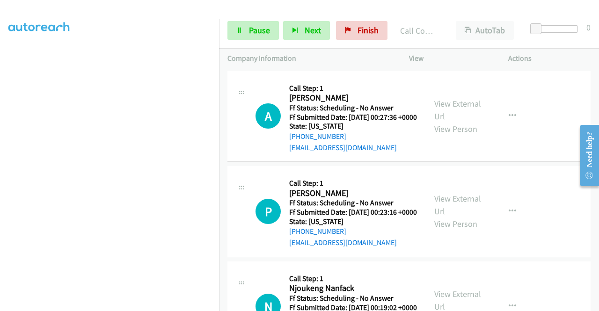
click at [559, 49] on div "Actions" at bounding box center [548, 59] width 99 height 20
click at [264, 28] on span "Pause" at bounding box center [259, 30] width 21 height 11
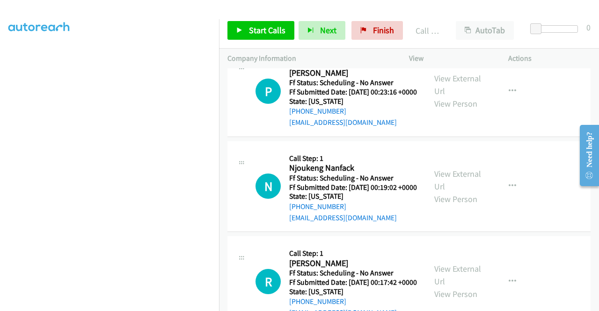
scroll to position [3630, 0]
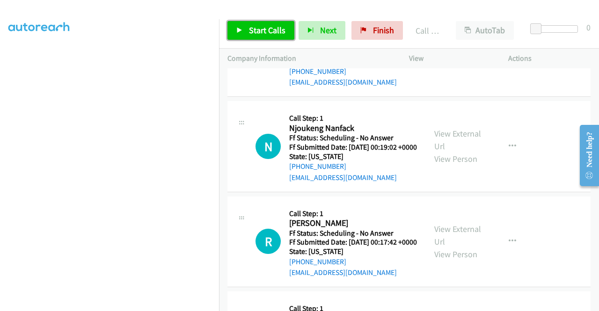
click at [252, 30] on span "Start Calls" at bounding box center [267, 30] width 36 height 11
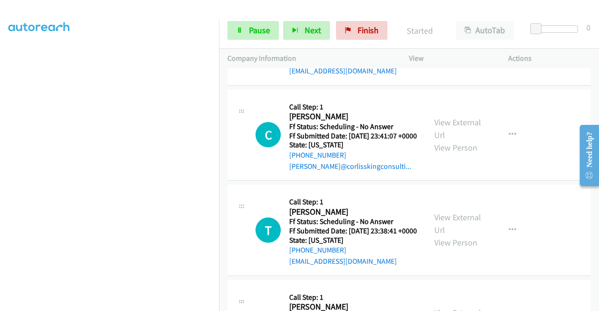
scroll to position [4051, 0]
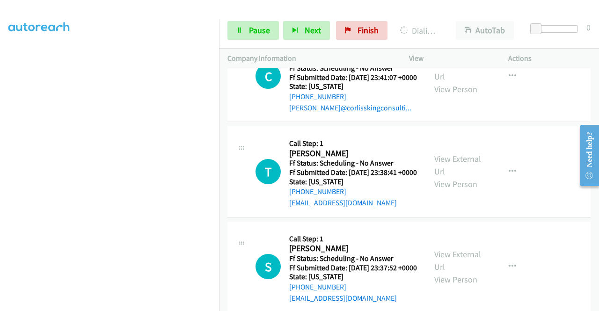
scroll to position [4191, 0]
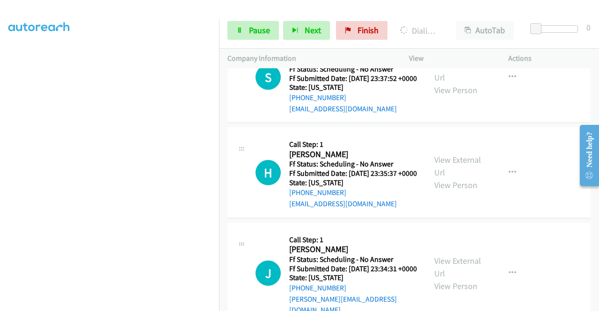
scroll to position [4284, 0]
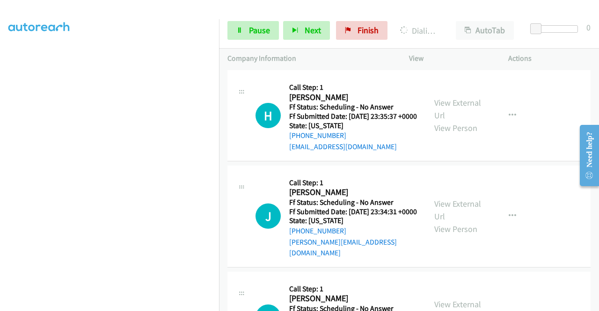
scroll to position [4378, 0]
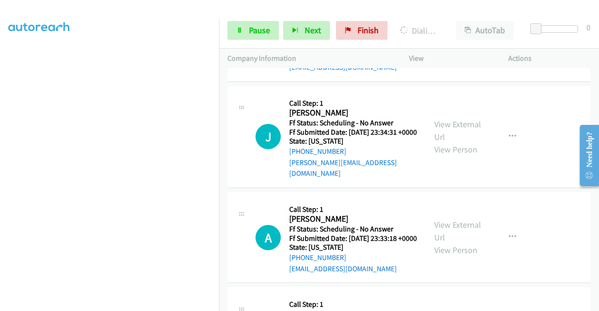
scroll to position [4471, 0]
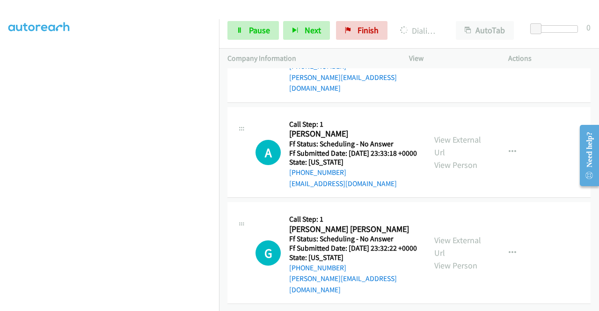
scroll to position [4659, 0]
click at [458, 57] on link "View External Url" at bounding box center [457, 45] width 47 height 23
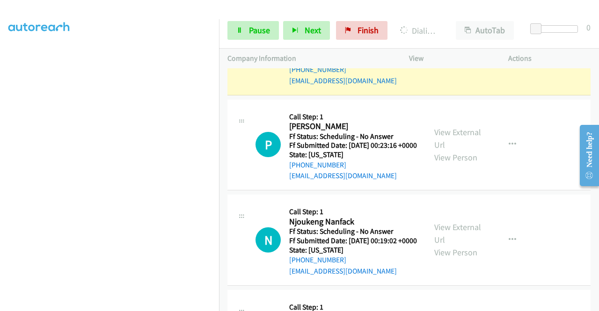
scroll to position [3677, 0]
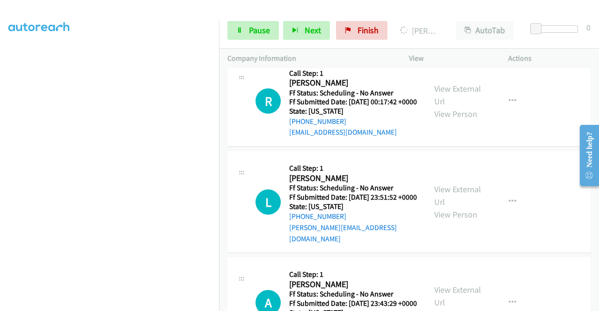
scroll to position [0, 0]
click at [246, 40] on div "Start Calls Pause Next Finish Dialing P Singh AutoTab AutoTab 0" at bounding box center [409, 31] width 380 height 36
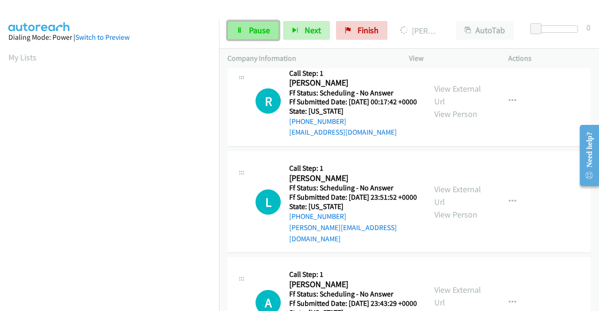
click at [245, 30] on link "Pause" at bounding box center [252, 30] width 51 height 19
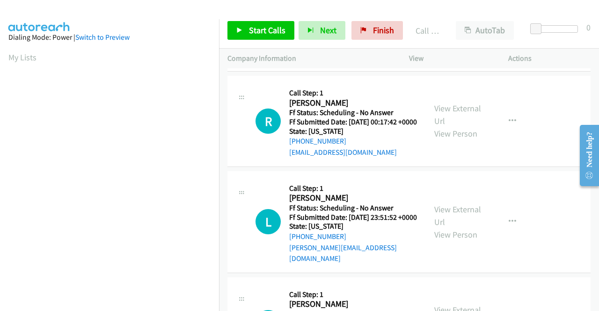
scroll to position [213, 0]
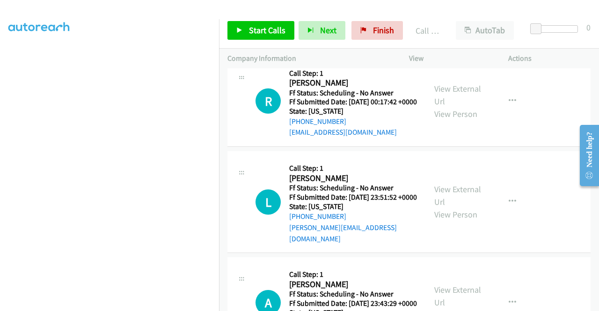
click at [277, 35] on span "Start Calls" at bounding box center [267, 30] width 36 height 11
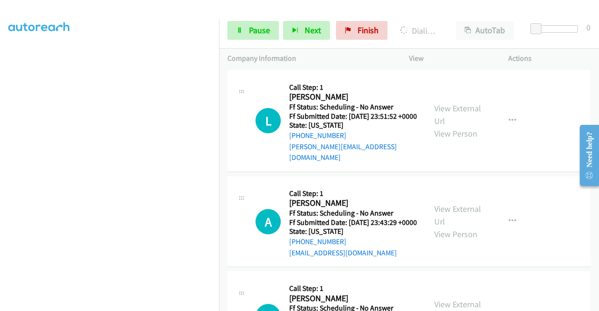
scroll to position [3957, 0]
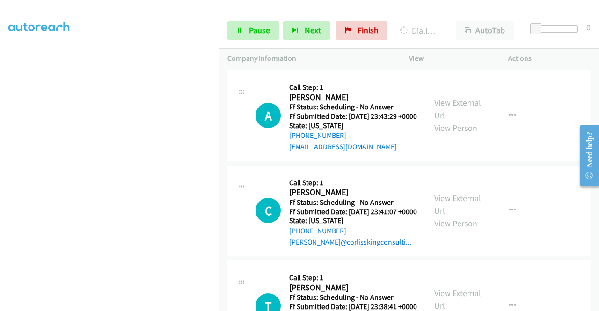
scroll to position [213, 0]
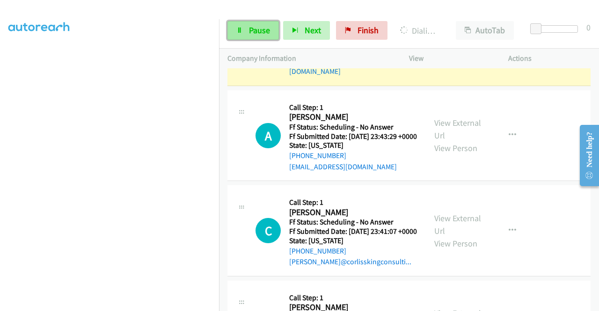
click at [259, 32] on span "Pause" at bounding box center [259, 30] width 21 height 11
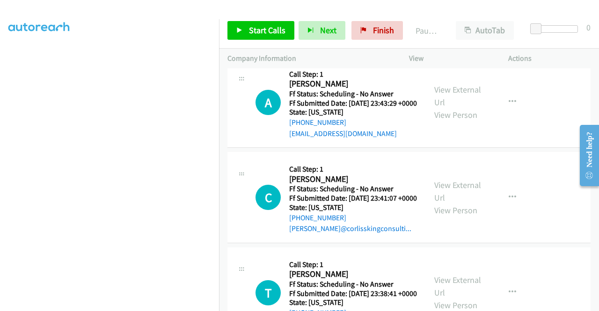
scroll to position [4004, 0]
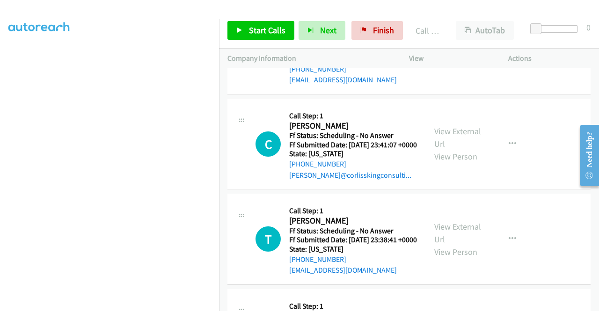
scroll to position [4097, 0]
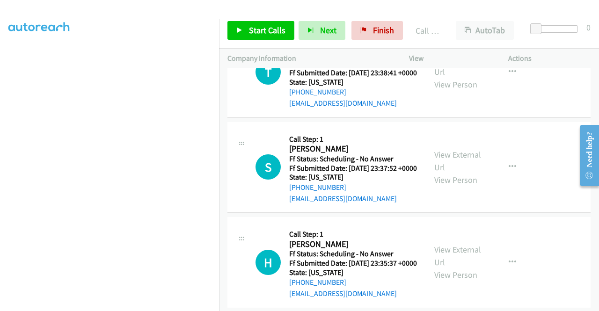
scroll to position [4191, 0]
click at [258, 31] on span "Start Calls" at bounding box center [267, 30] width 36 height 11
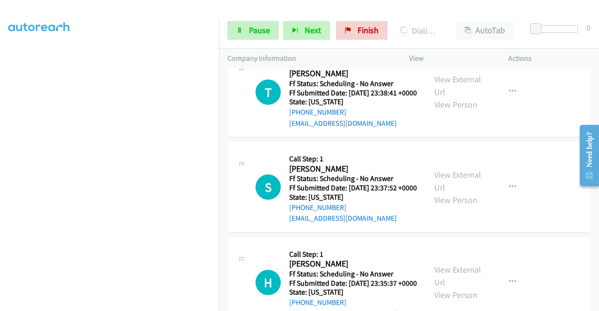
click at [243, 35] on link "Pause" at bounding box center [252, 30] width 51 height 19
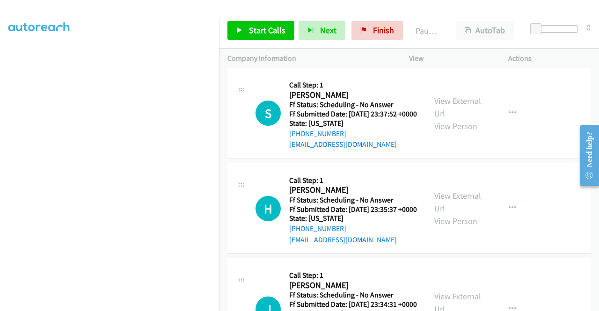
scroll to position [4331, 0]
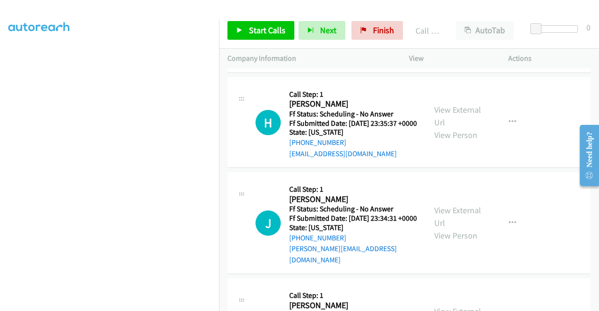
scroll to position [4284, 0]
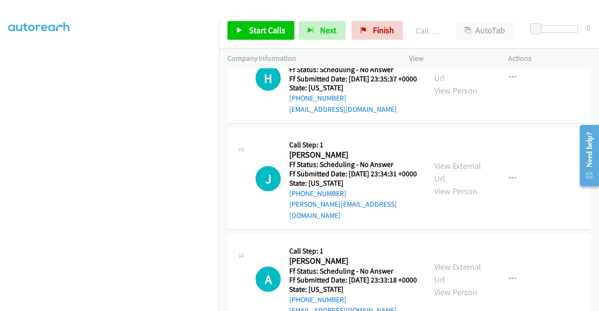
scroll to position [4425, 0]
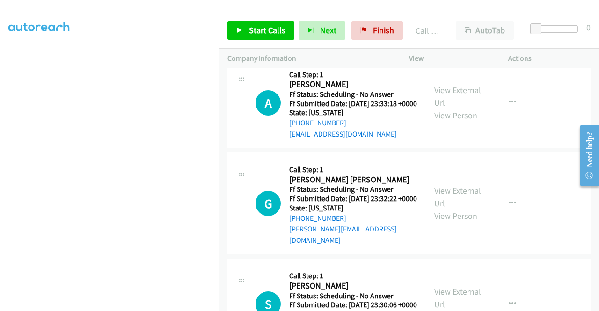
scroll to position [4565, 0]
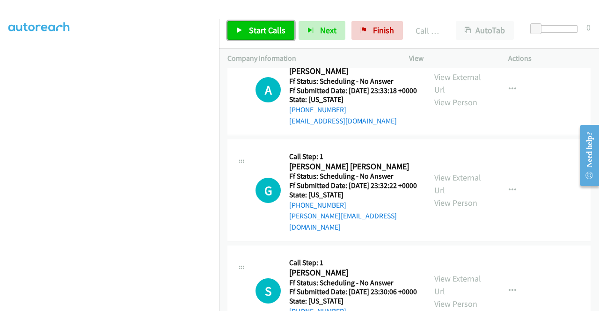
click at [272, 26] on span "Start Calls" at bounding box center [267, 30] width 36 height 11
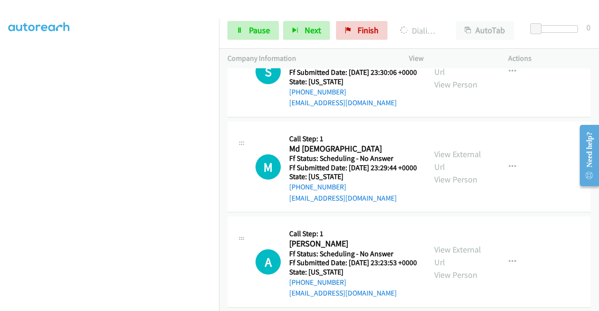
scroll to position [4799, 0]
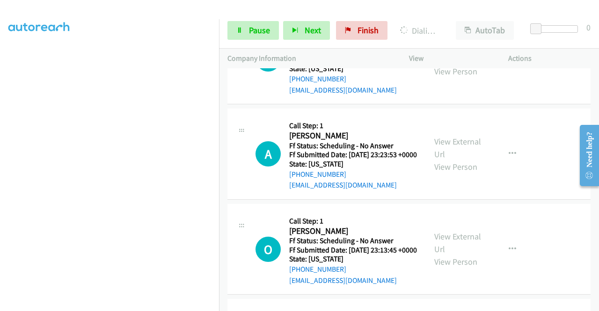
scroll to position [4892, 0]
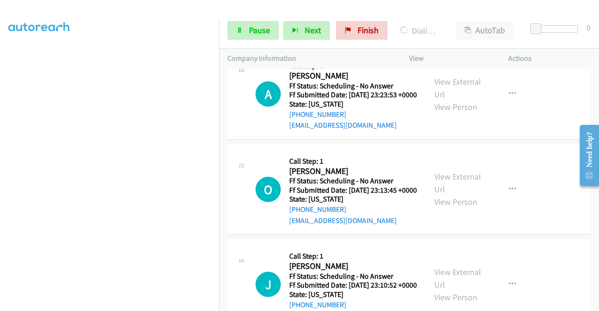
scroll to position [4986, 0]
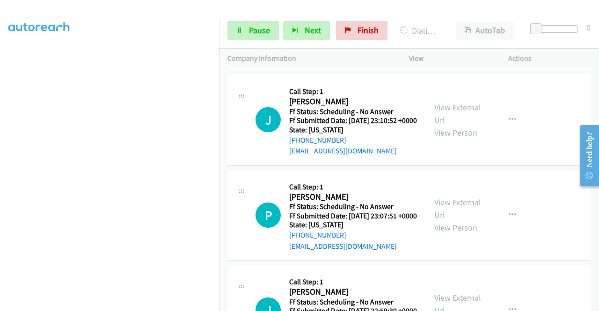
scroll to position [5126, 0]
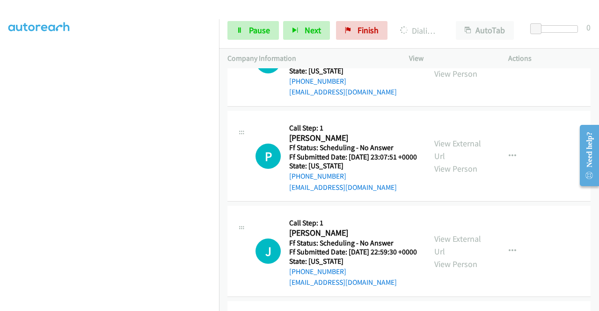
scroll to position [5266, 0]
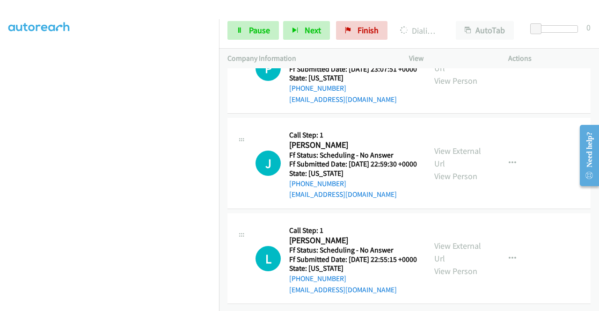
scroll to position [5547, 0]
click at [456, 73] on link "View External Url" at bounding box center [457, 61] width 47 height 23
click at [451, 169] on link "View External Url" at bounding box center [457, 156] width 47 height 23
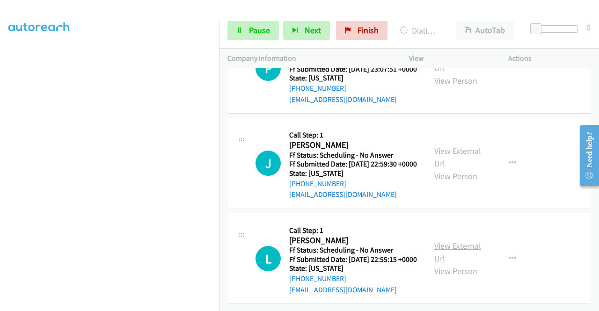
click at [448, 240] on link "View External Url" at bounding box center [457, 251] width 47 height 23
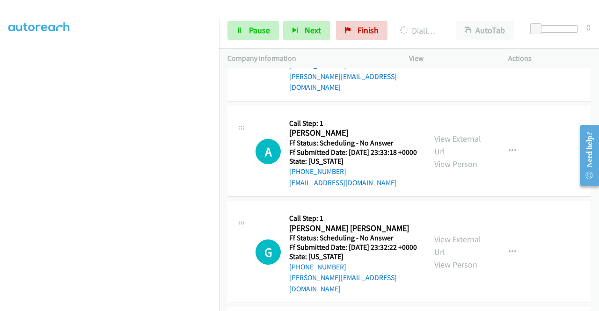
scroll to position [4493, 0]
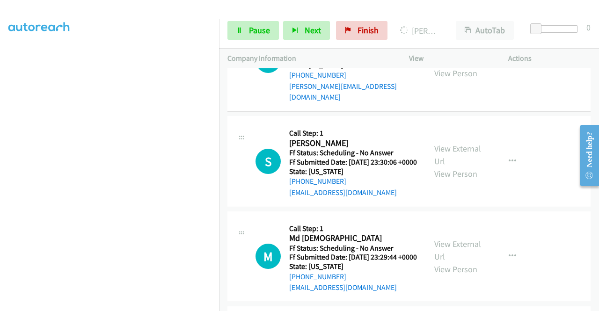
scroll to position [4727, 0]
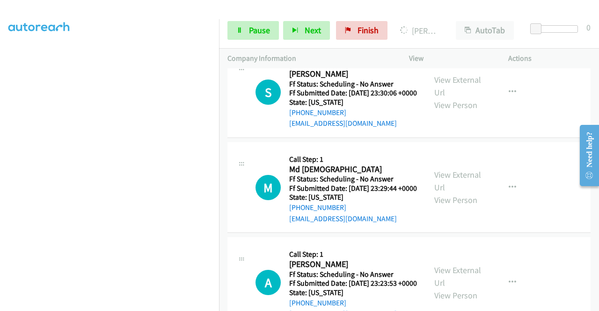
scroll to position [73, 0]
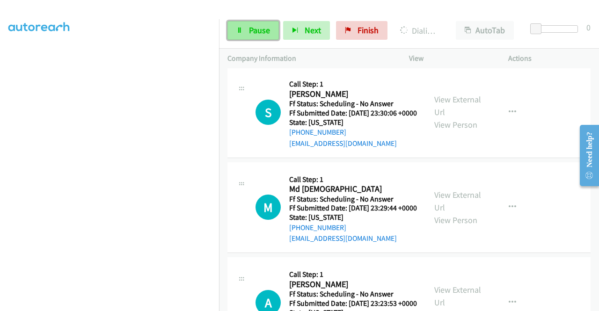
click at [249, 29] on span "Pause" at bounding box center [259, 30] width 21 height 11
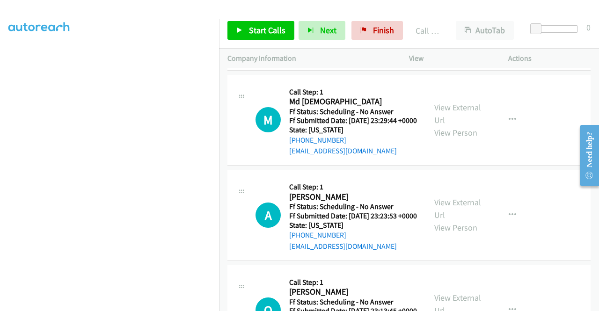
scroll to position [4904, 0]
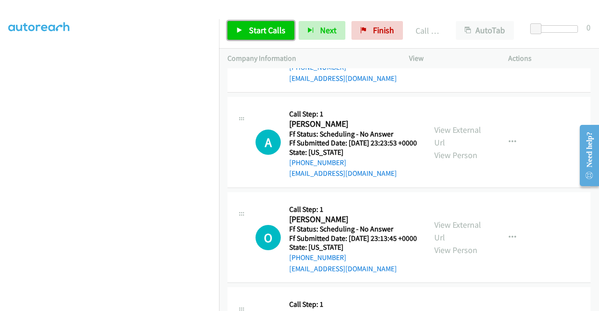
click at [271, 32] on span "Start Calls" at bounding box center [267, 30] width 36 height 11
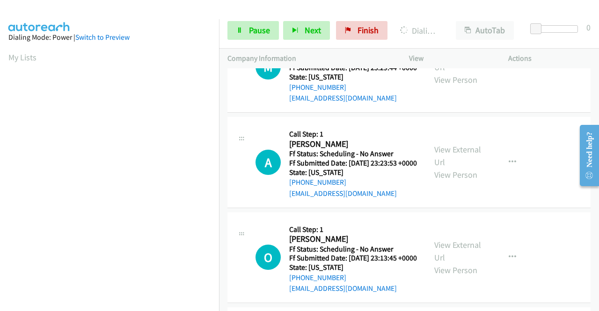
scroll to position [213, 0]
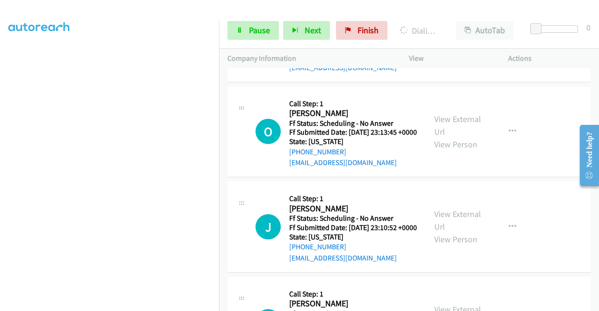
scroll to position [5044, 0]
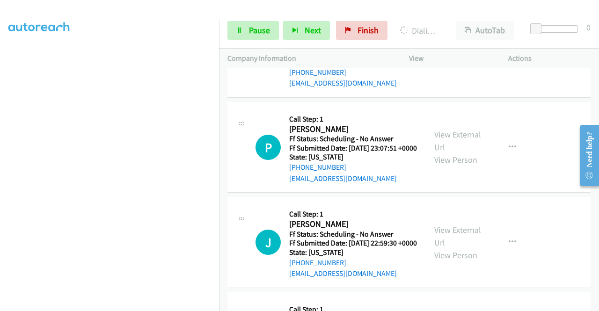
scroll to position [0, 0]
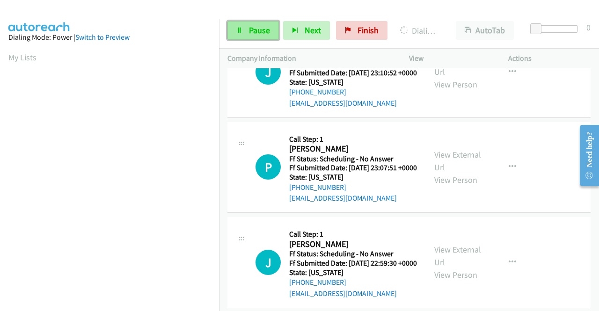
click at [239, 36] on link "Pause" at bounding box center [252, 30] width 51 height 19
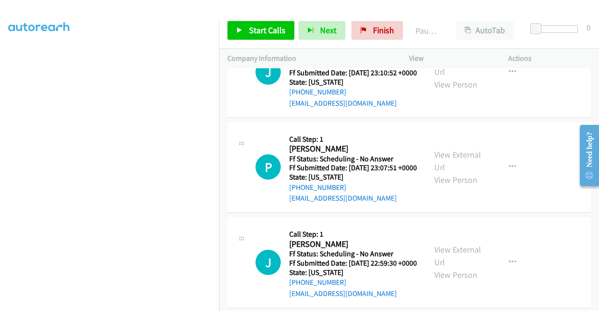
scroll to position [213, 0]
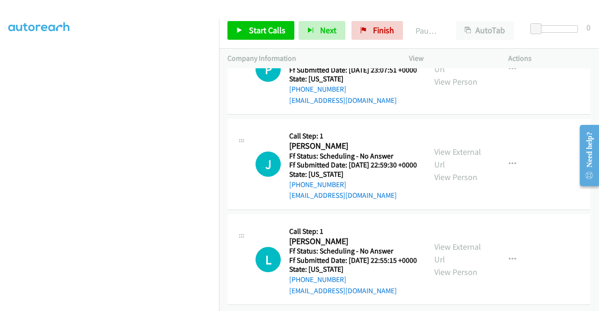
scroll to position [5278, 0]
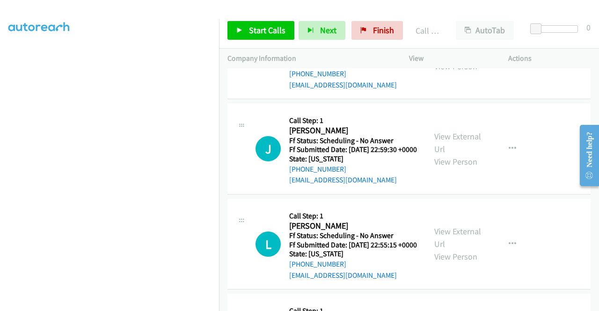
scroll to position [5325, 0]
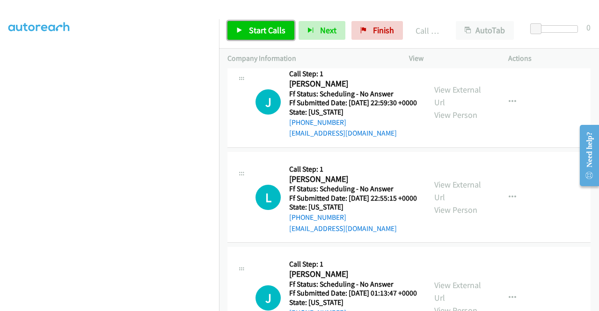
click at [259, 24] on link "Start Calls" at bounding box center [260, 30] width 67 height 19
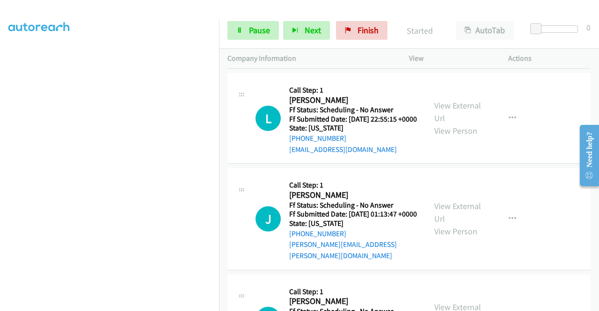
scroll to position [5418, 0]
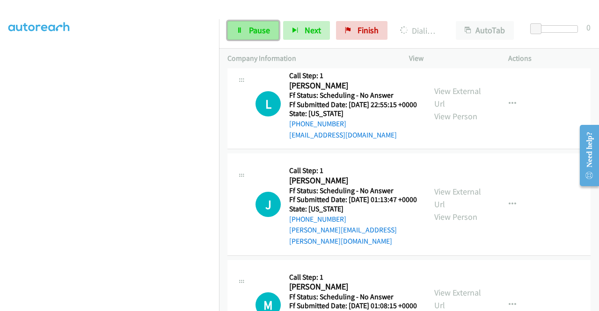
click at [249, 33] on span "Pause" at bounding box center [259, 30] width 21 height 11
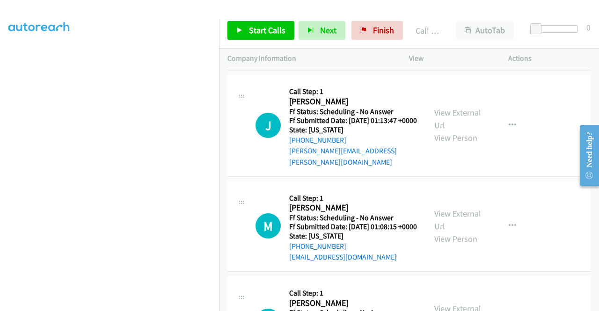
scroll to position [5512, 0]
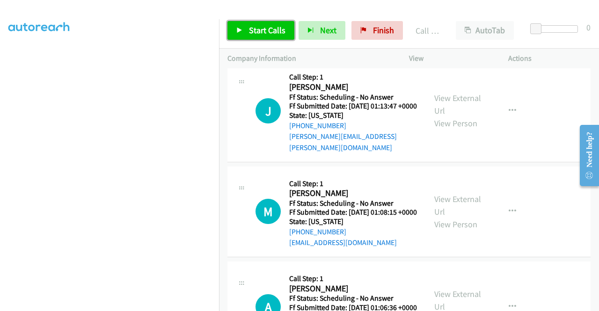
click at [266, 30] on span "Start Calls" at bounding box center [267, 30] width 36 height 11
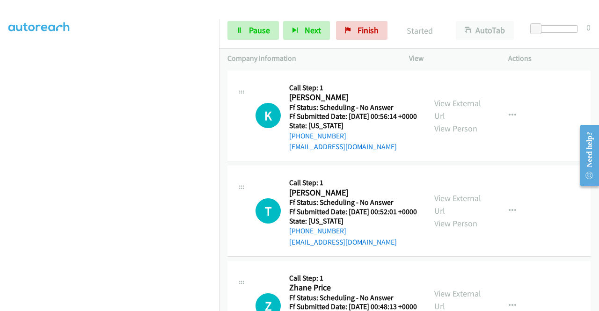
scroll to position [5839, 0]
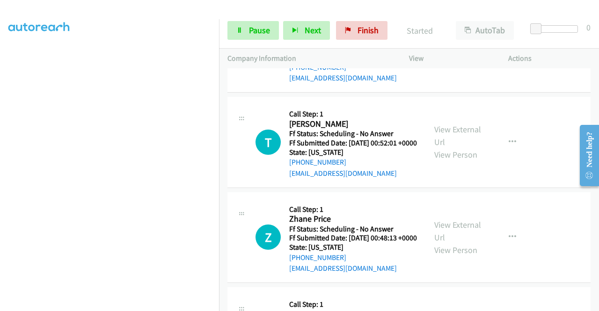
scroll to position [5886, 0]
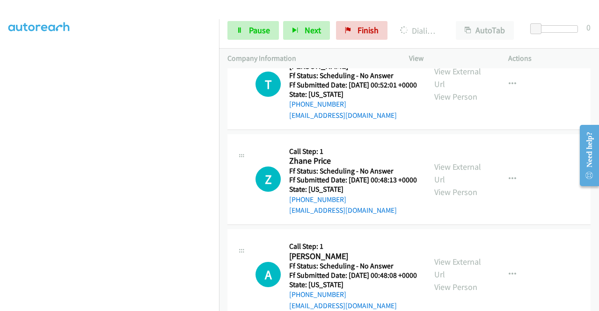
scroll to position [5980, 0]
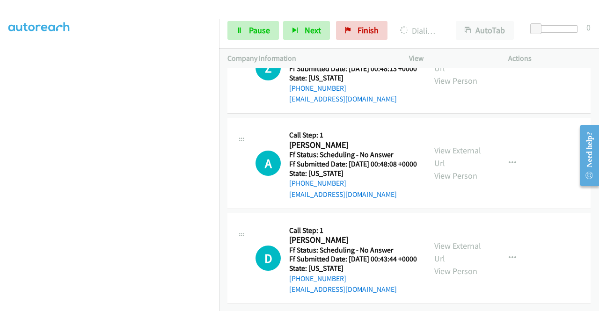
scroll to position [6167, 0]
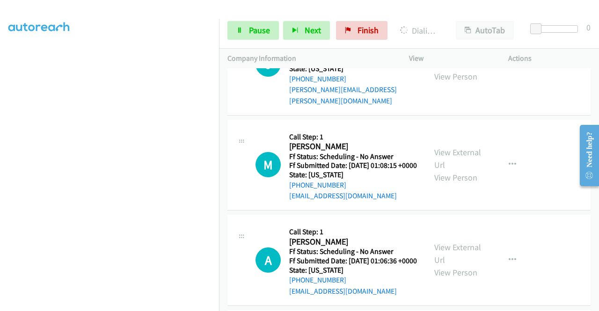
scroll to position [213, 0]
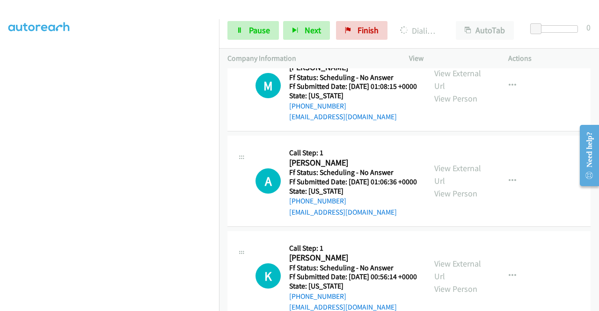
scroll to position [5652, 0]
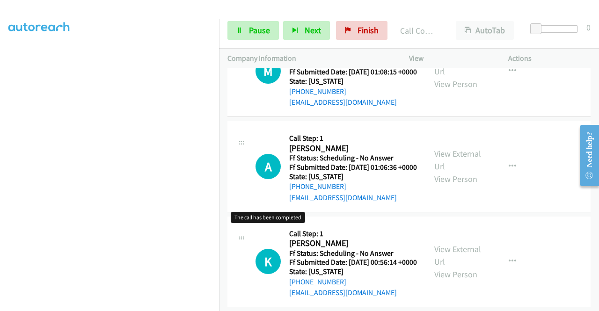
scroll to position [5746, 0]
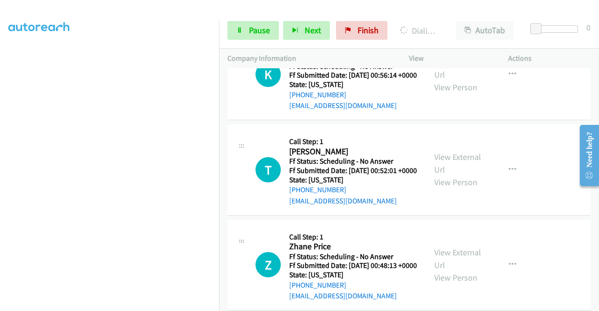
scroll to position [213, 0]
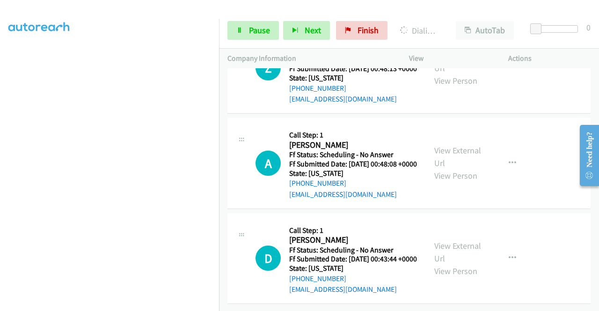
scroll to position [6026, 0]
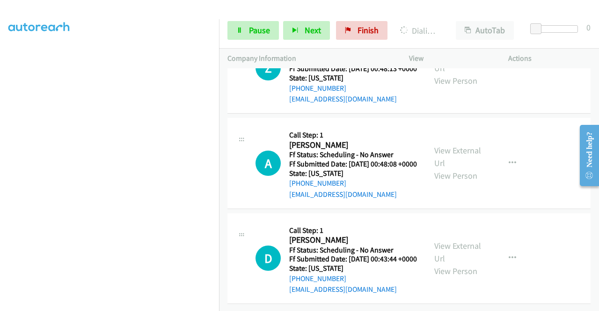
scroll to position [6307, 0]
click at [459, 73] on link "View External Url" at bounding box center [457, 61] width 47 height 23
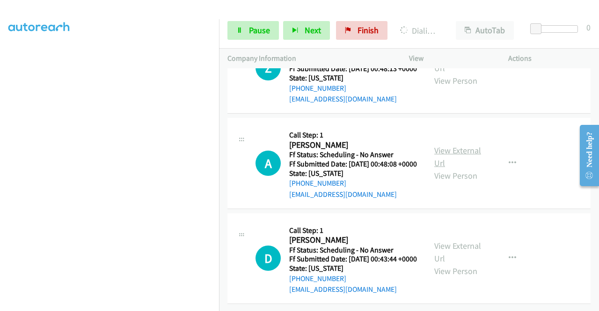
click at [459, 168] on link "View External Url" at bounding box center [457, 156] width 47 height 23
click at [453, 264] on link "View External Url" at bounding box center [457, 251] width 47 height 23
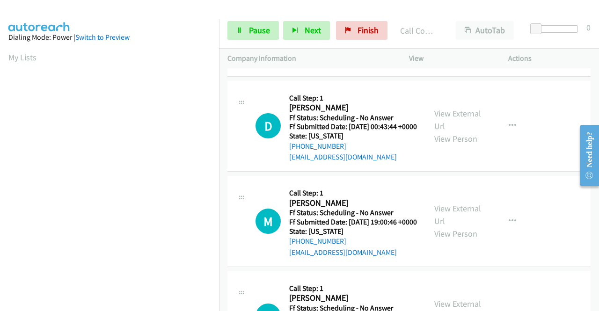
scroll to position [6075, 0]
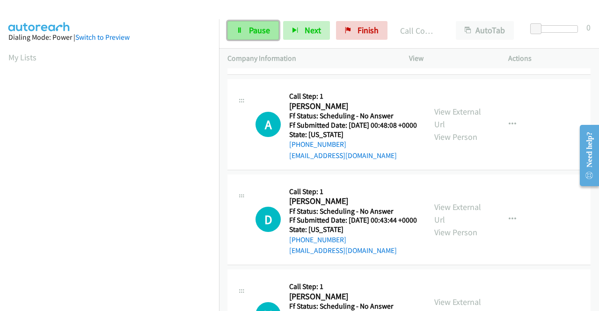
click at [244, 33] on link "Pause" at bounding box center [252, 30] width 51 height 19
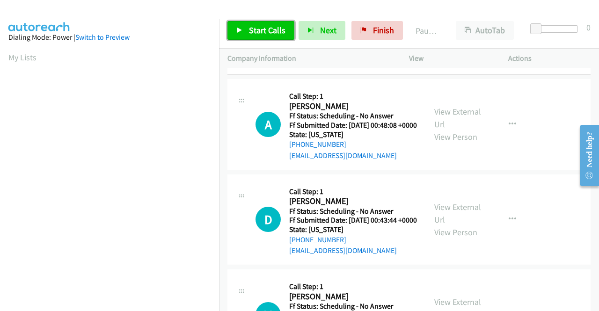
click at [253, 29] on span "Start Calls" at bounding box center [267, 30] width 36 height 11
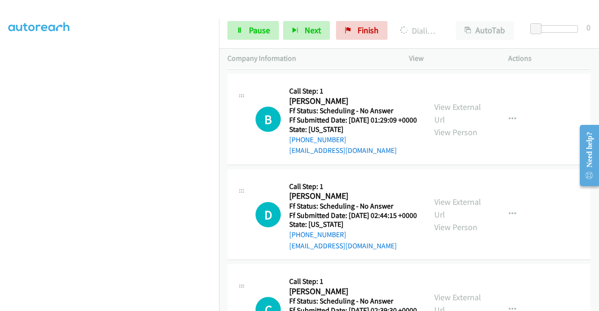
scroll to position [6683, 0]
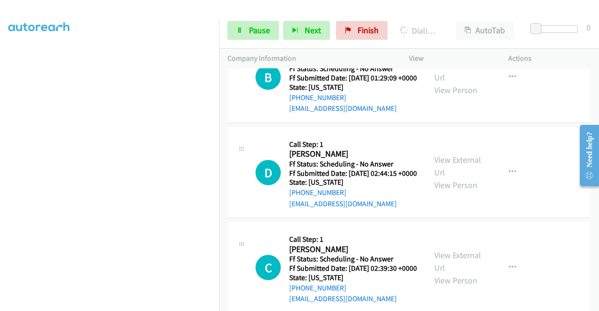
scroll to position [6730, 0]
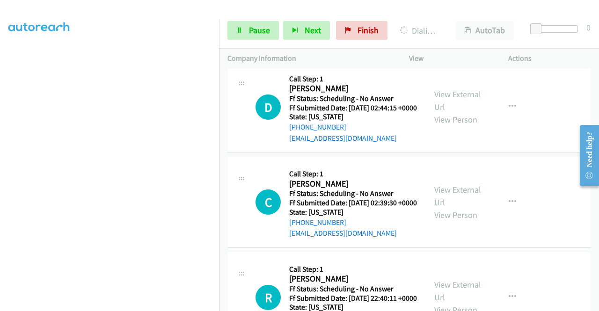
scroll to position [6870, 0]
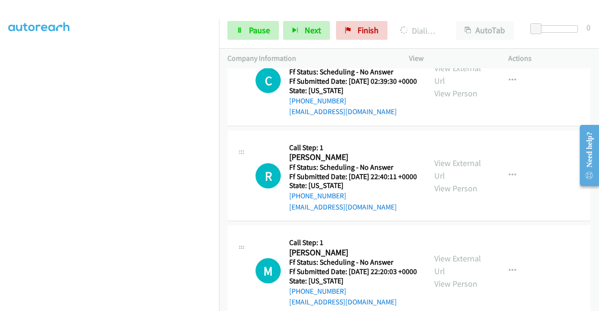
scroll to position [6917, 0]
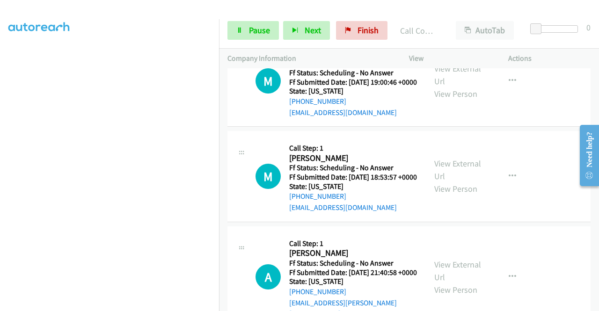
scroll to position [6188, 0]
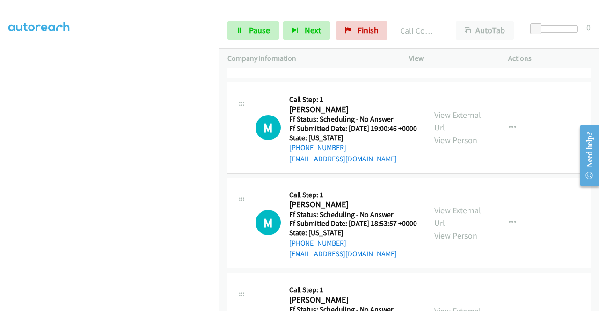
scroll to position [6328, 0]
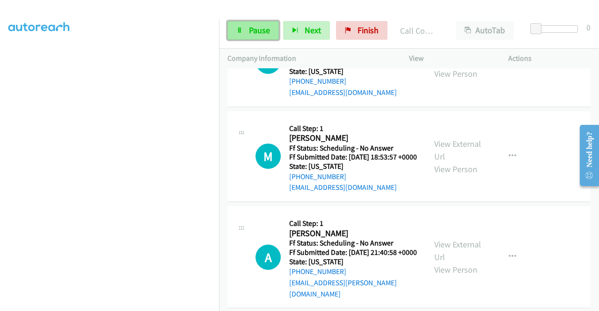
click at [275, 30] on link "Pause" at bounding box center [252, 30] width 51 height 19
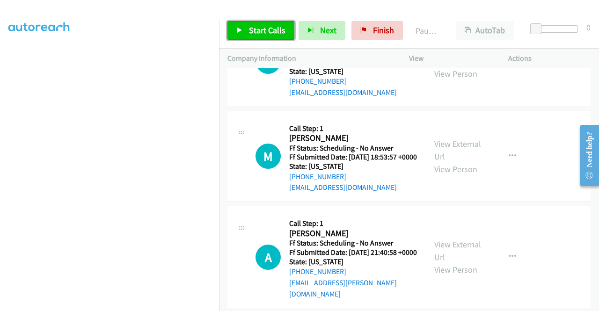
click at [275, 29] on span "Start Calls" at bounding box center [267, 30] width 36 height 11
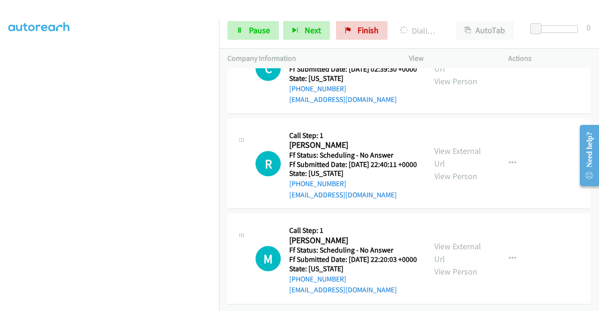
scroll to position [7123, 0]
click at [465, 74] on link "View External Url" at bounding box center [457, 62] width 47 height 23
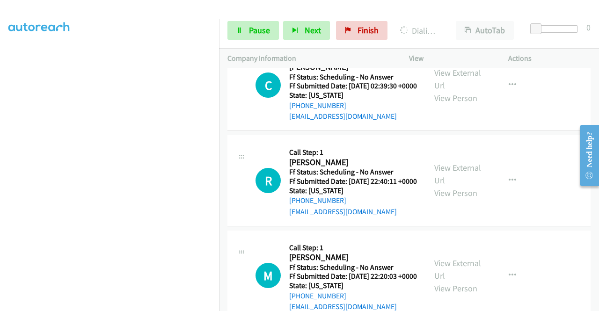
scroll to position [6836, 0]
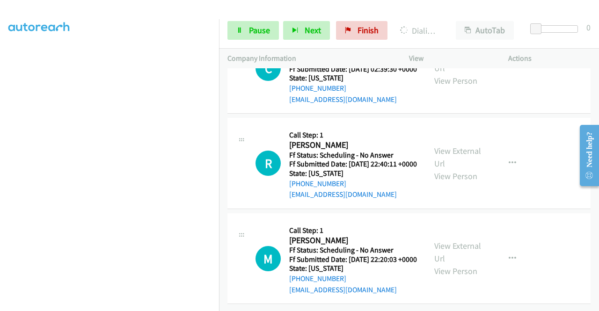
scroll to position [7013, 0]
click at [453, 169] on link "View External Url" at bounding box center [457, 156] width 47 height 23
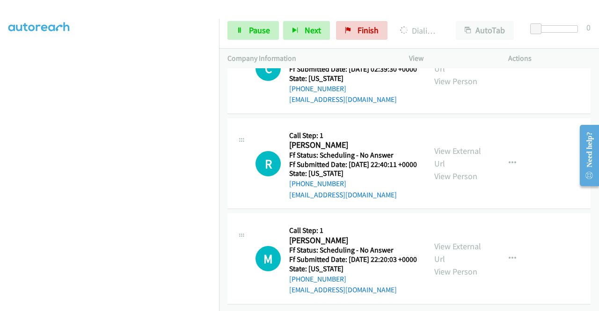
scroll to position [7481, 0]
click at [464, 241] on link "View External Url" at bounding box center [457, 252] width 47 height 23
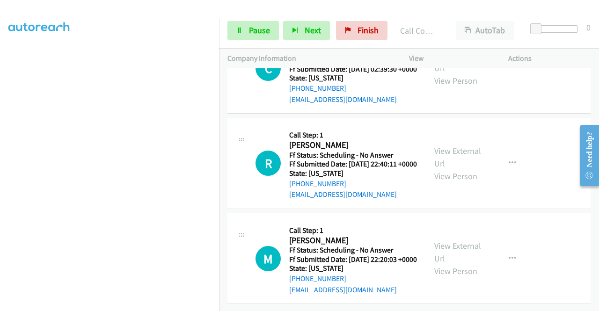
click at [335, 8] on link "Call was successful?" at bounding box center [320, 4] width 63 height 9
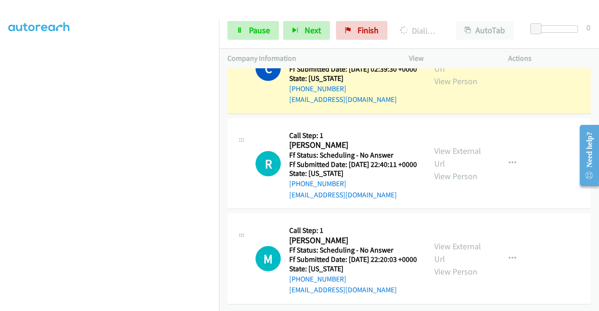
scroll to position [7481, 0]
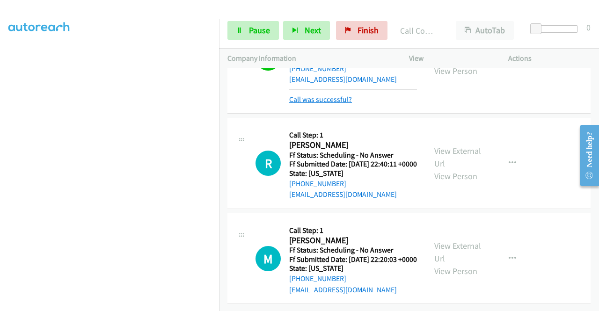
click at [347, 95] on link "Call was successful?" at bounding box center [320, 99] width 63 height 9
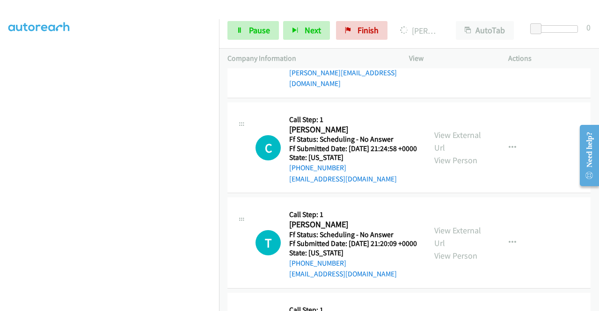
scroll to position [7668, 0]
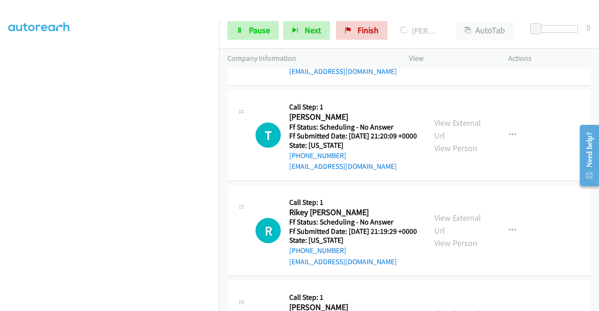
scroll to position [7761, 0]
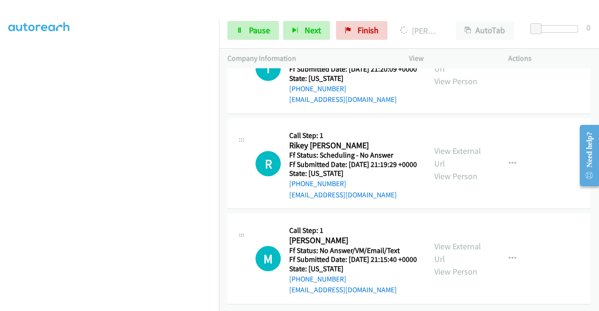
scroll to position [7855, 0]
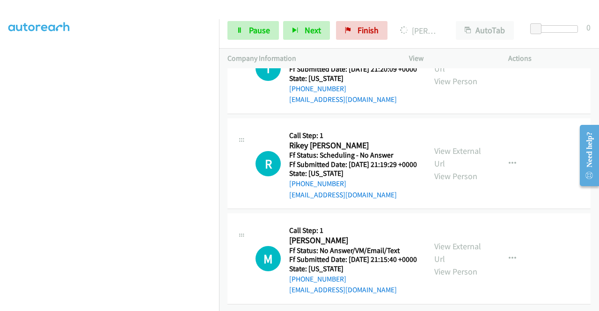
click at [467, 74] on link "View External Url" at bounding box center [457, 62] width 47 height 23
click at [262, 30] on span "Pause" at bounding box center [259, 30] width 21 height 11
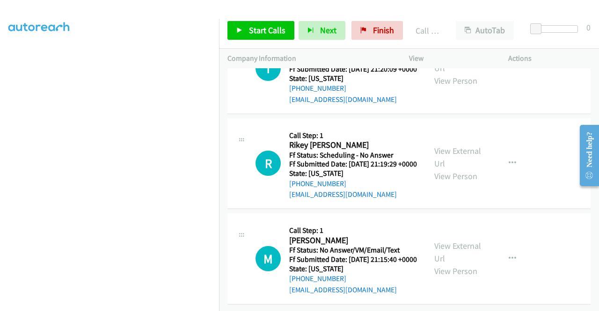
scroll to position [8202, 0]
click at [254, 37] on link "Start Calls" at bounding box center [260, 30] width 67 height 19
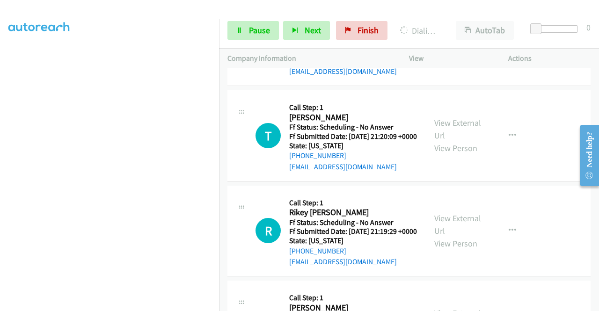
scroll to position [7641, 0]
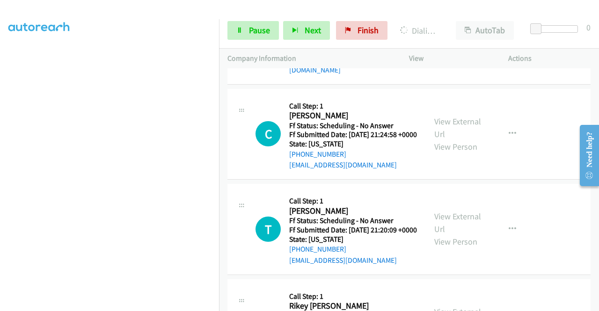
click at [241, 35] on link "Pause" at bounding box center [252, 30] width 51 height 19
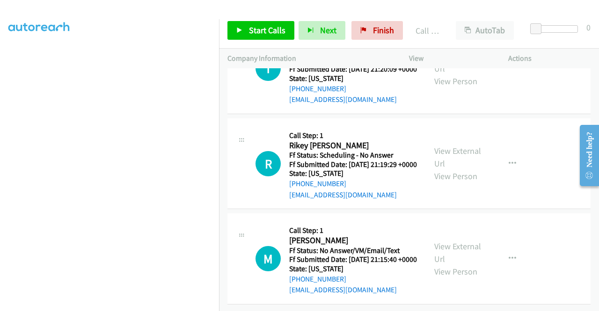
scroll to position [7875, 0]
click at [270, 27] on span "Start Calls" at bounding box center [267, 30] width 36 height 11
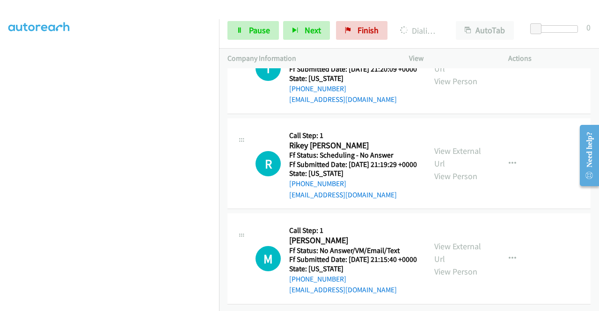
scroll to position [8343, 0]
click at [470, 169] on link "View External Url" at bounding box center [457, 156] width 47 height 23
click at [460, 264] on link "View External Url" at bounding box center [457, 252] width 47 height 23
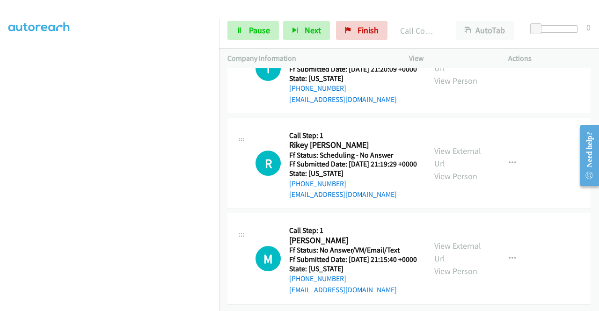
click at [344, 8] on link "Call was successful?" at bounding box center [320, 4] width 63 height 9
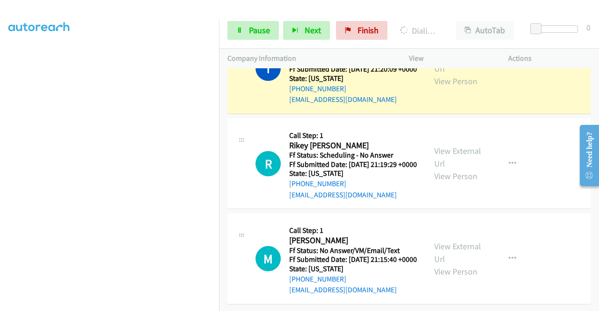
scroll to position [8278, 0]
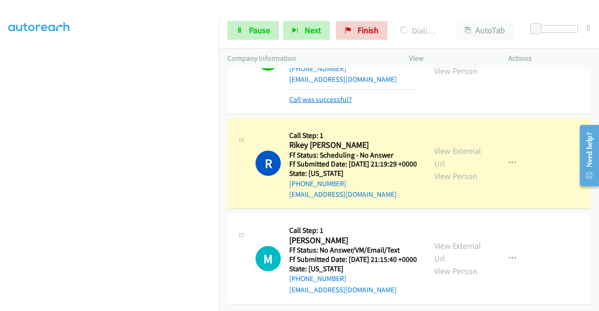
click at [335, 105] on div "Call was successful?" at bounding box center [353, 99] width 128 height 11
click at [335, 104] on link "Call was successful?" at bounding box center [320, 99] width 63 height 9
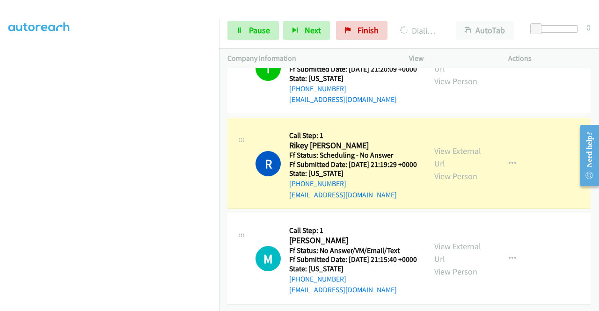
scroll to position [8418, 0]
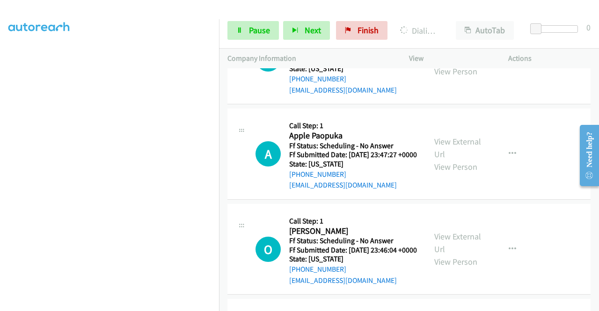
scroll to position [8512, 0]
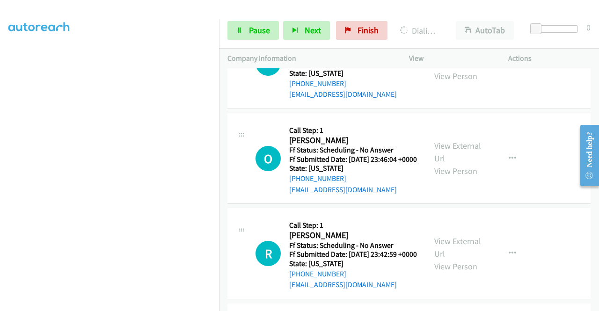
scroll to position [8652, 0]
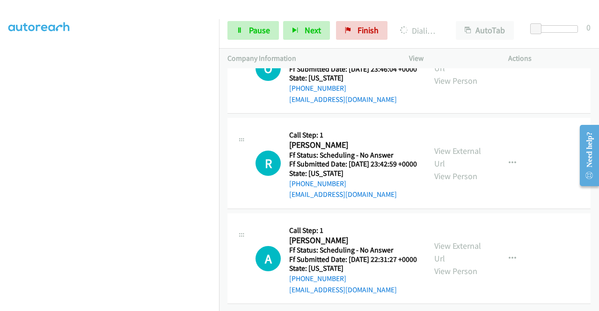
scroll to position [8933, 0]
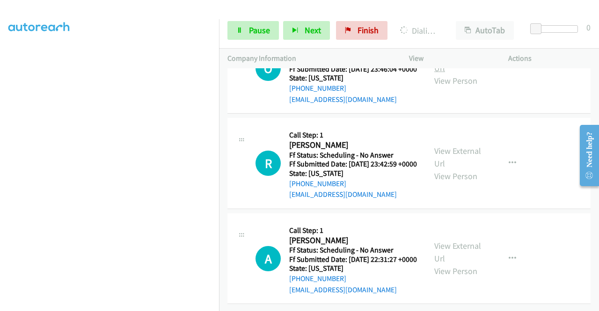
click at [452, 73] on link "View External Url" at bounding box center [457, 61] width 47 height 23
click at [440, 169] on link "View External Url" at bounding box center [457, 156] width 47 height 23
click at [447, 240] on link "View External Url" at bounding box center [457, 251] width 47 height 23
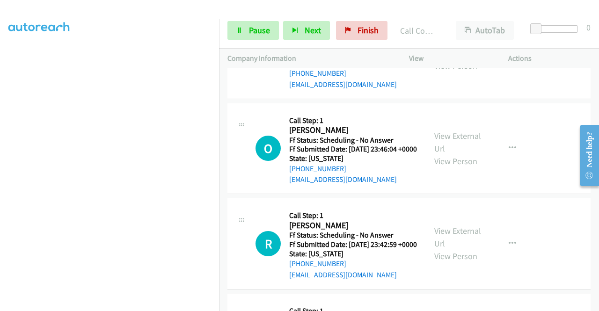
scroll to position [8438, 0]
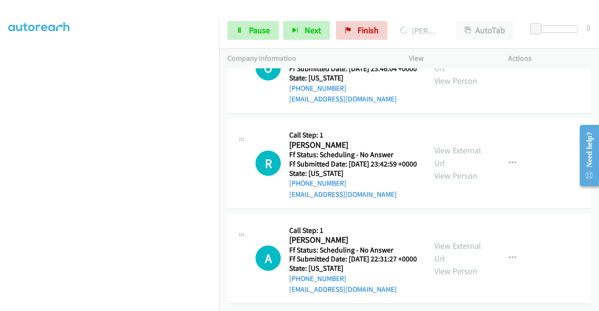
scroll to position [8718, 0]
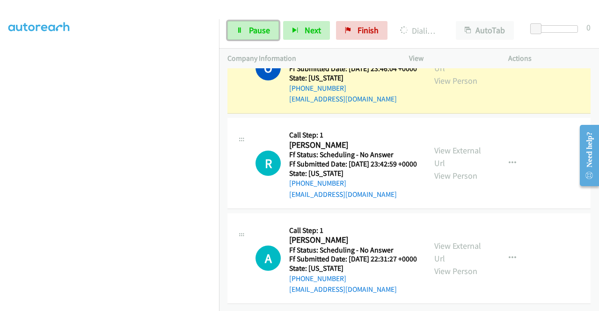
drag, startPoint x: 240, startPoint y: 28, endPoint x: 307, endPoint y: 136, distance: 126.9
click at [240, 28] on icon at bounding box center [239, 31] width 7 height 7
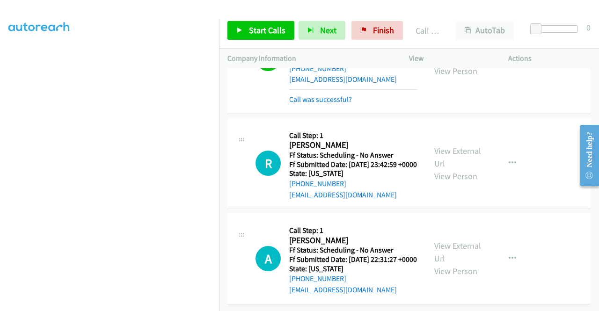
click at [346, 103] on link "Call was successful?" at bounding box center [320, 98] width 63 height 9
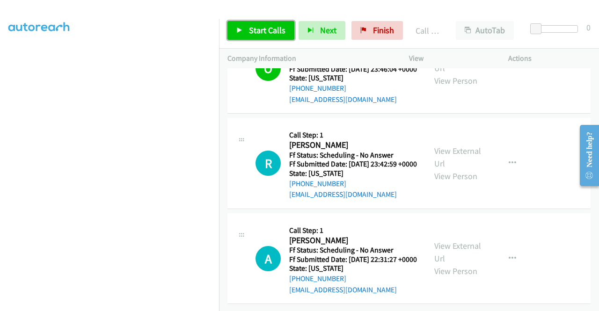
click at [269, 37] on link "Start Calls" at bounding box center [260, 30] width 67 height 19
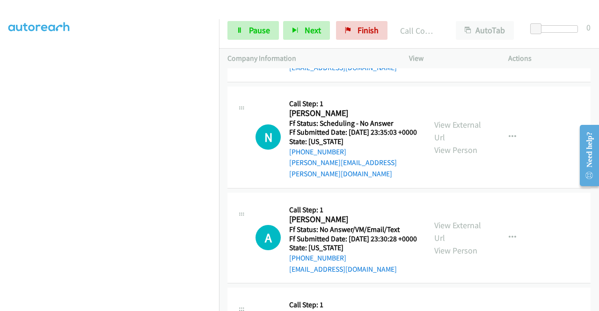
scroll to position [9497, 0]
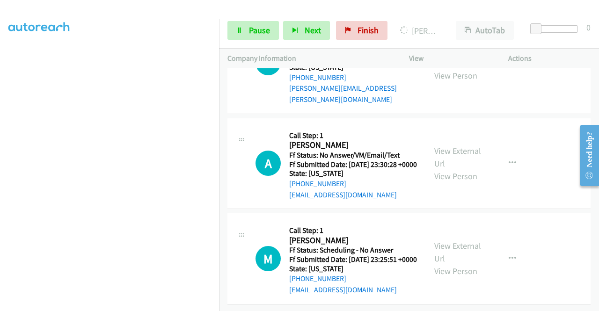
scroll to position [9824, 0]
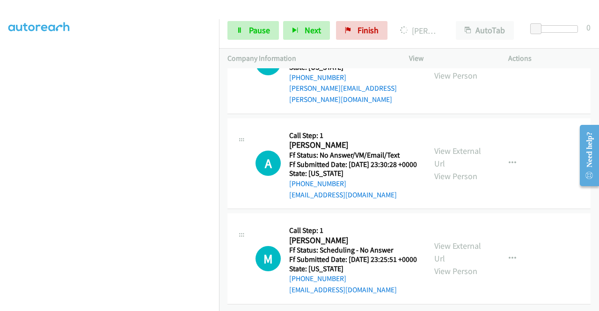
click at [469, 68] on link "View External Url" at bounding box center [457, 56] width 47 height 23
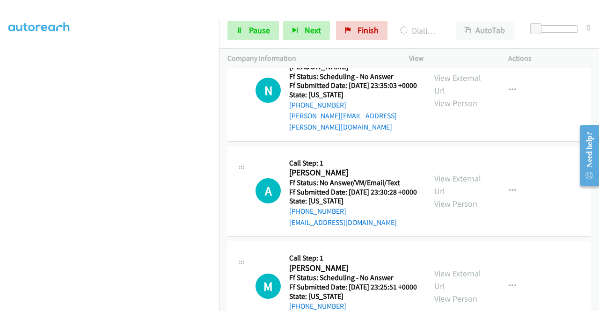
scroll to position [9450, 0]
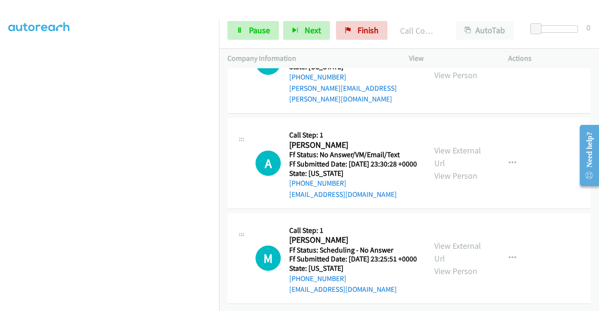
scroll to position [9767, 0]
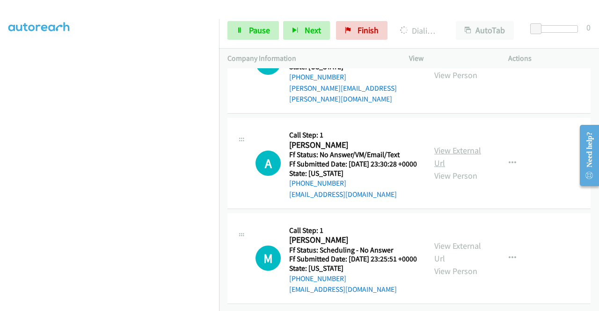
click at [470, 145] on link "View External Url" at bounding box center [457, 156] width 47 height 23
click at [458, 240] on link "View External Url" at bounding box center [457, 251] width 47 height 23
click at [541, 211] on td "M Callback Scheduled Call Step: 1 Minda Hermoso America/Los_Angeles Ff Status: …" at bounding box center [409, 258] width 380 height 95
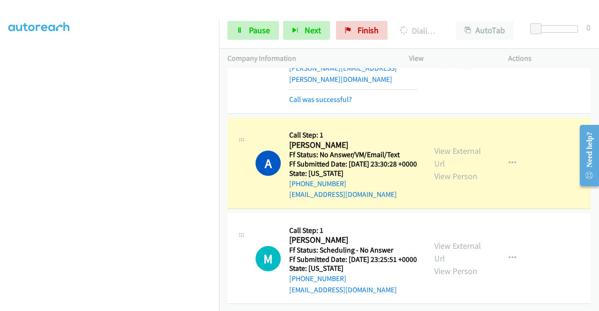
scroll to position [10230, 0]
click at [321, 95] on link "Call was successful?" at bounding box center [320, 99] width 63 height 9
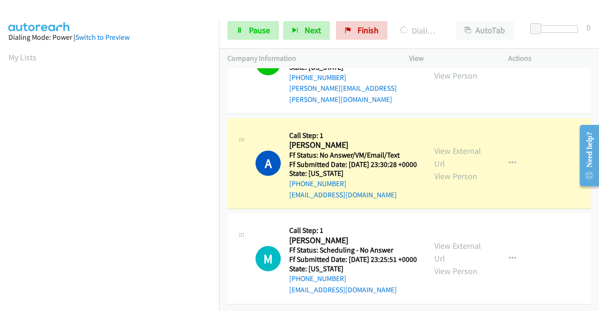
scroll to position [213, 0]
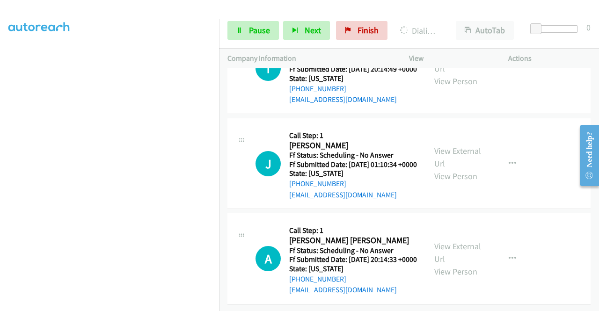
scroll to position [10351, 0]
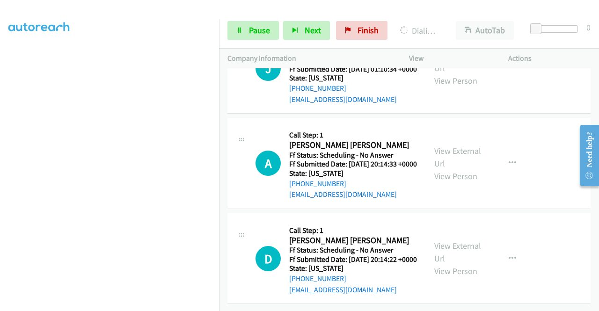
scroll to position [10838, 0]
click at [459, 73] on link "View External Url" at bounding box center [457, 61] width 47 height 23
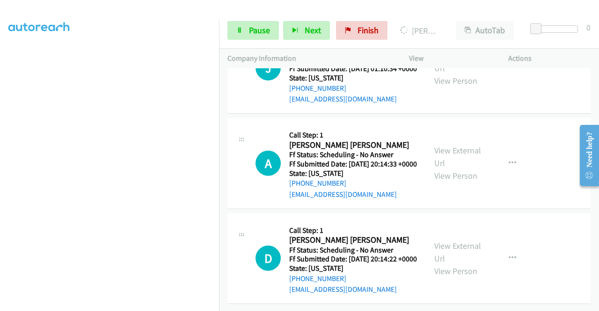
scroll to position [0, 0]
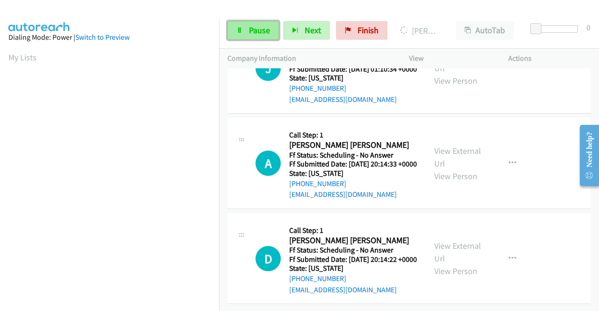
click at [260, 34] on span "Pause" at bounding box center [259, 30] width 21 height 11
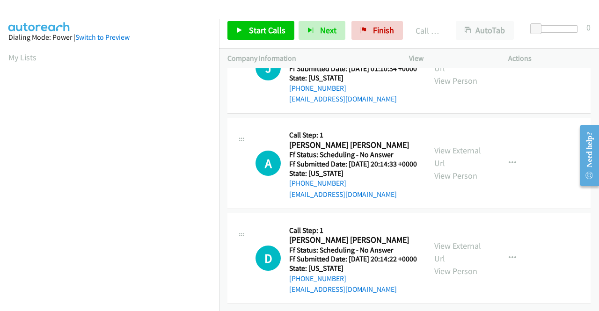
scroll to position [213, 0]
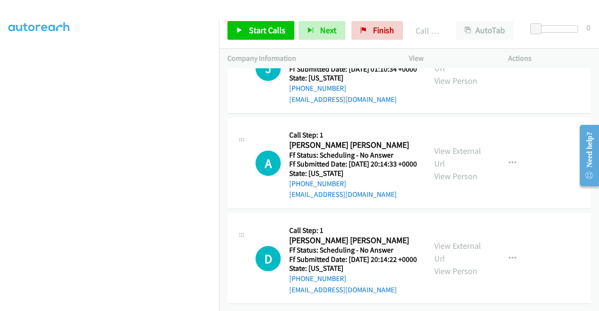
click at [370, 42] on div "Start Calls Pause Next Finish Call Completed AutoTab AutoTab 0" at bounding box center [409, 31] width 380 height 36
click at [365, 33] on link "Finish" at bounding box center [376, 30] width 51 height 19
click at [339, 53] on p "Company Information" at bounding box center [309, 58] width 165 height 11
